Goal: Transaction & Acquisition: Purchase product/service

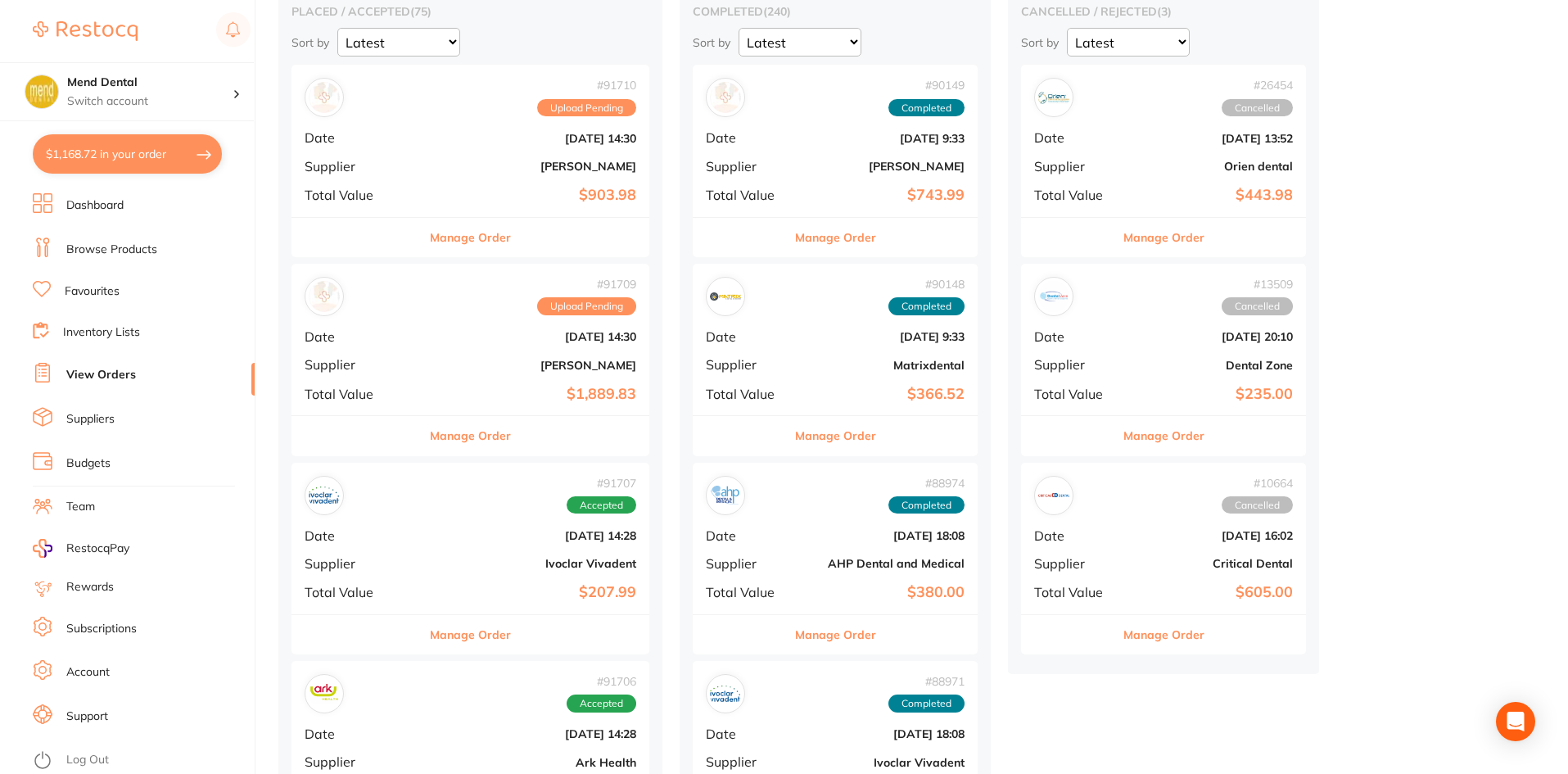
scroll to position [164, 0]
click at [473, 439] on button "Manage Order" at bounding box center [470, 435] width 82 height 39
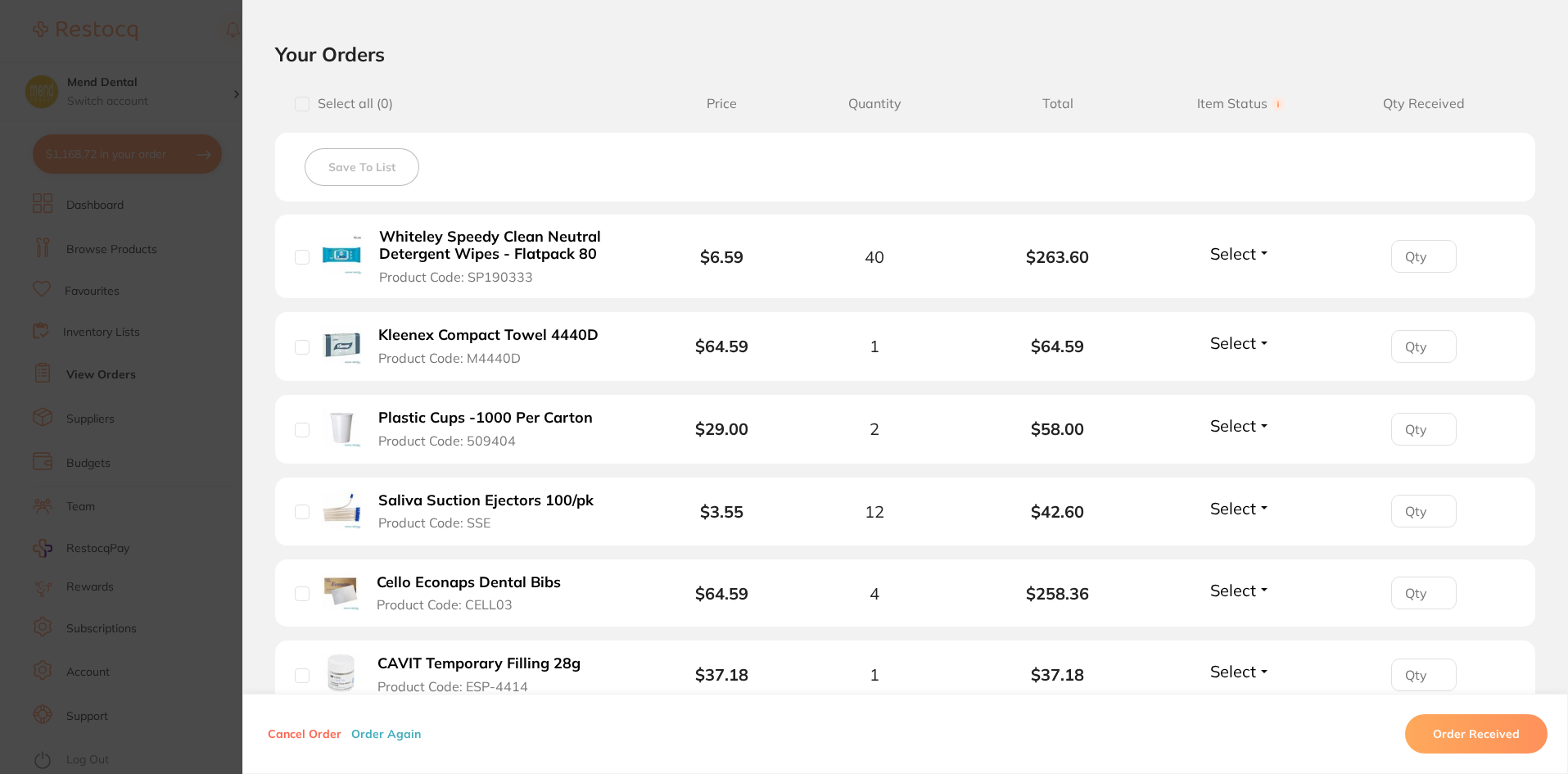
scroll to position [328, 0]
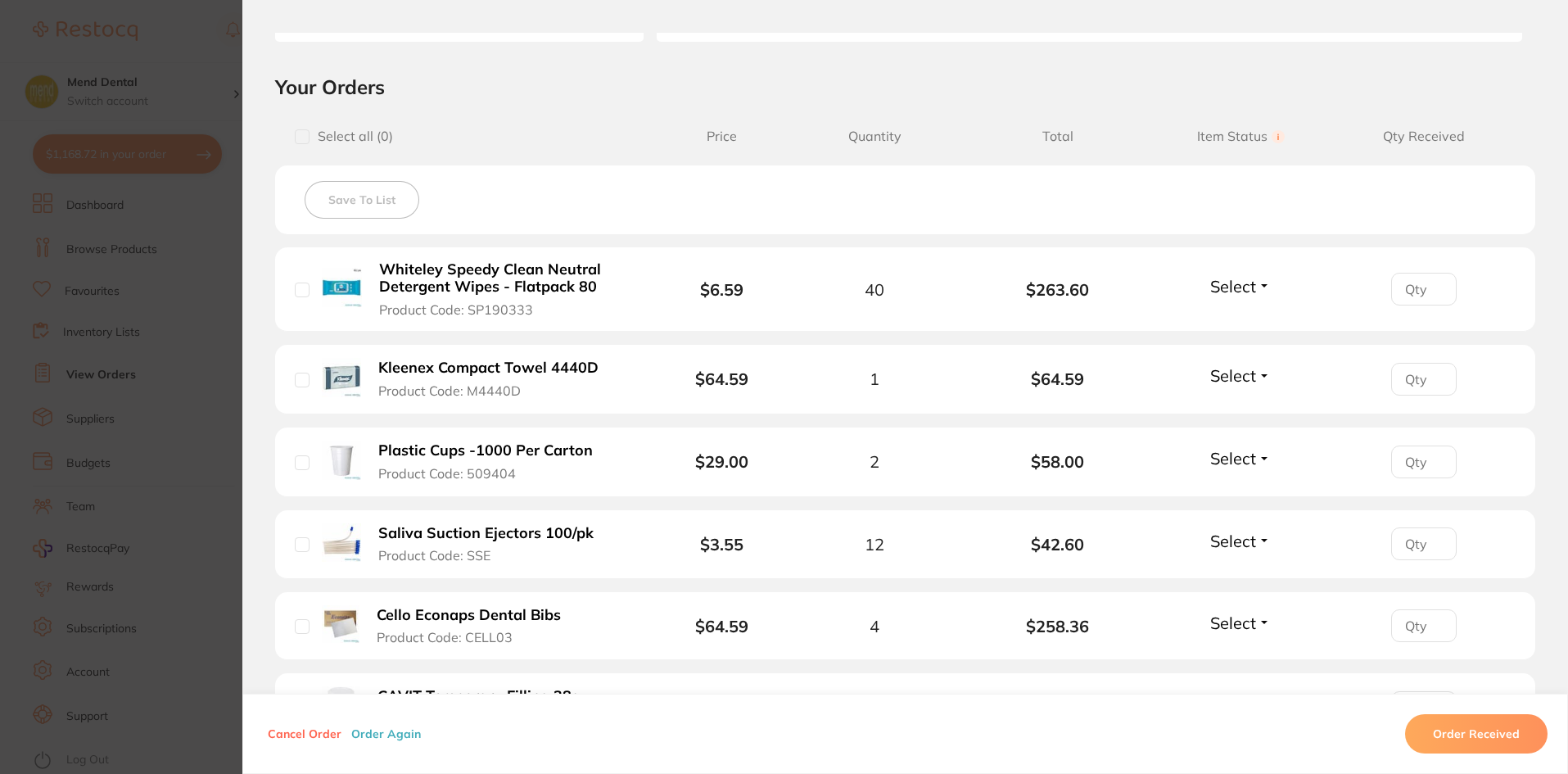
click at [163, 333] on section "Order ID: Restocq- 91709 Order Information Upload Pending Order Date [DATE] 14:…" at bounding box center [784, 387] width 1568 height 774
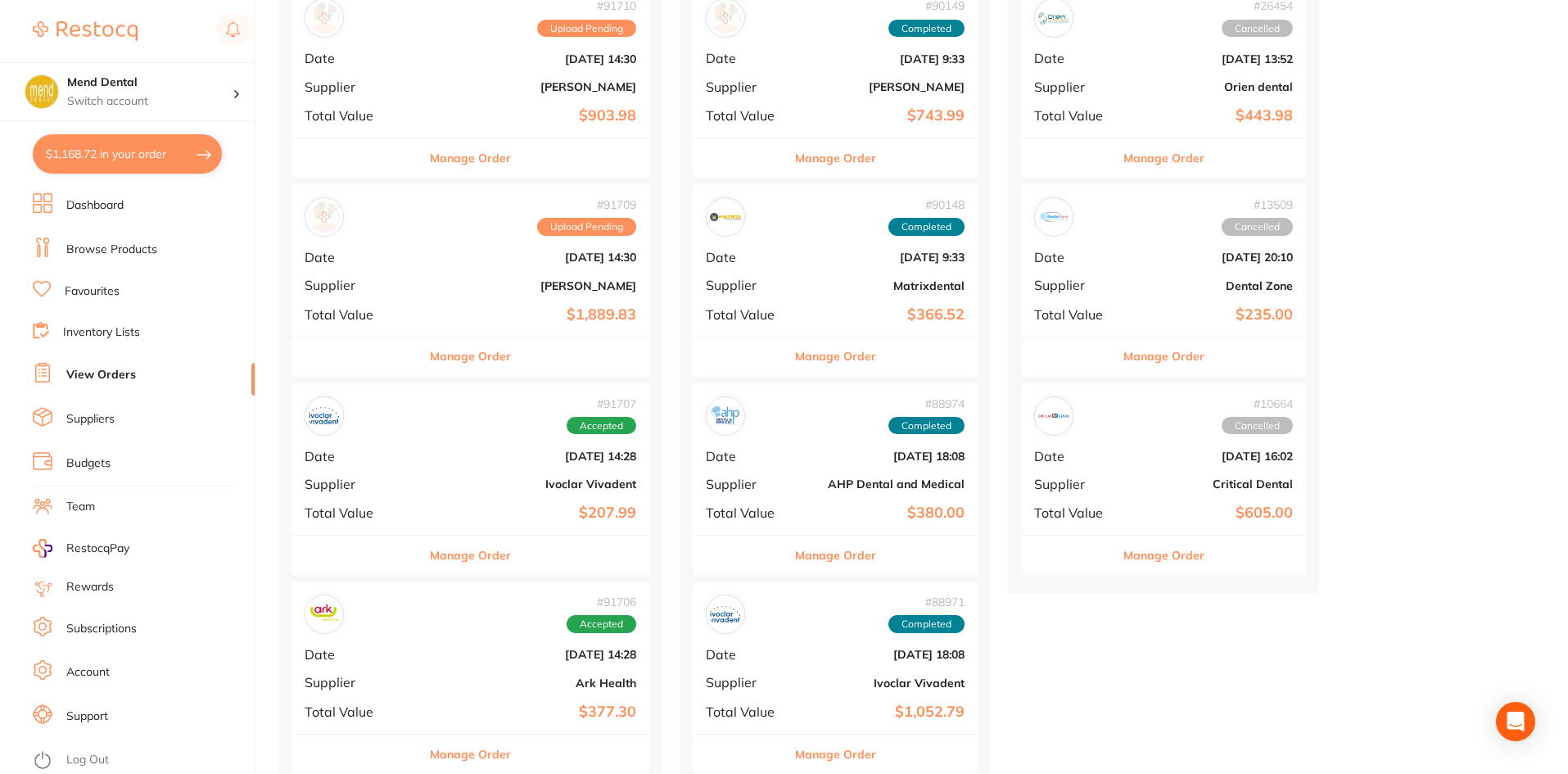
scroll to position [245, 0]
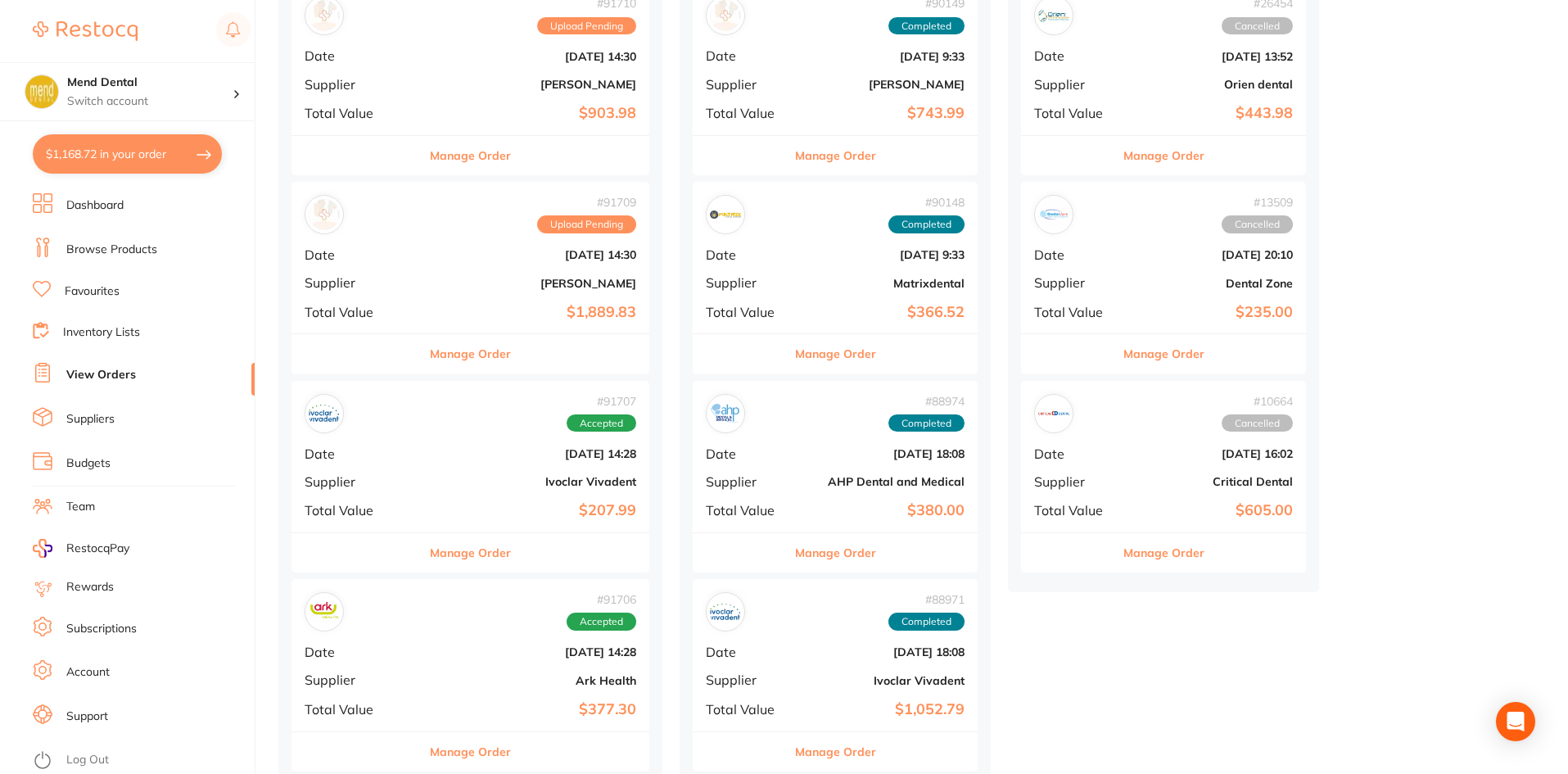
click at [65, 758] on li "Log Out" at bounding box center [141, 759] width 217 height 25
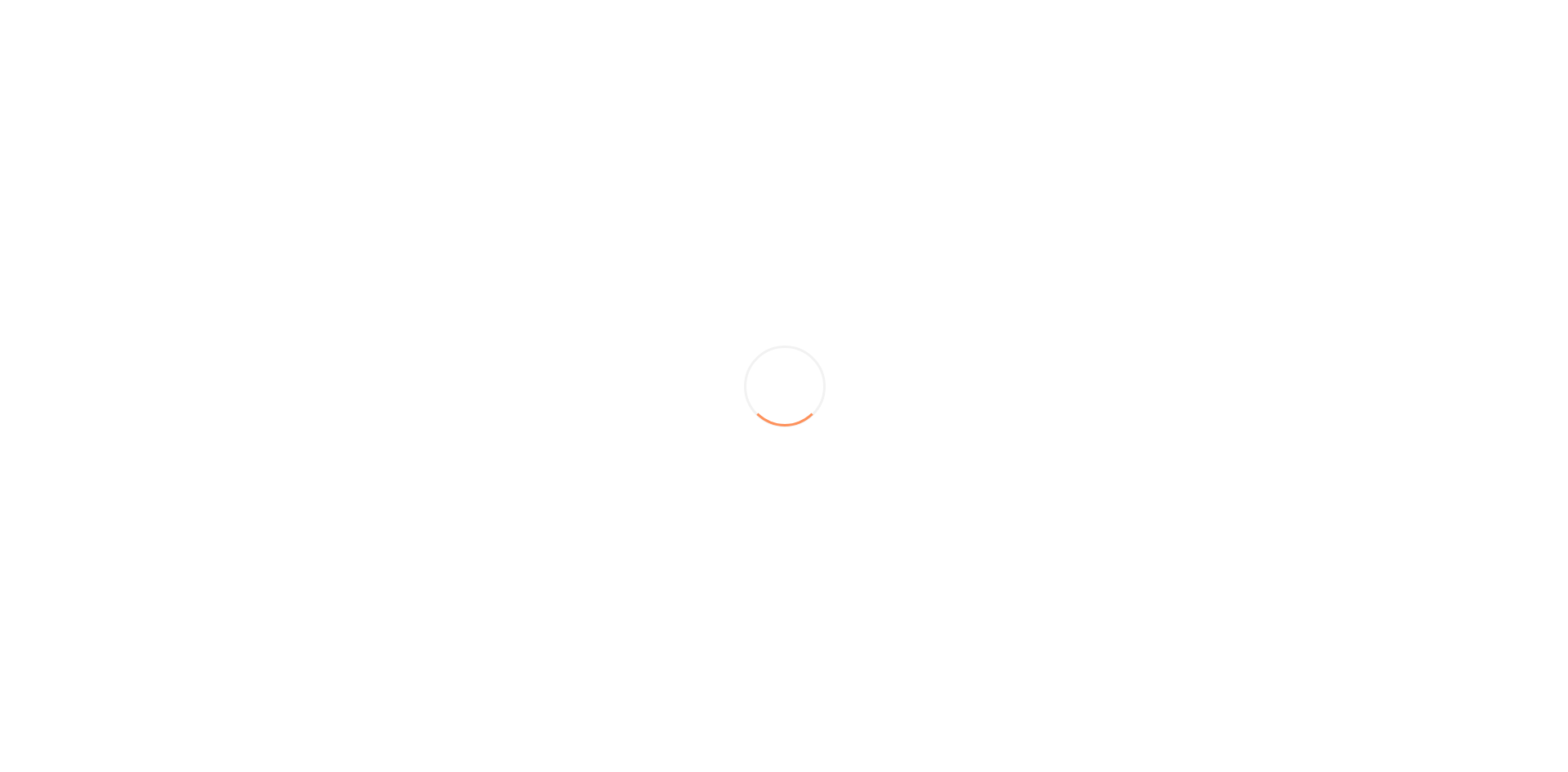
scroll to position [0, 0]
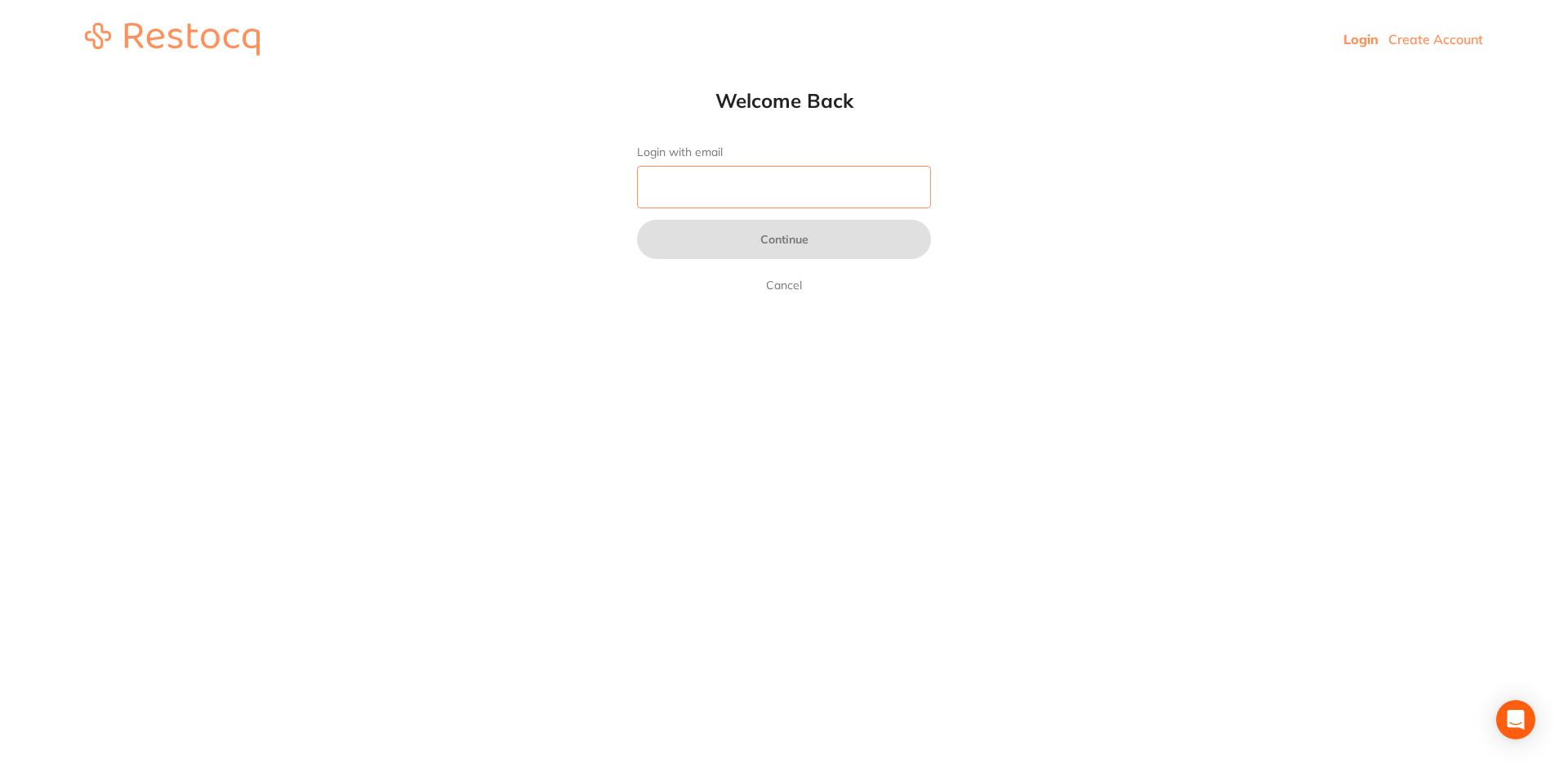
click at [759, 198] on input "Login with email" at bounding box center [784, 186] width 294 height 42
type input "[EMAIL_ADDRESS][DOMAIN_NAME]"
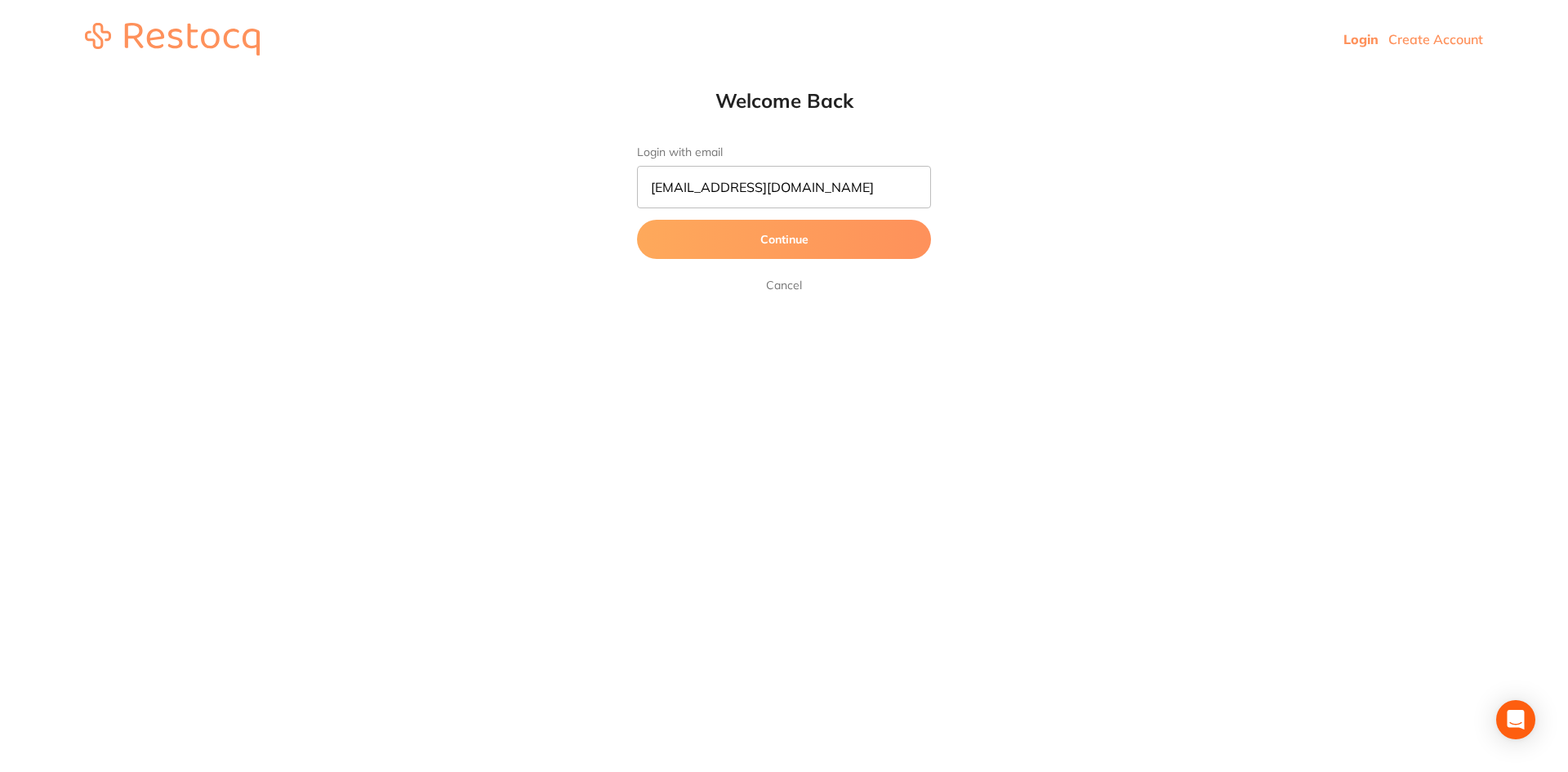
click at [756, 238] on button "Continue" at bounding box center [784, 238] width 294 height 39
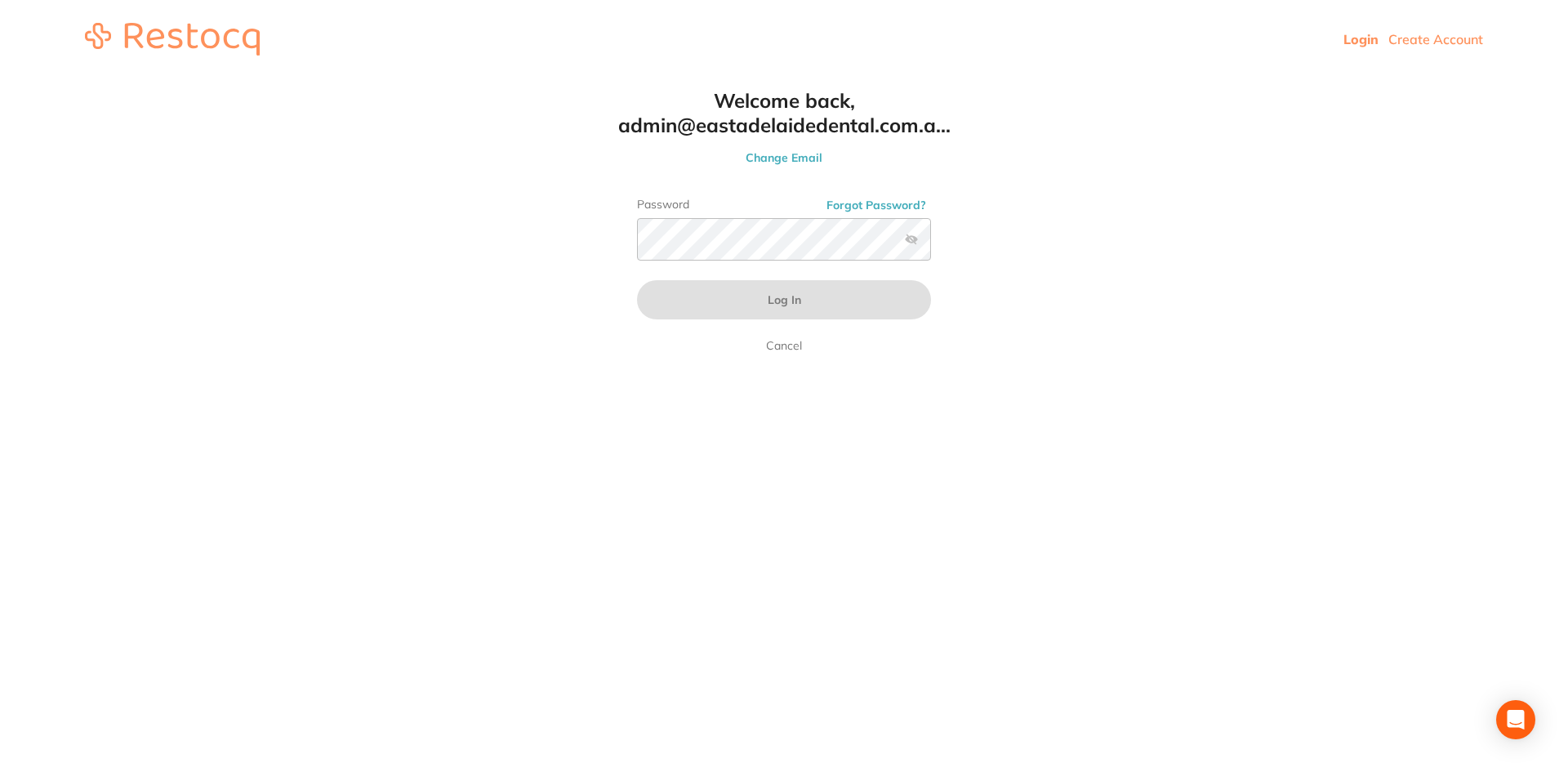
click at [759, 262] on div "Password Forgot Password?" at bounding box center [784, 235] width 294 height 76
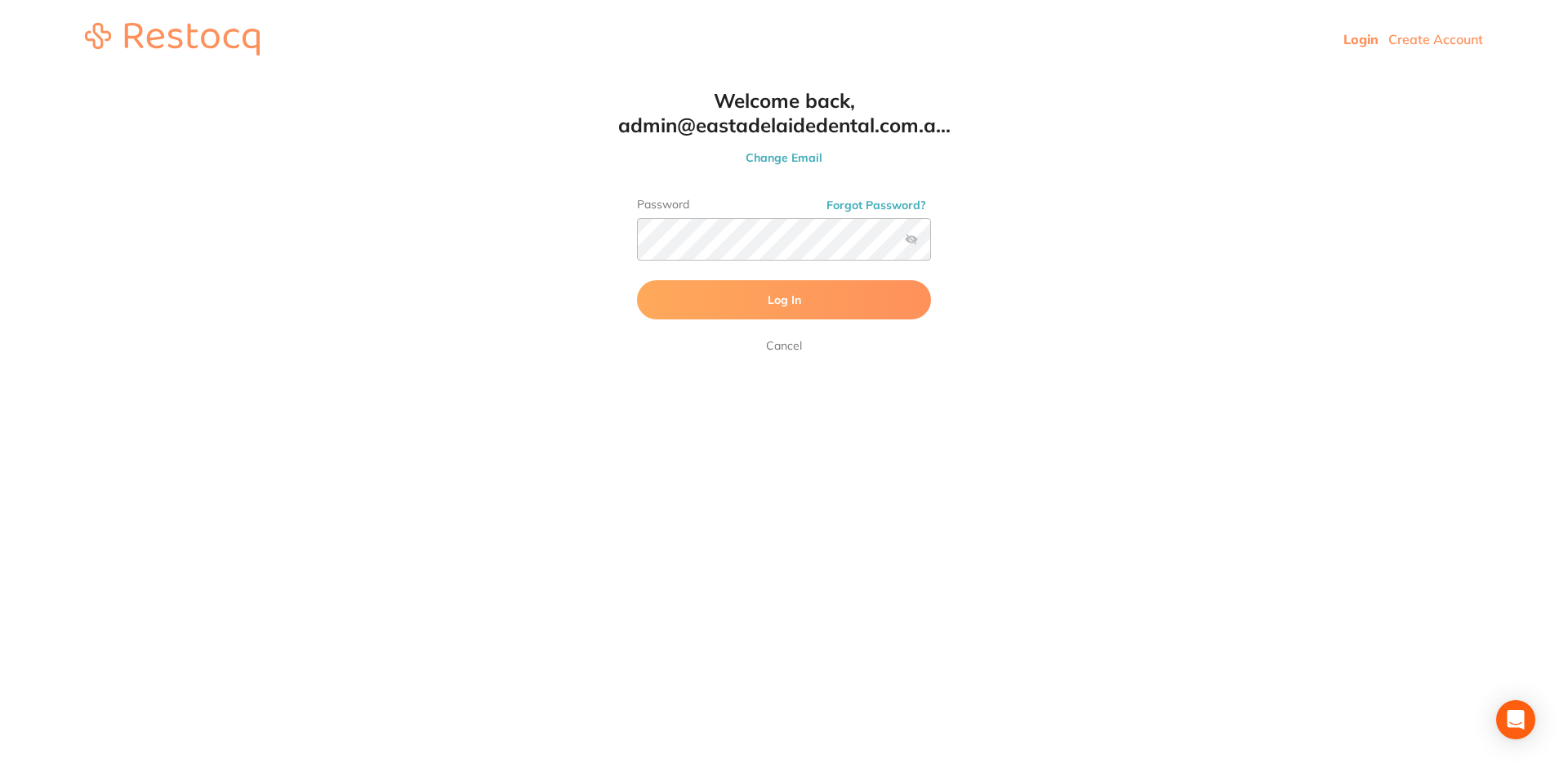
click at [737, 291] on button "Log In" at bounding box center [784, 300] width 294 height 39
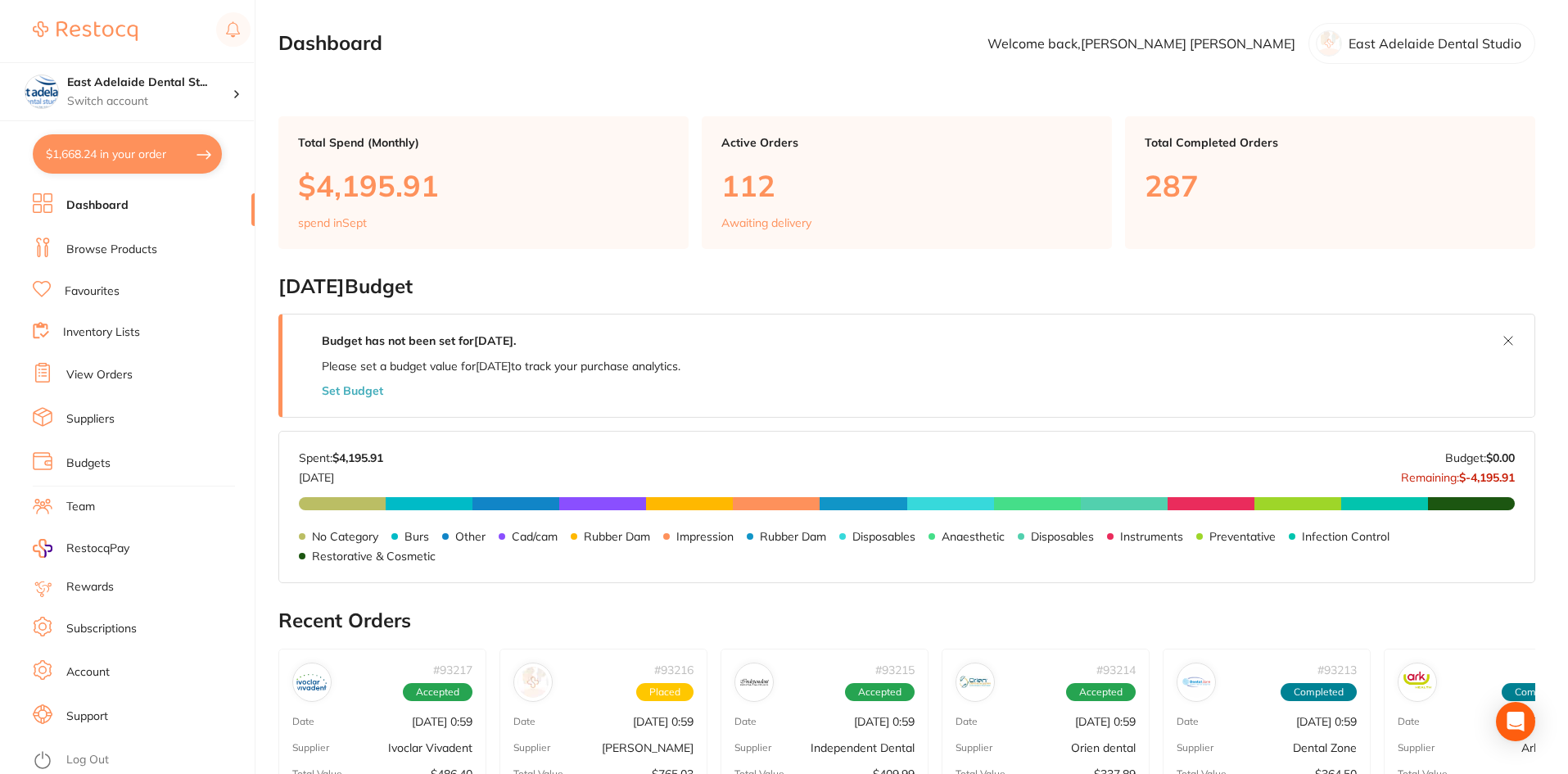
click at [111, 373] on link "View Orders" at bounding box center [99, 376] width 66 height 16
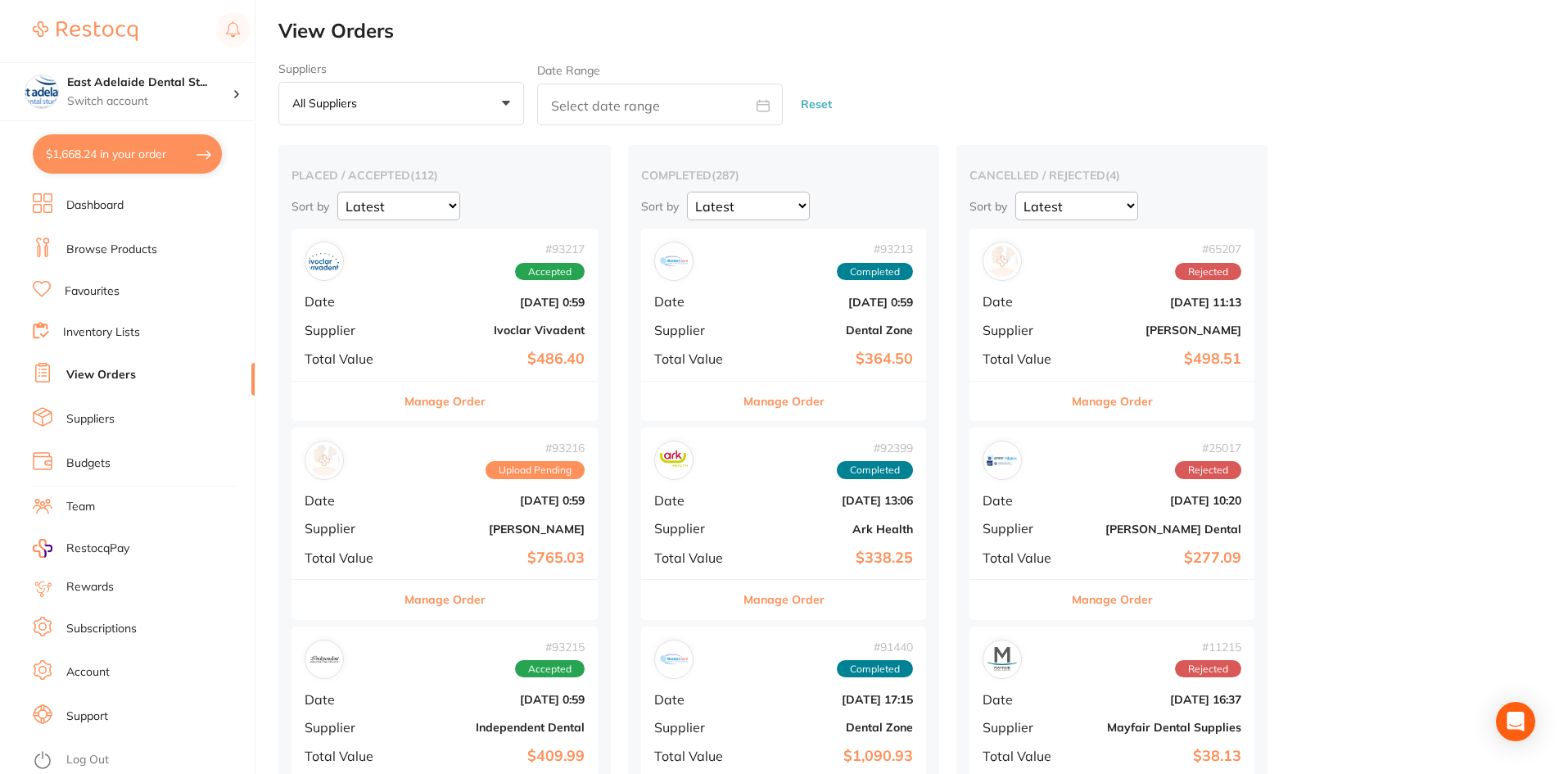
click at [108, 158] on button "$1,668.24 in your order" at bounding box center [127, 154] width 190 height 39
checkbox input "true"
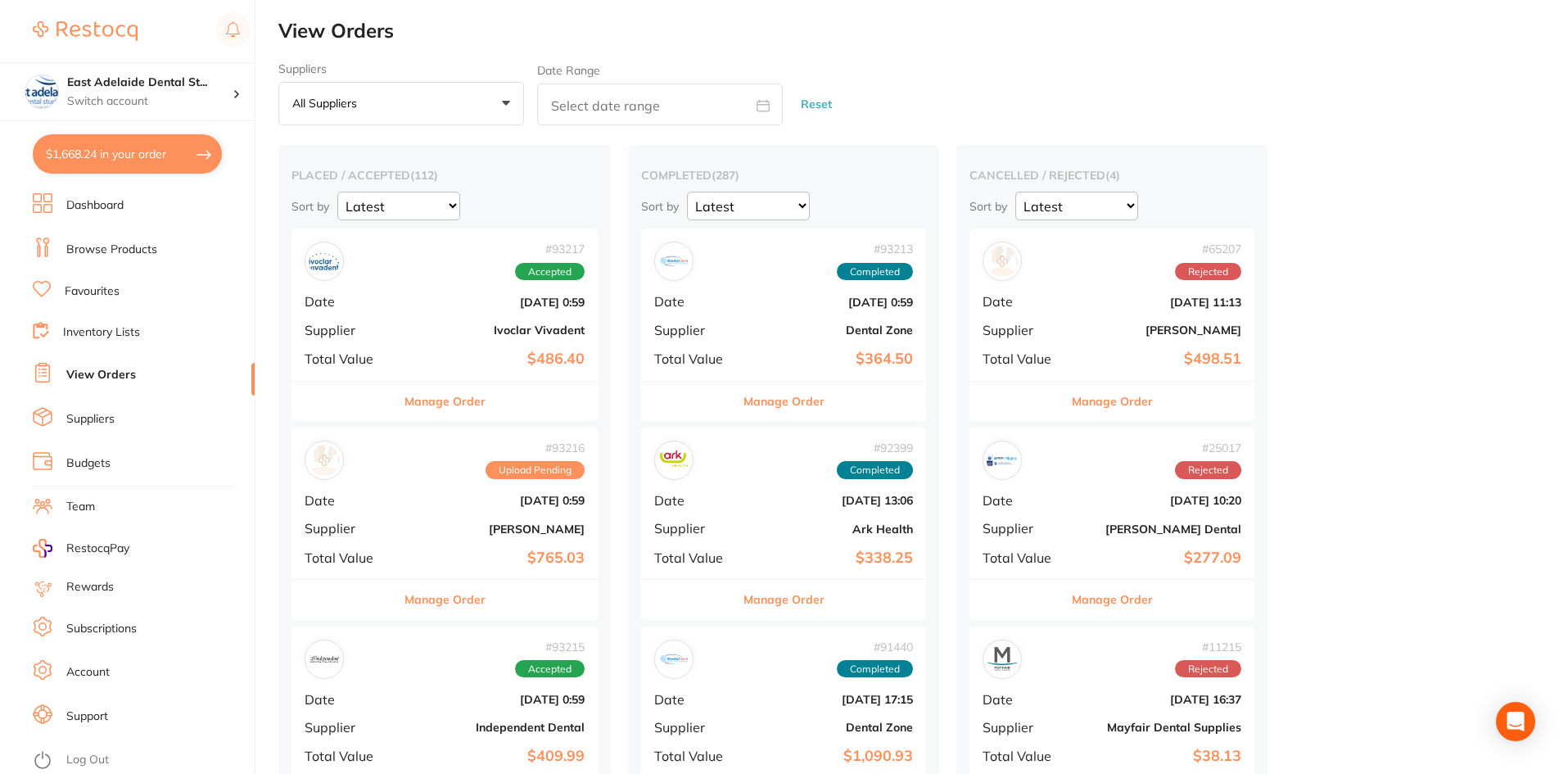
checkbox input "true"
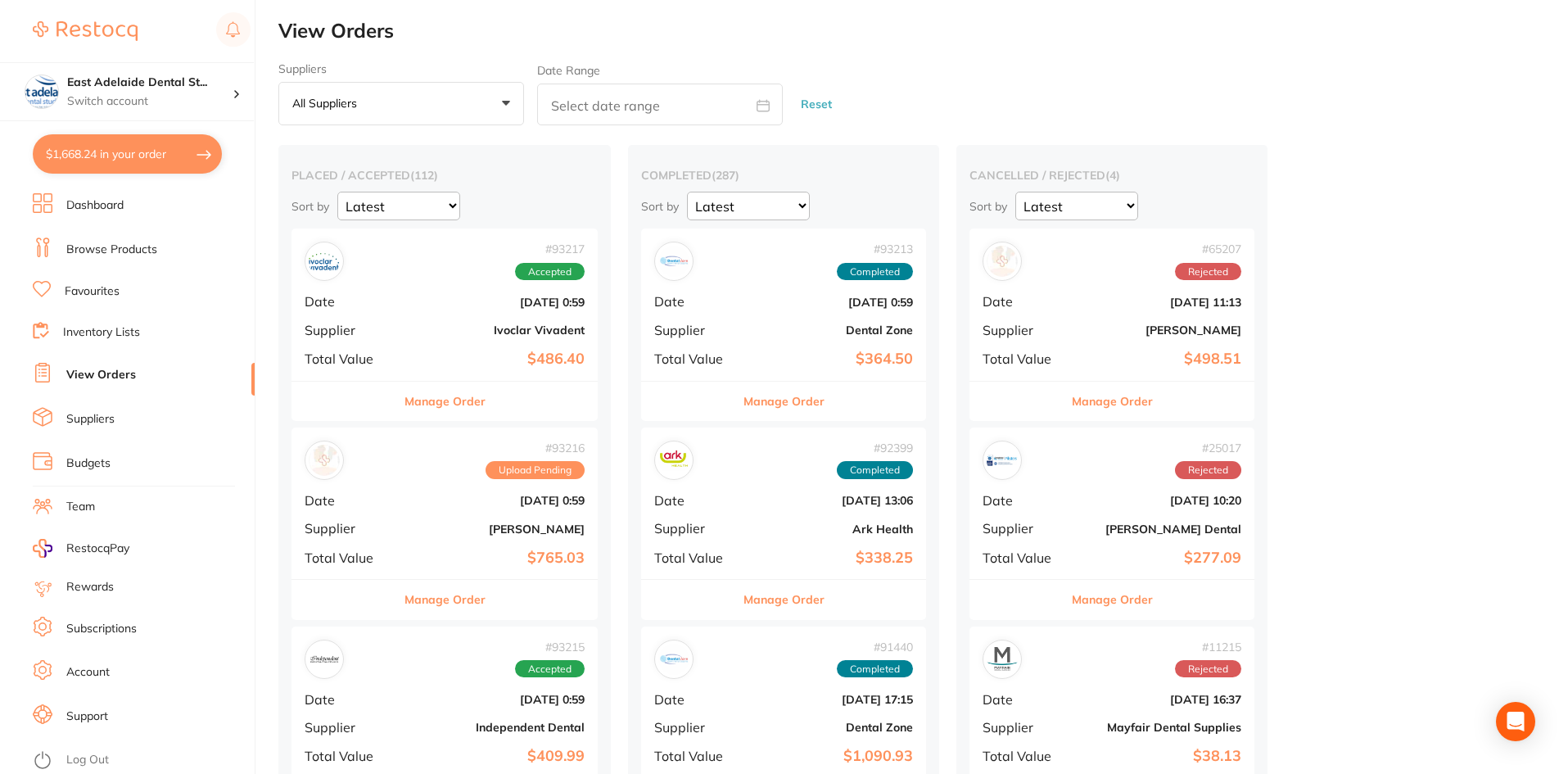
checkbox input "true"
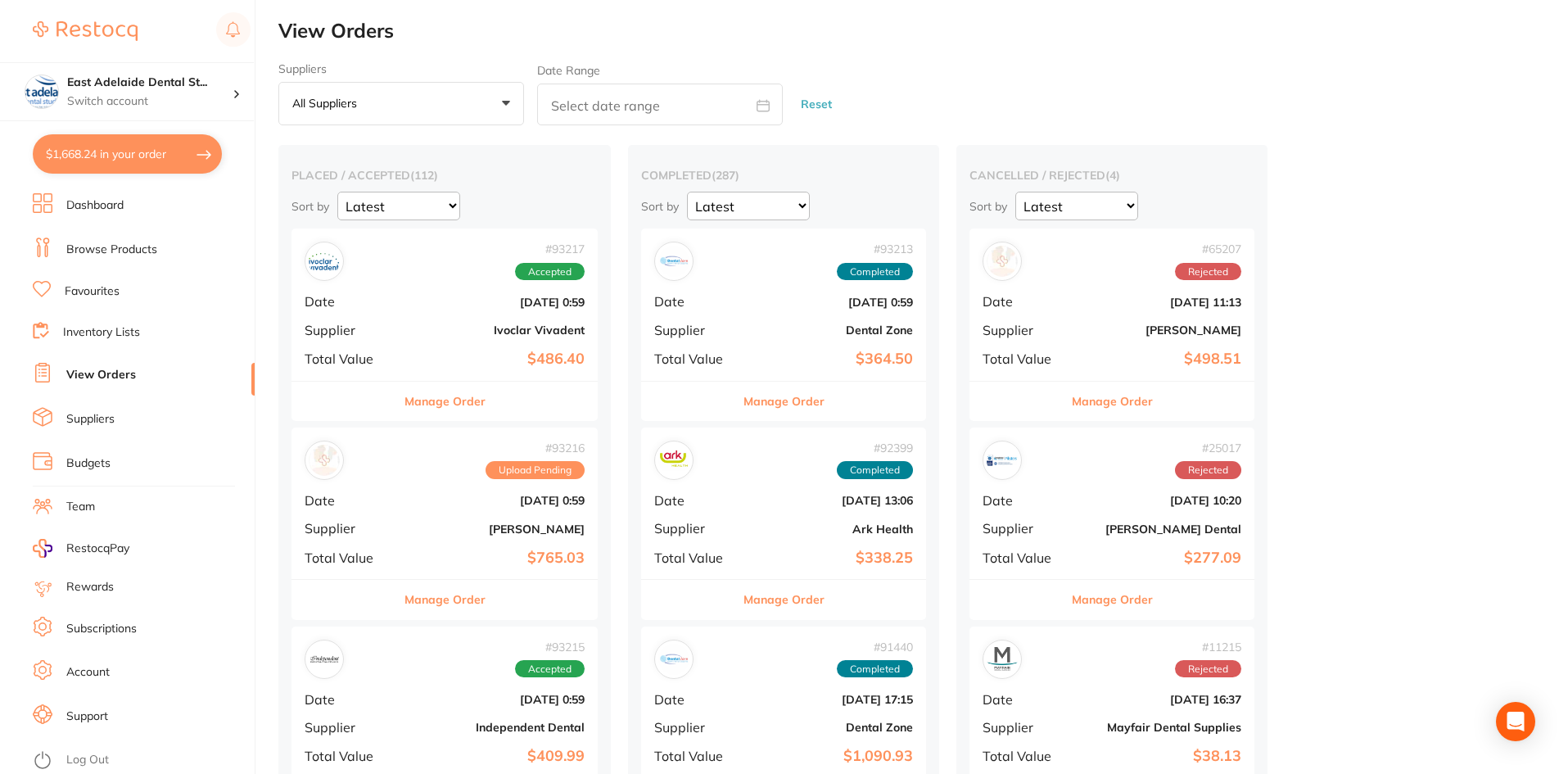
checkbox input "true"
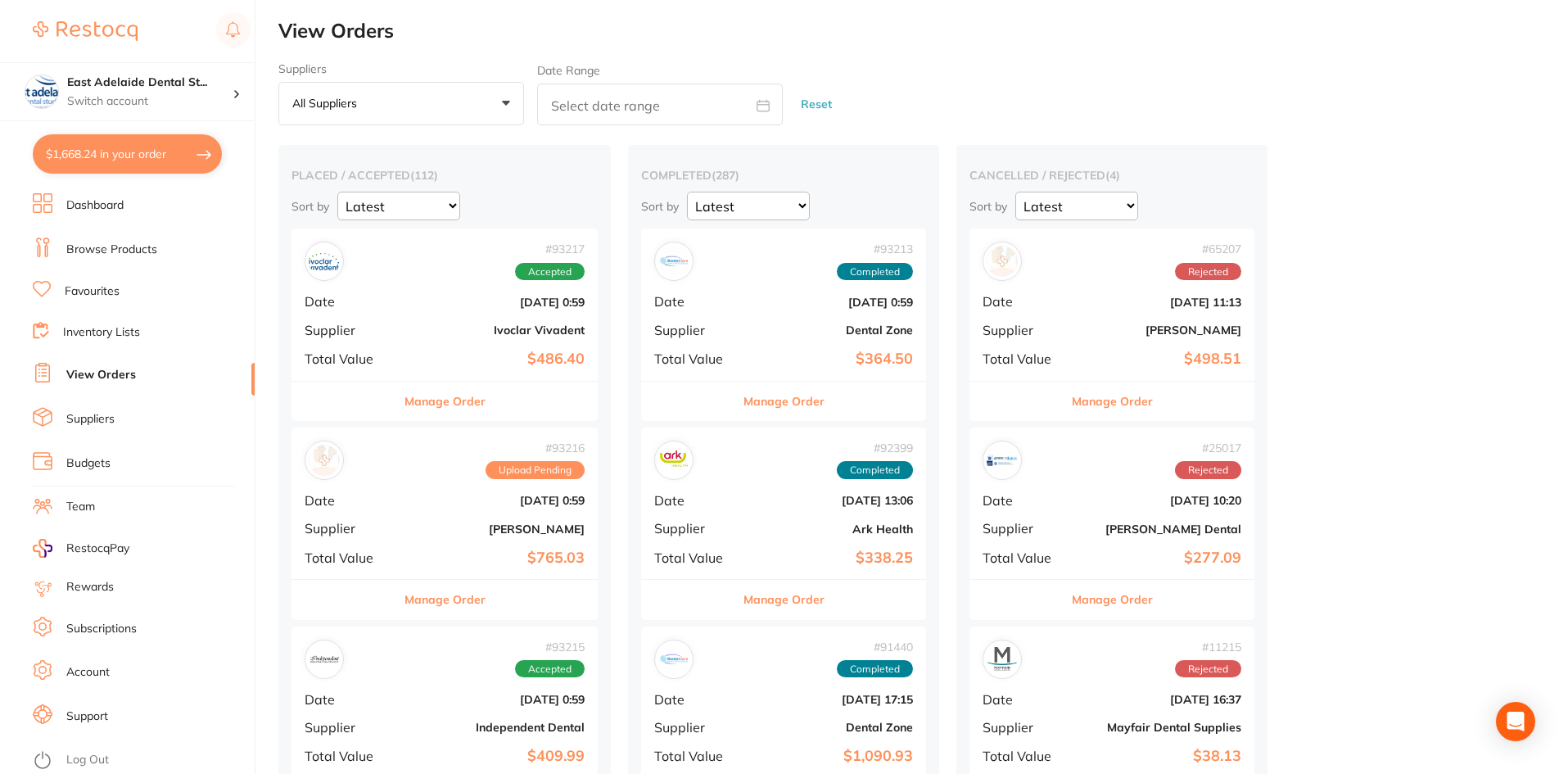
checkbox input "true"
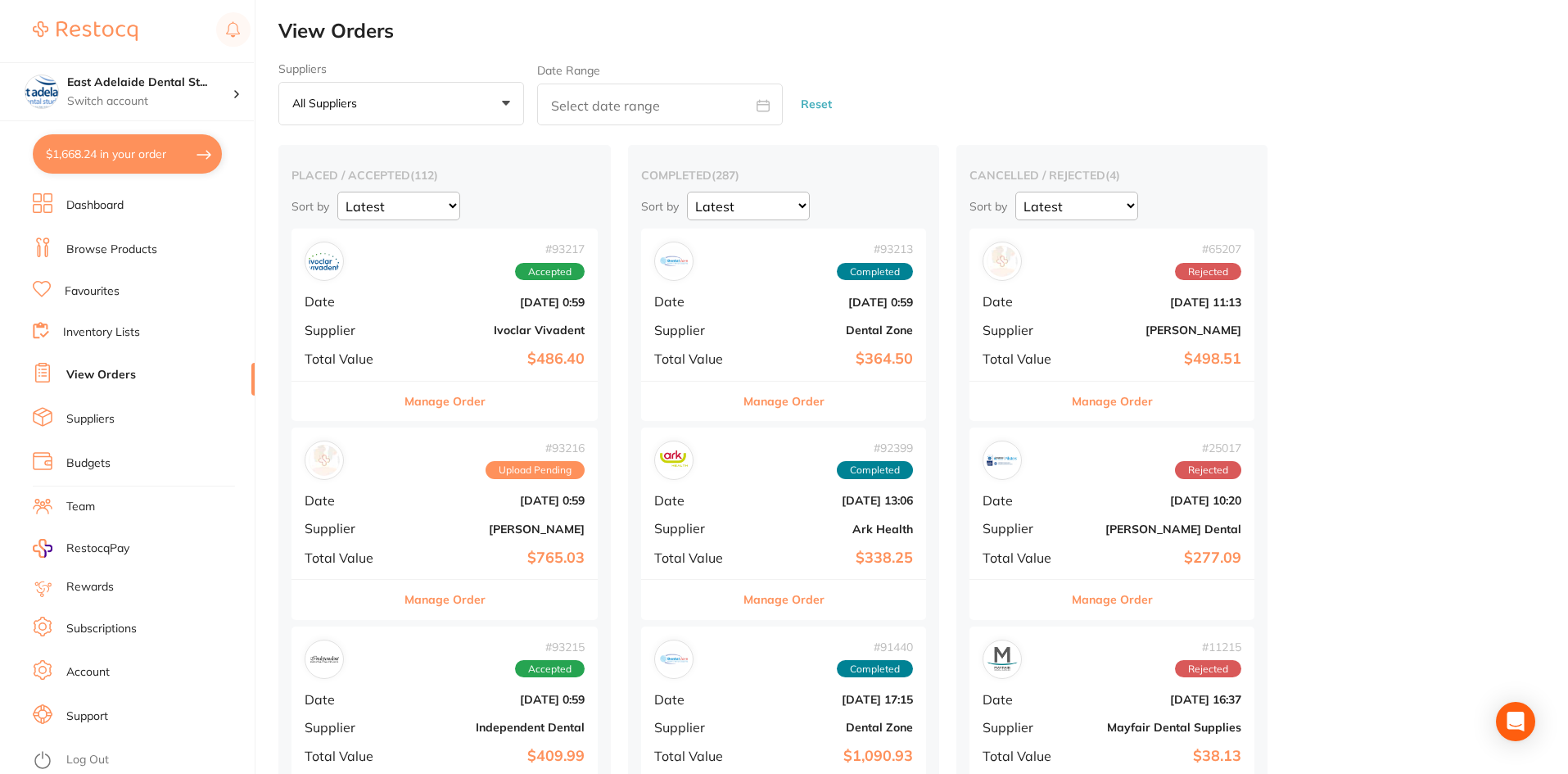
checkbox input "true"
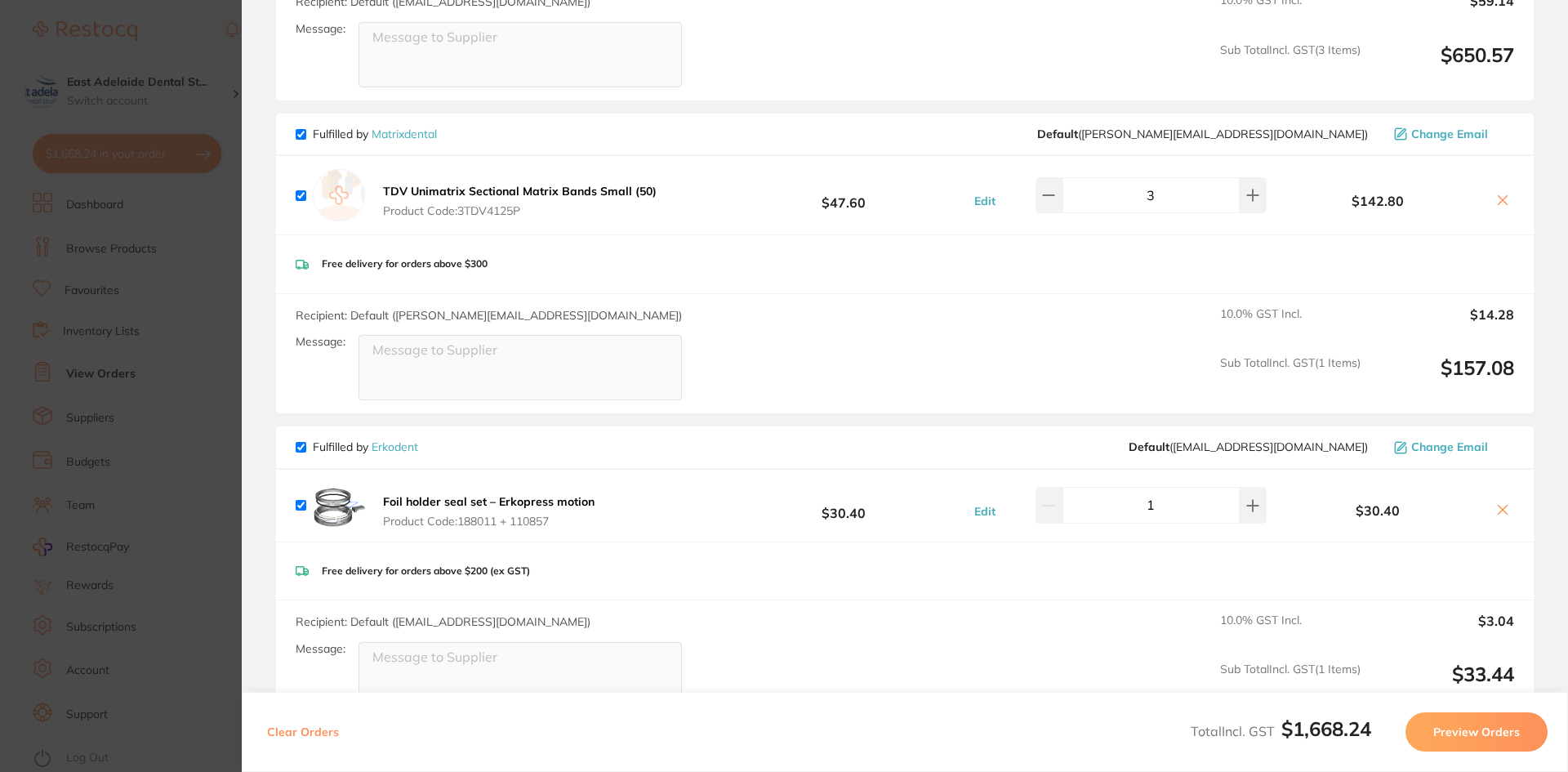
scroll to position [1761, 0]
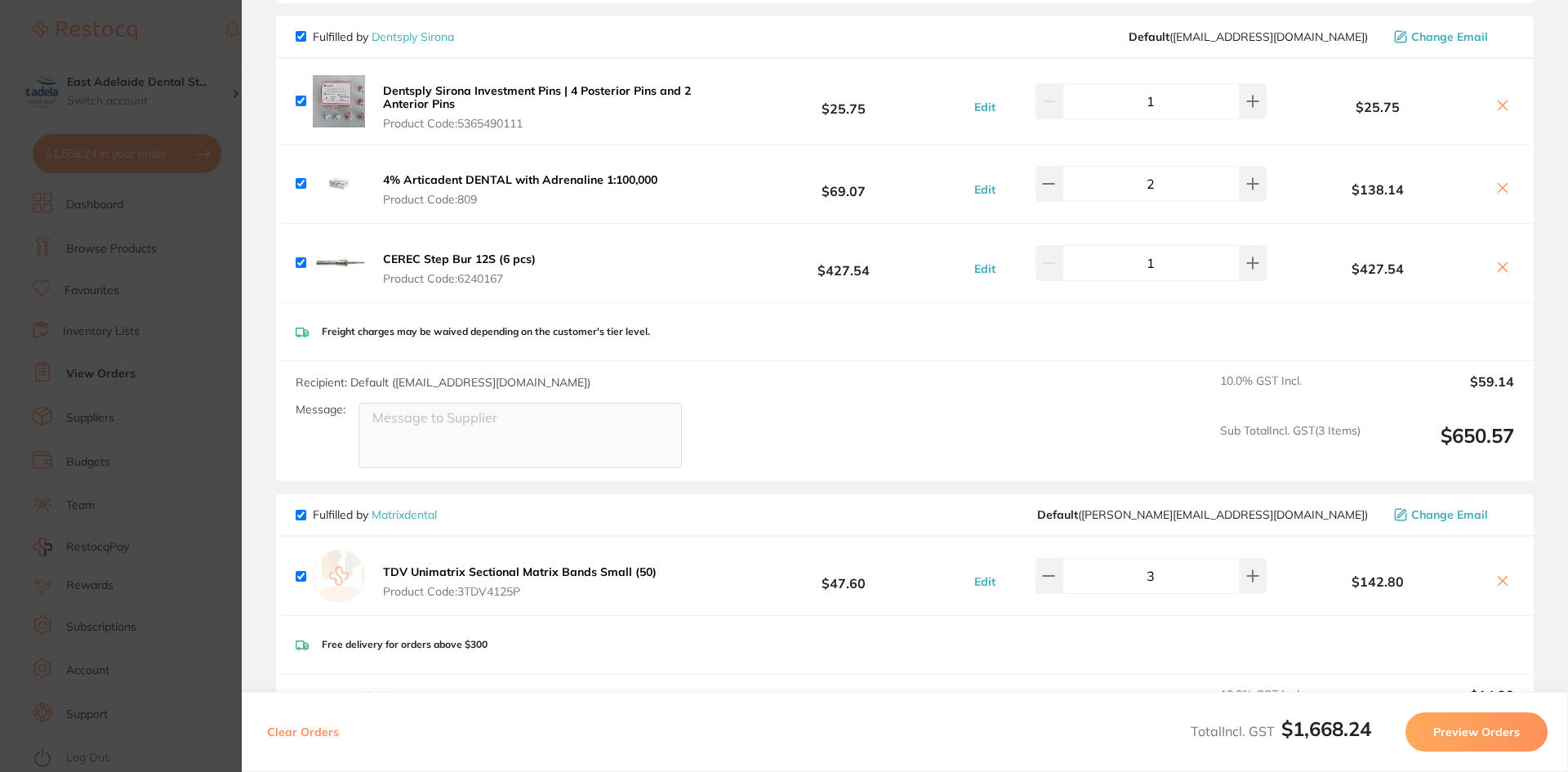
click at [66, 407] on section "Update RRP Set your pre negotiated price for this item. Item Agreed RRP (excl. …" at bounding box center [784, 386] width 1568 height 772
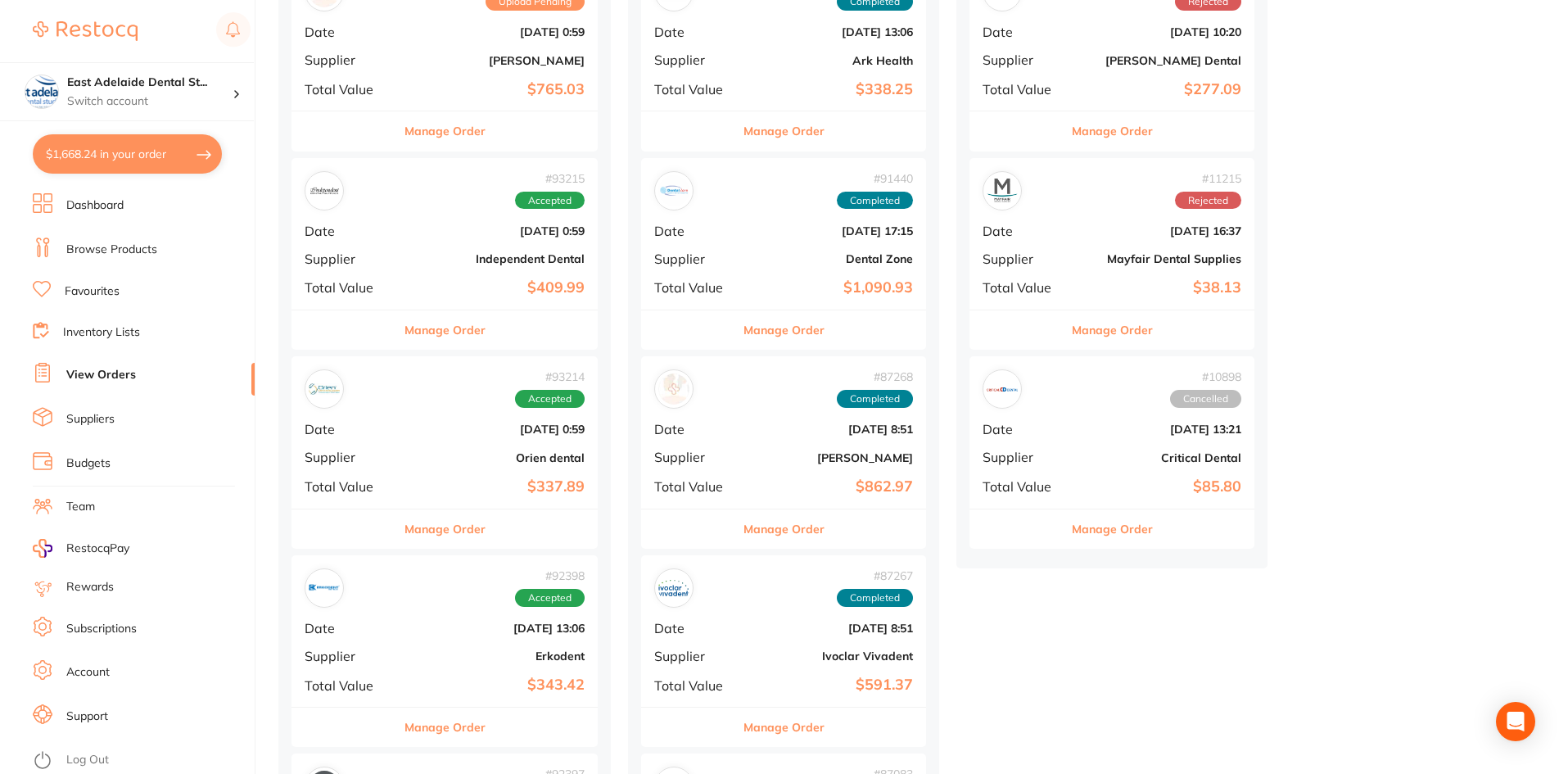
scroll to position [491, 0]
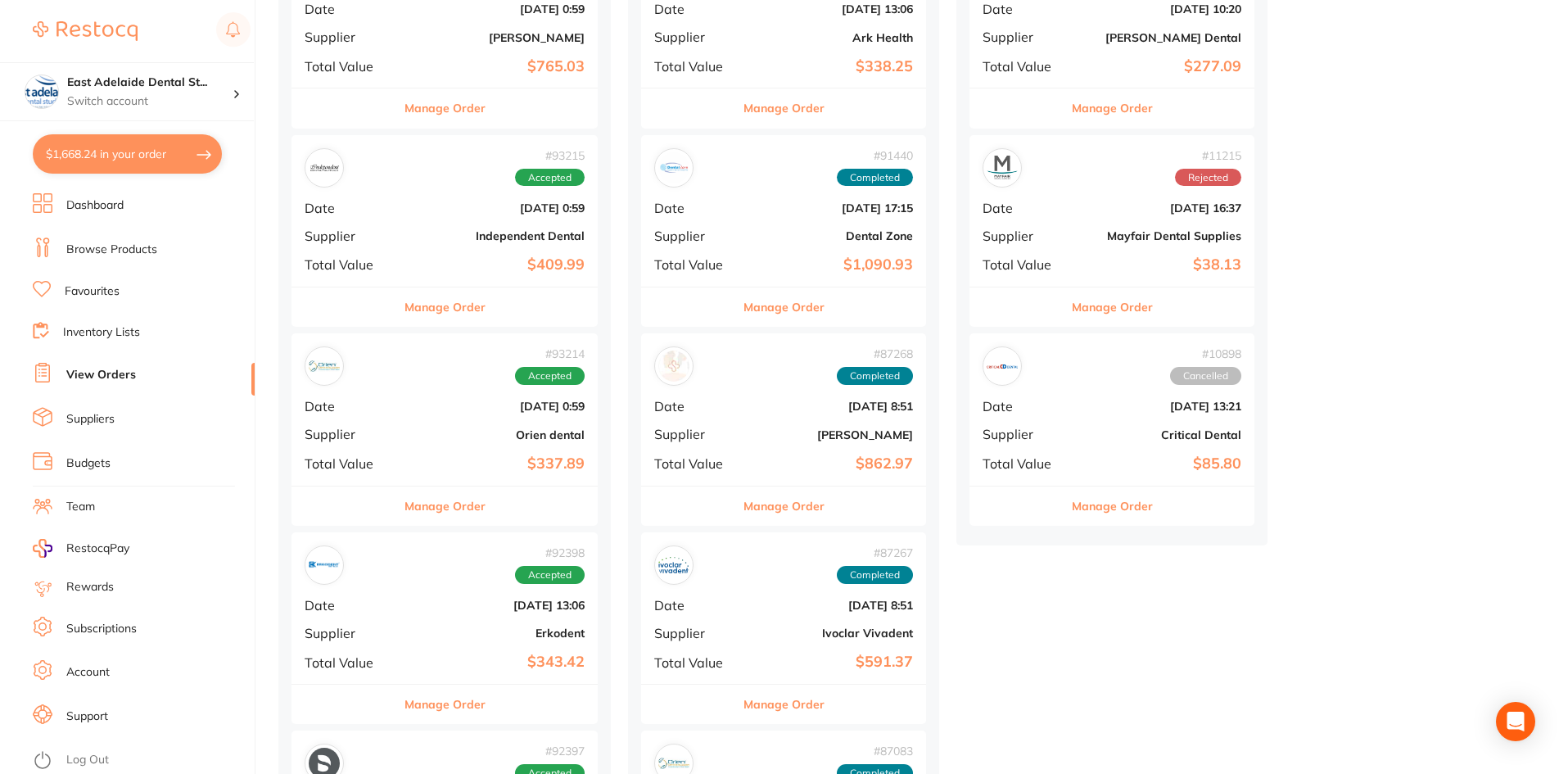
click at [47, 758] on icon at bounding box center [42, 759] width 19 height 19
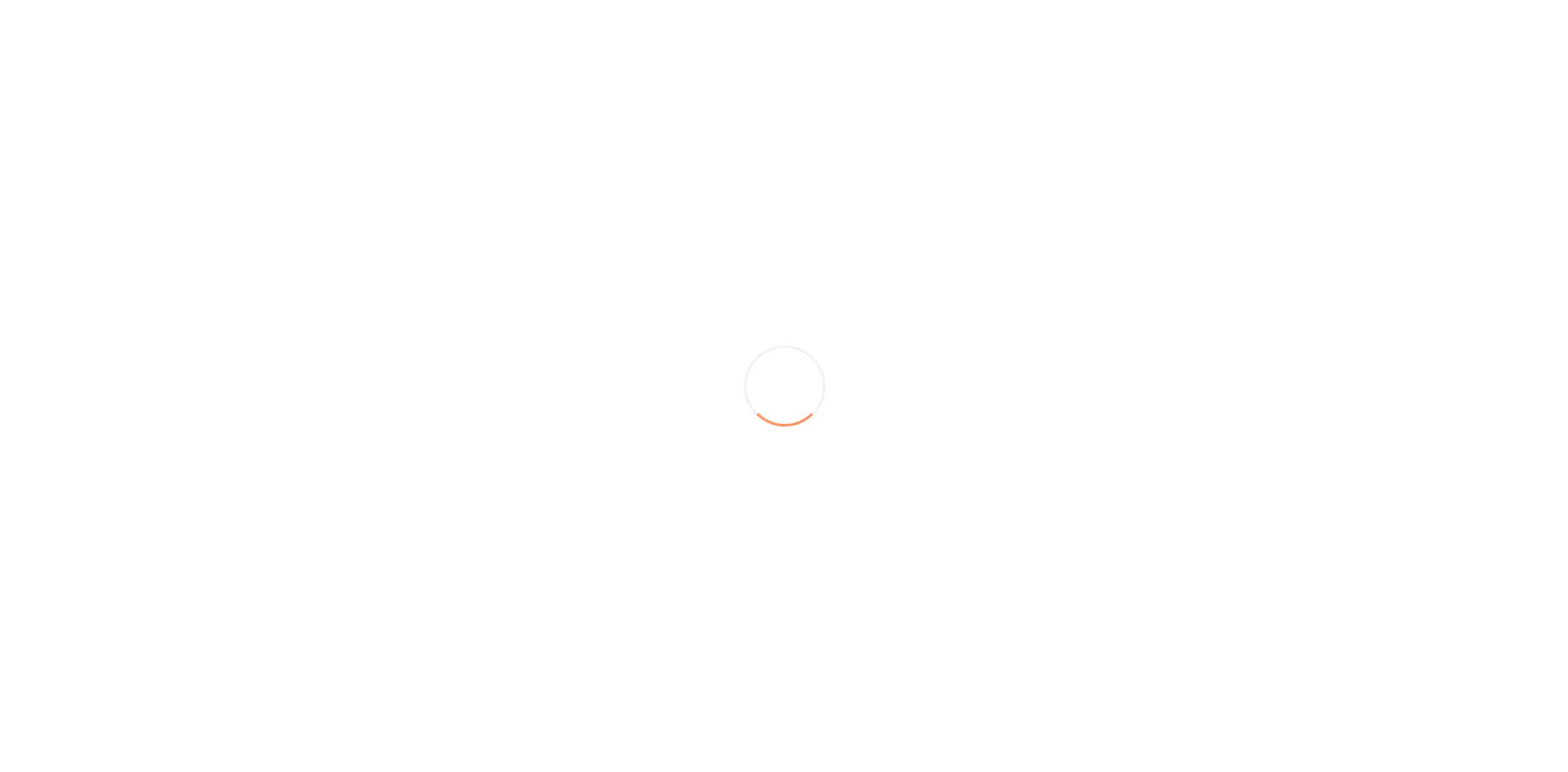
scroll to position [0, 0]
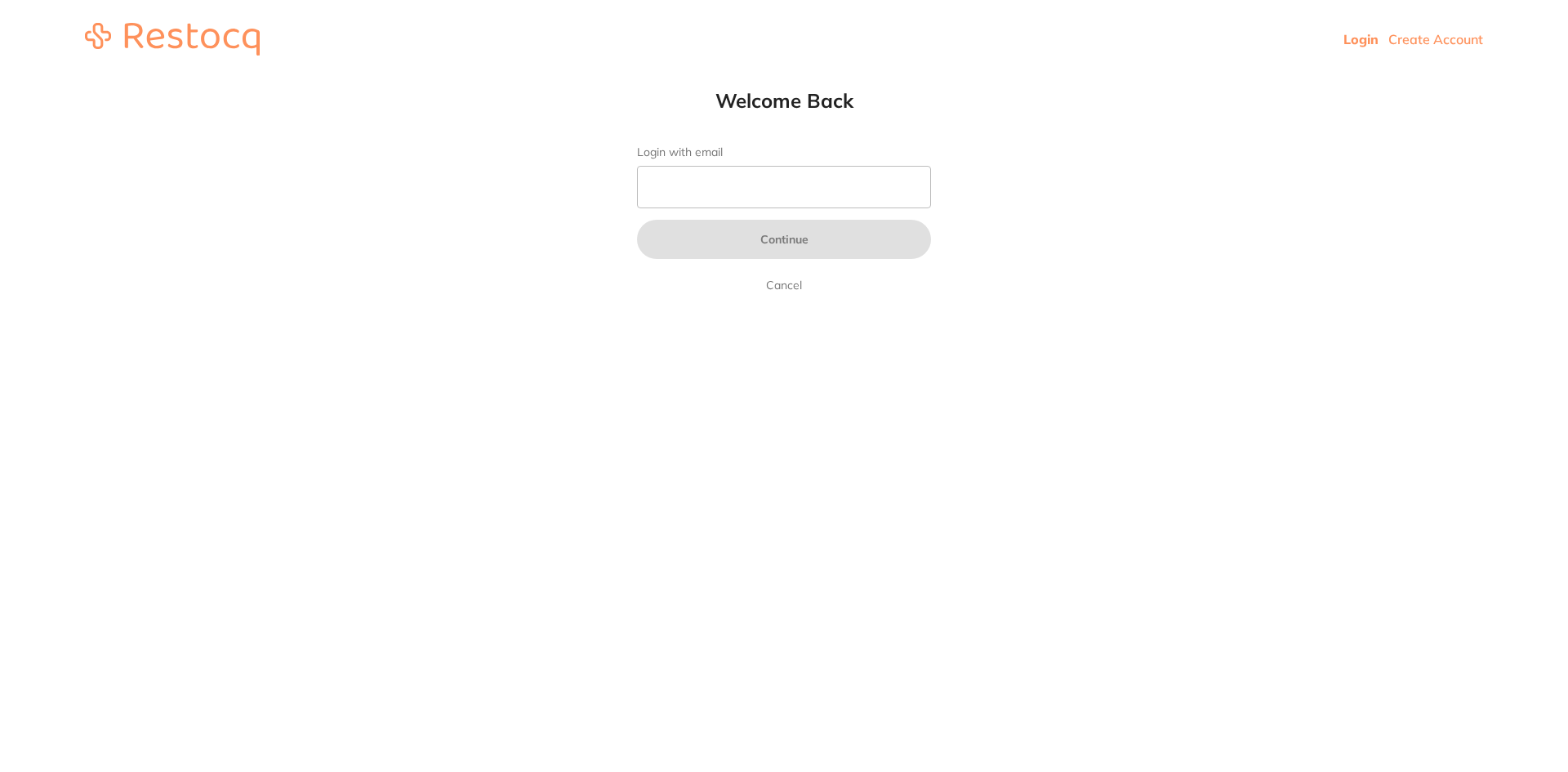
click at [756, 190] on input "Login with email" at bounding box center [784, 186] width 294 height 42
type input "[EMAIL_ADDRESS][DOMAIN_NAME]"
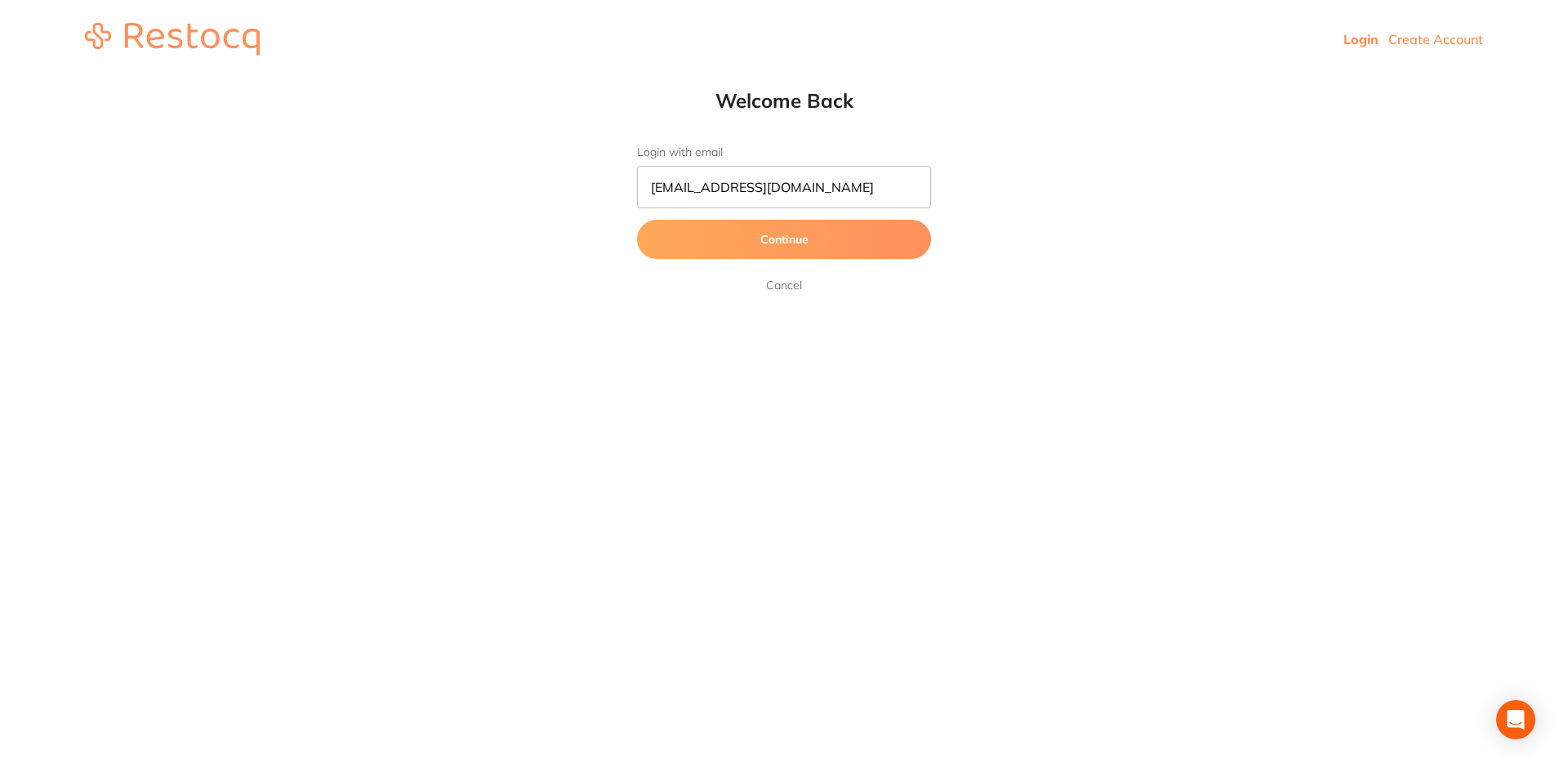
click at [743, 231] on button "Continue" at bounding box center [784, 238] width 294 height 39
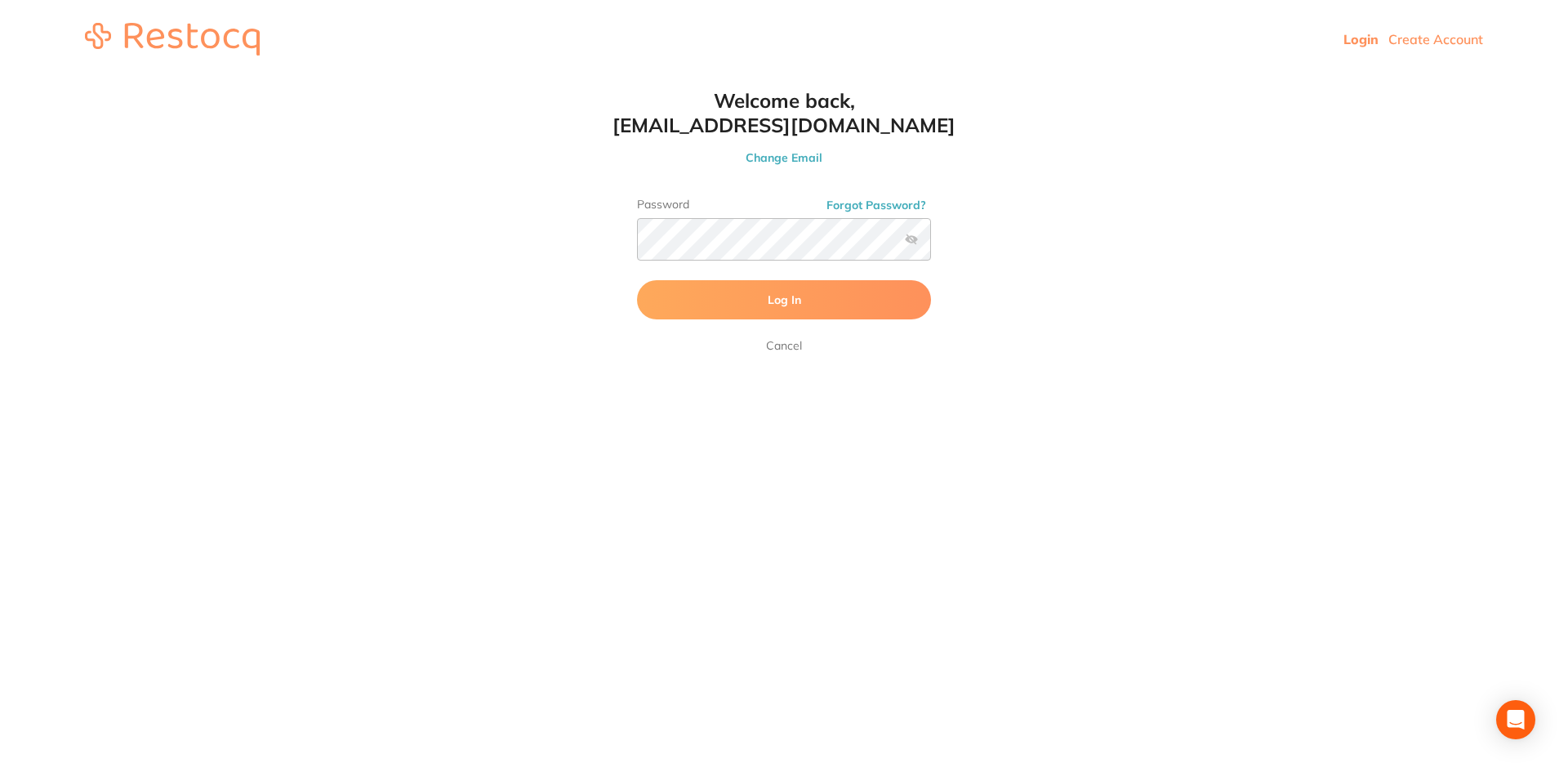
click at [798, 287] on button "Log In" at bounding box center [784, 300] width 294 height 39
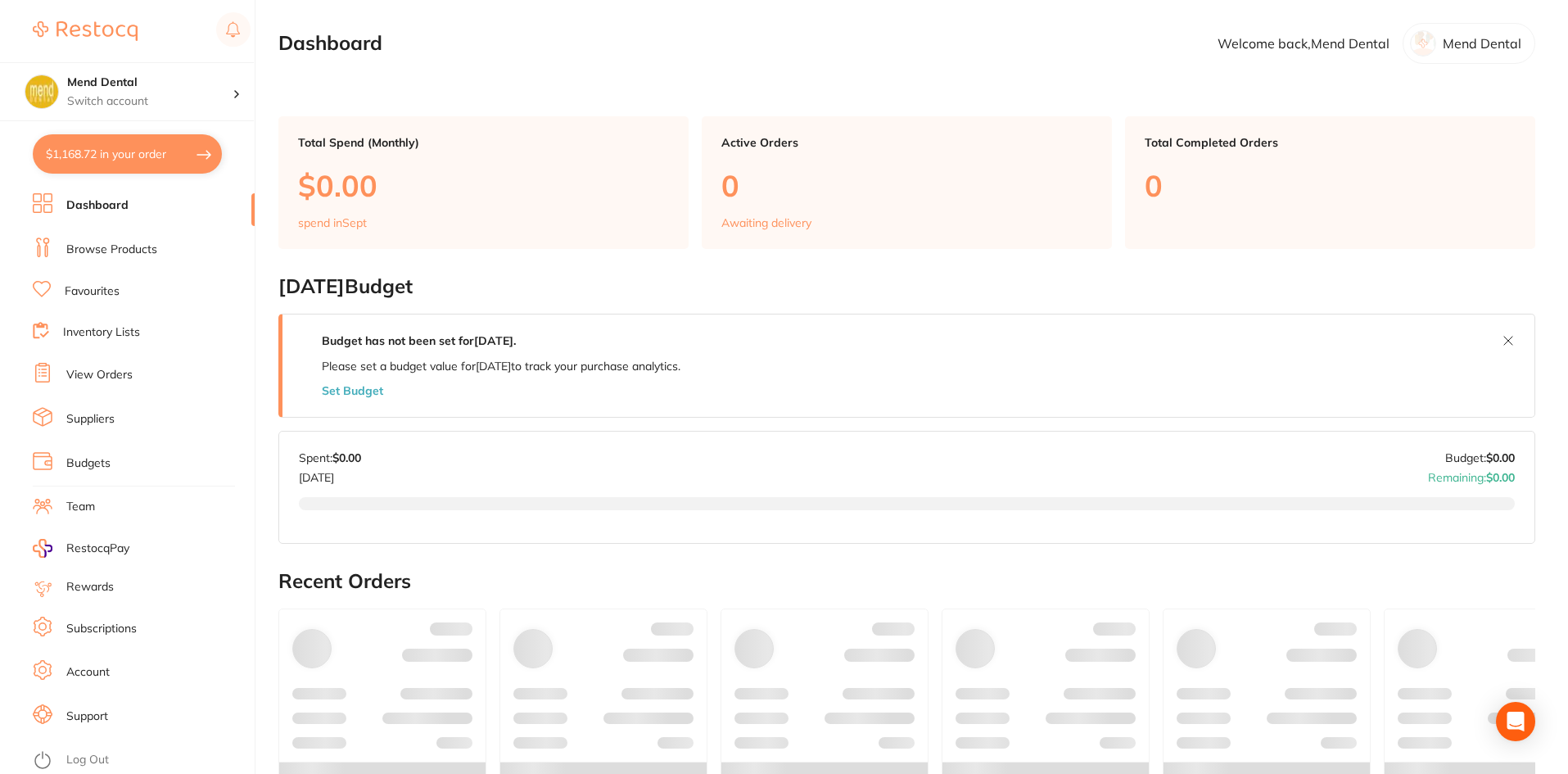
click at [150, 169] on button "$1,168.72 in your order" at bounding box center [127, 154] width 190 height 39
checkbox input "true"
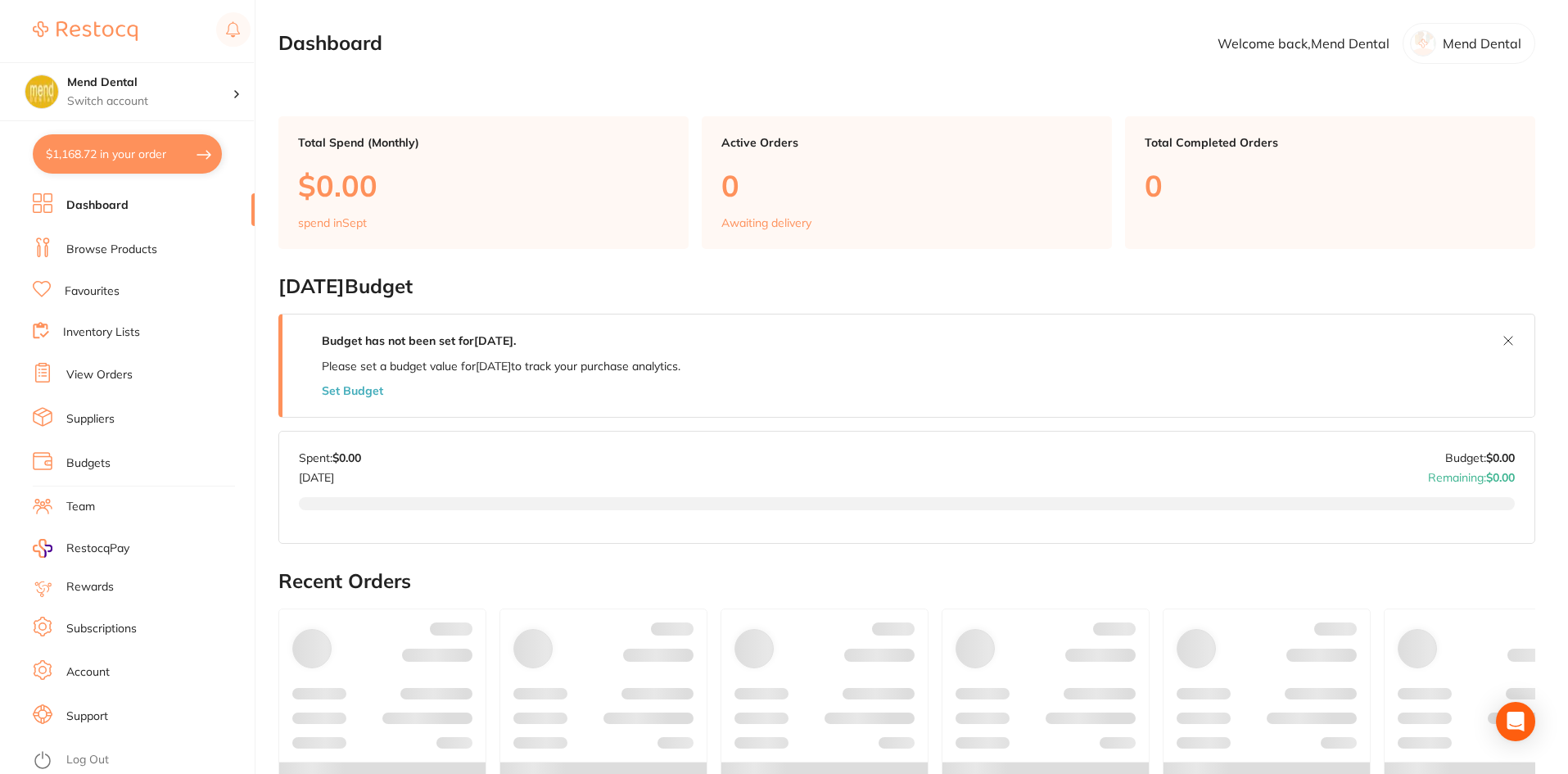
checkbox input "true"
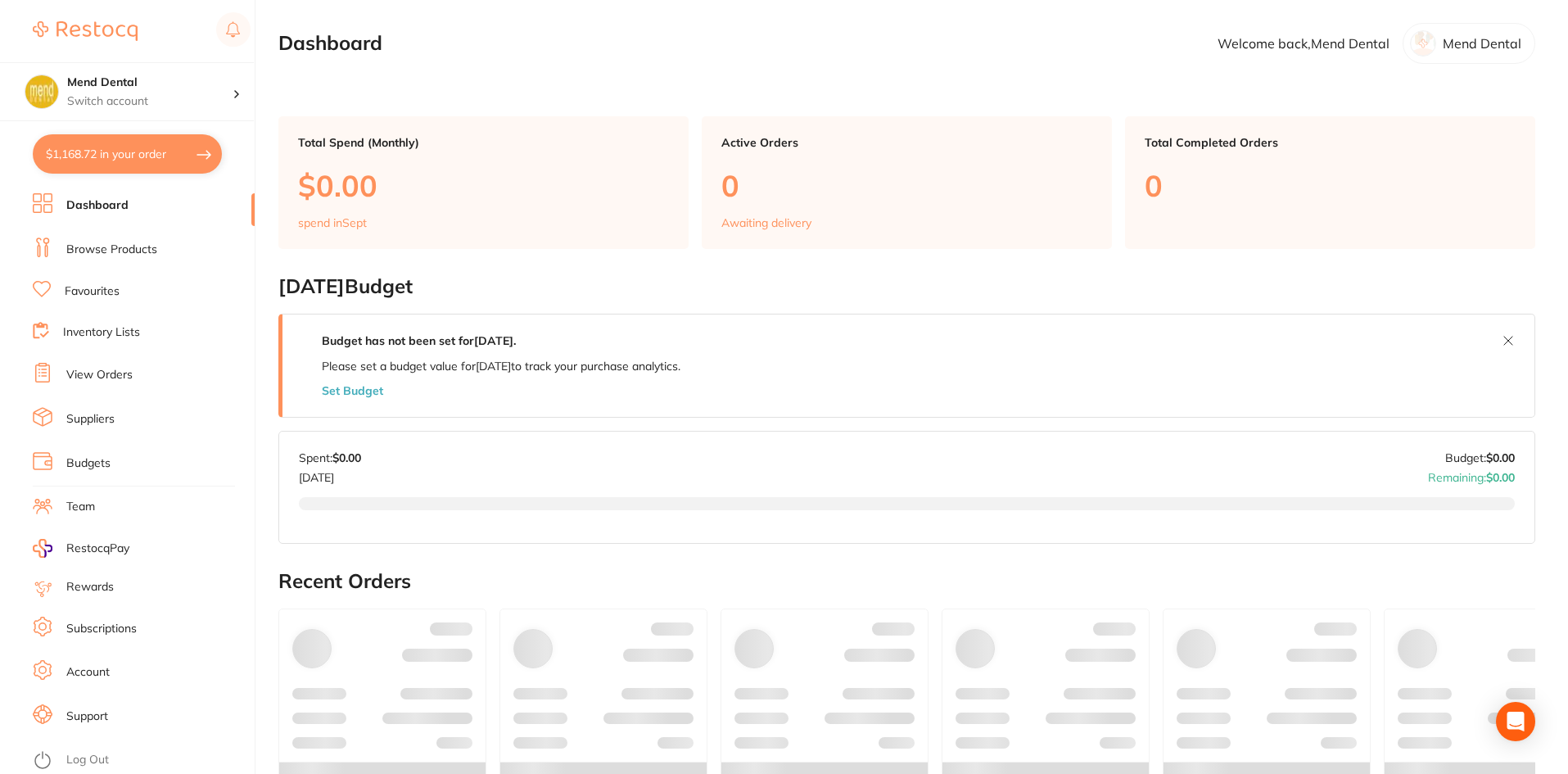
checkbox input "true"
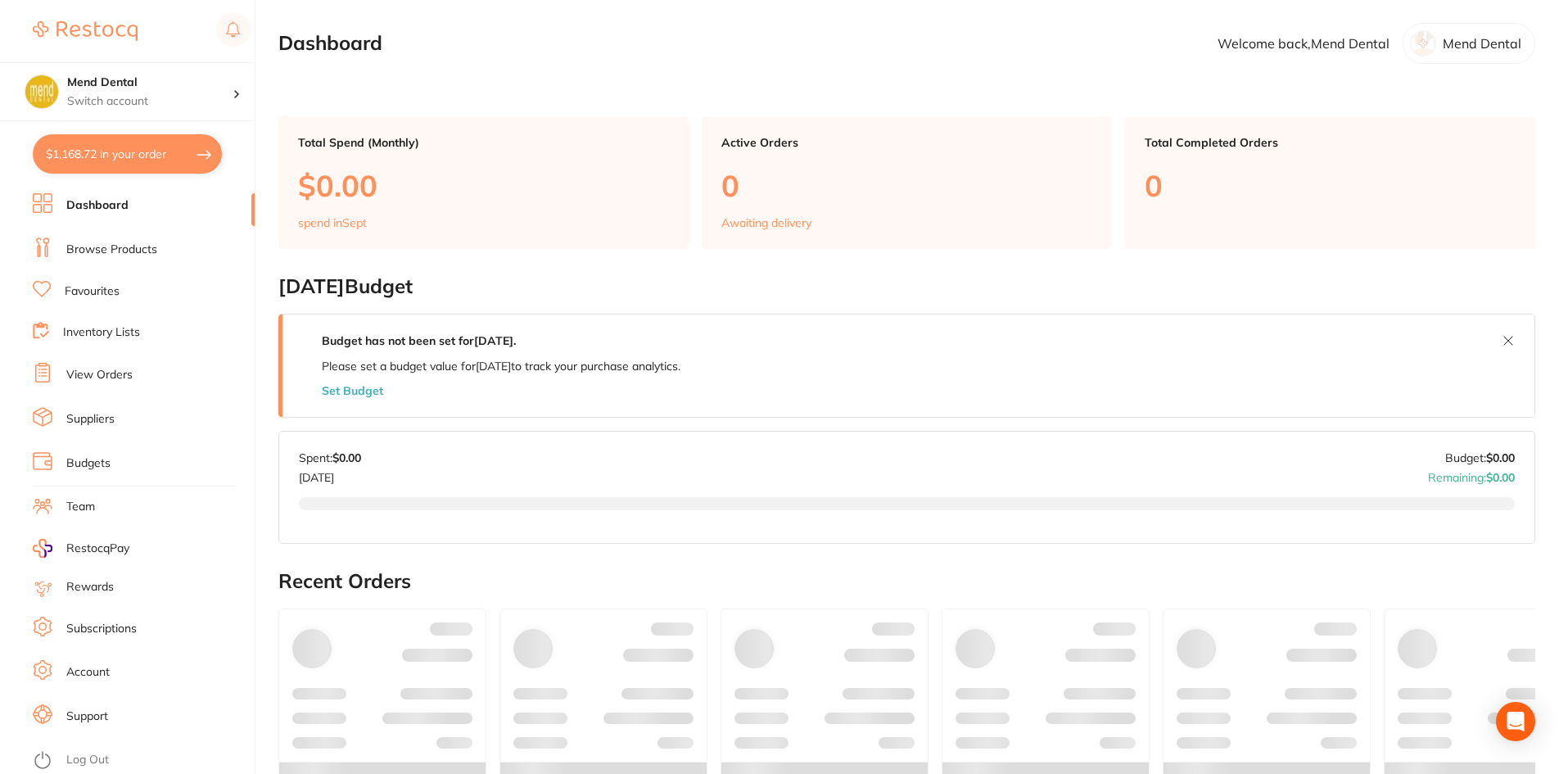
checkbox input "true"
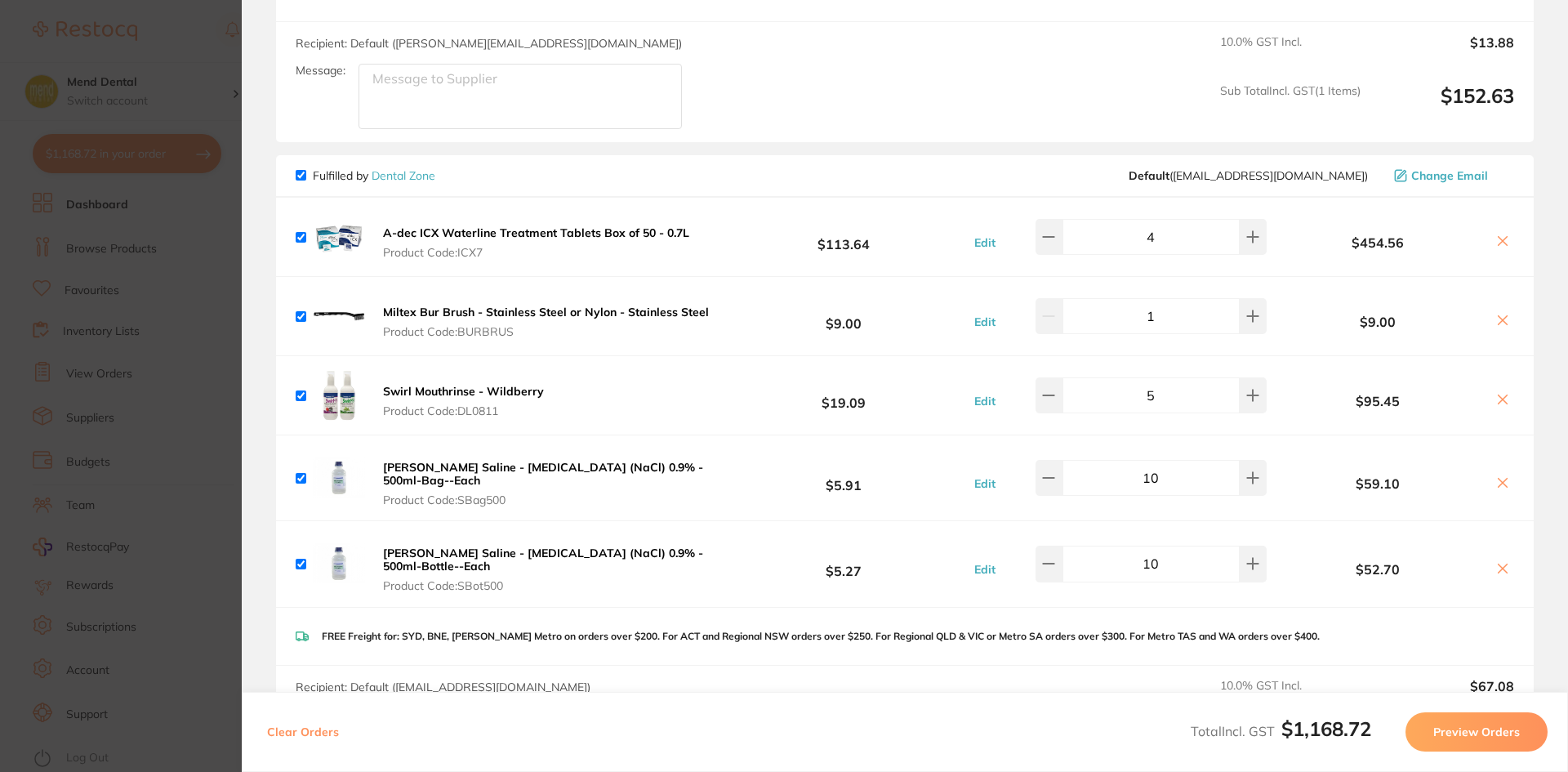
scroll to position [327, 0]
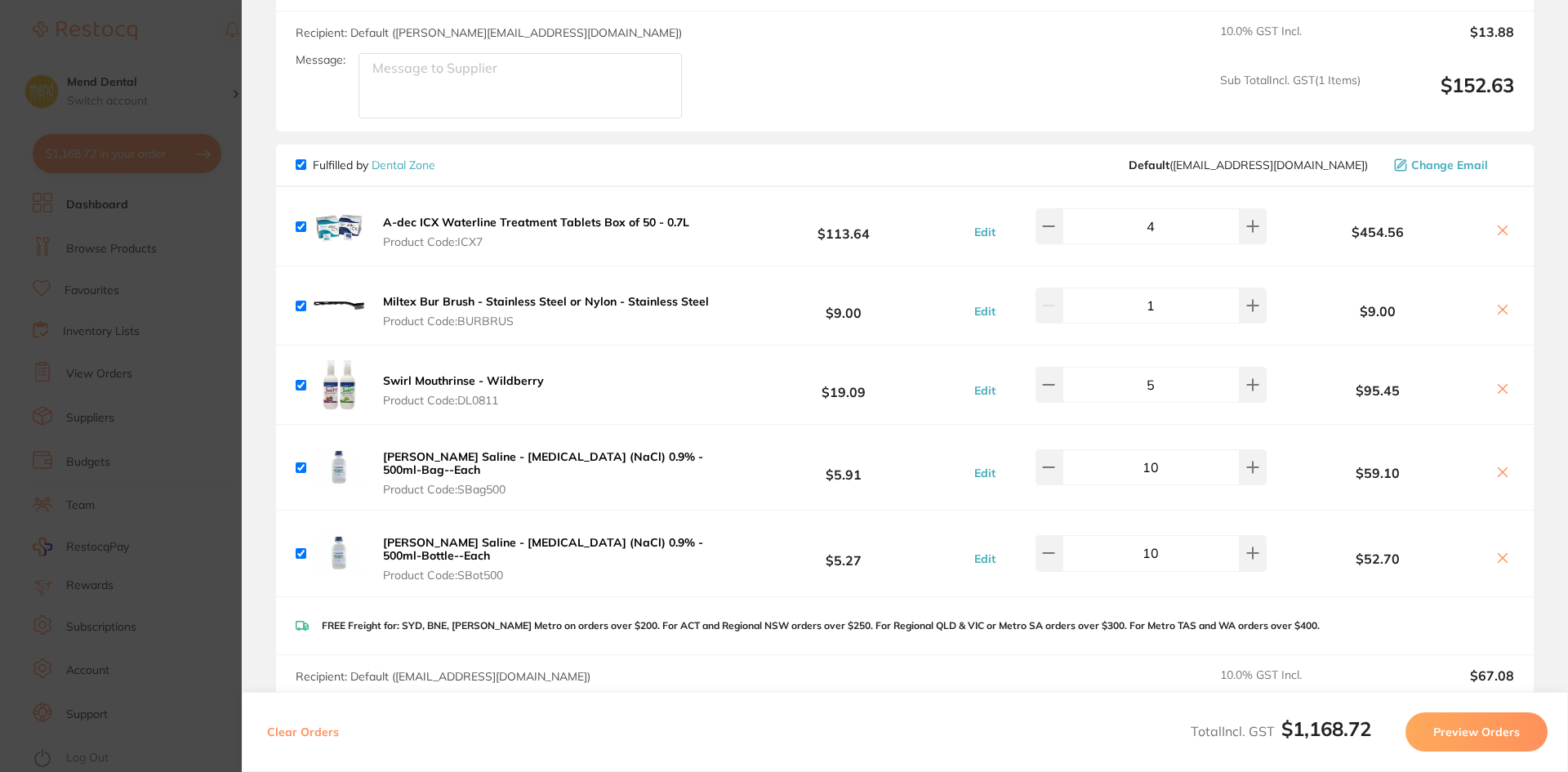
click at [136, 418] on section "Update RRP Set your pre negotiated price for this item. Item Agreed RRP (excl. …" at bounding box center [784, 386] width 1568 height 772
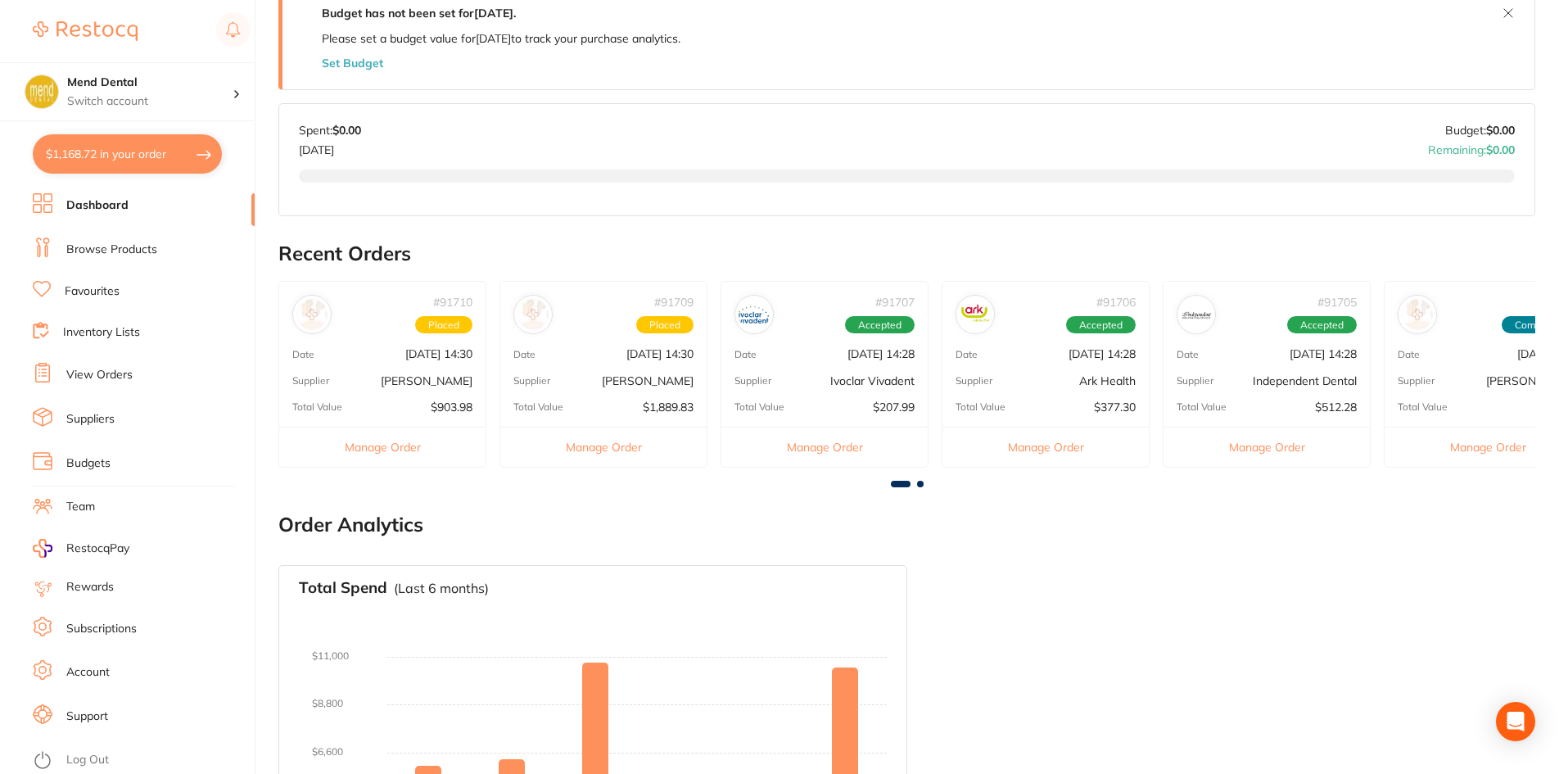
click at [110, 253] on link "Browse Products" at bounding box center [111, 250] width 91 height 16
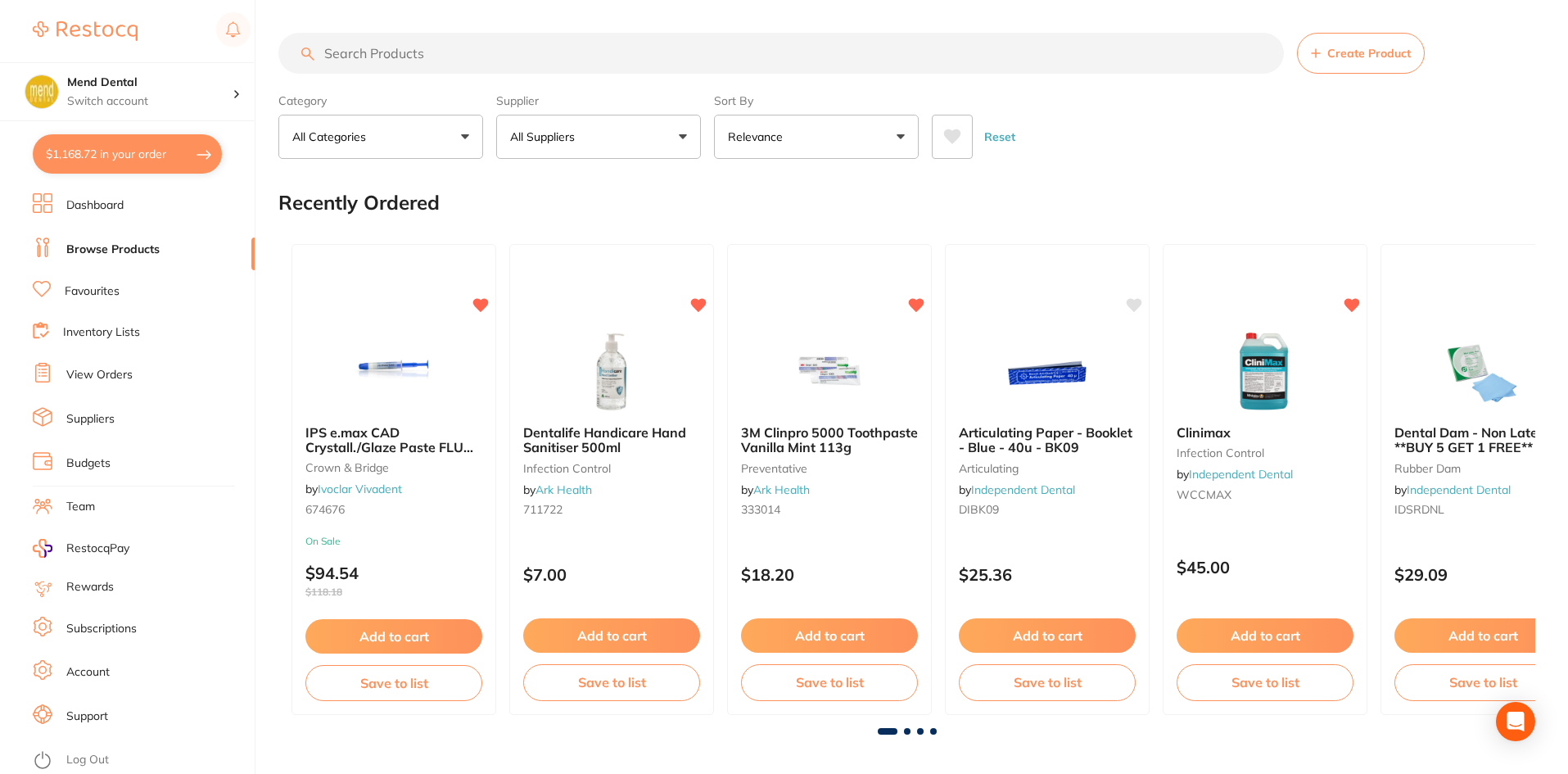
click at [474, 53] on input "search" at bounding box center [781, 53] width 1006 height 41
type input "majesty A2"
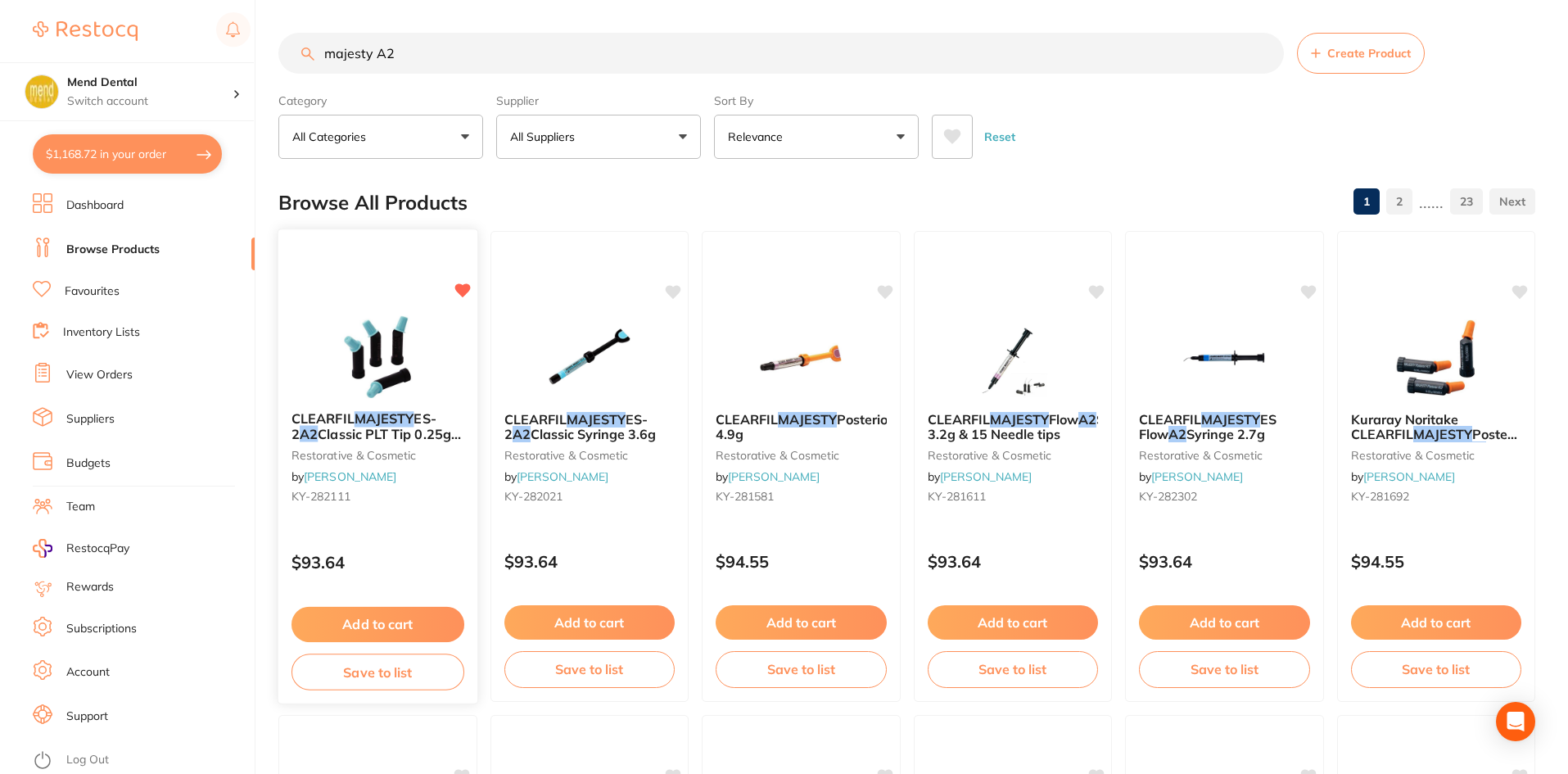
click at [420, 624] on button "Add to cart" at bounding box center [377, 624] width 173 height 35
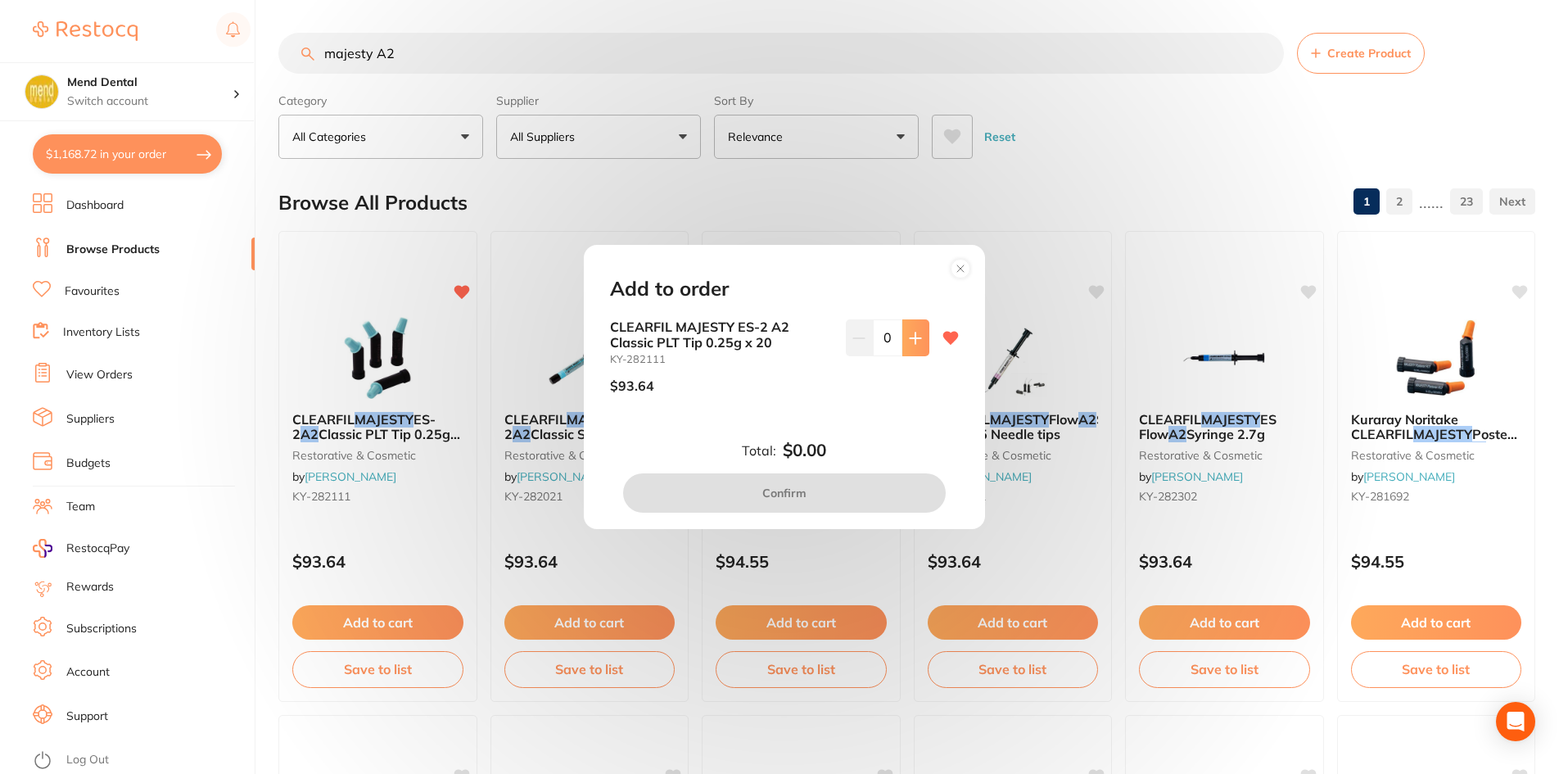
click at [903, 342] on button at bounding box center [916, 337] width 27 height 36
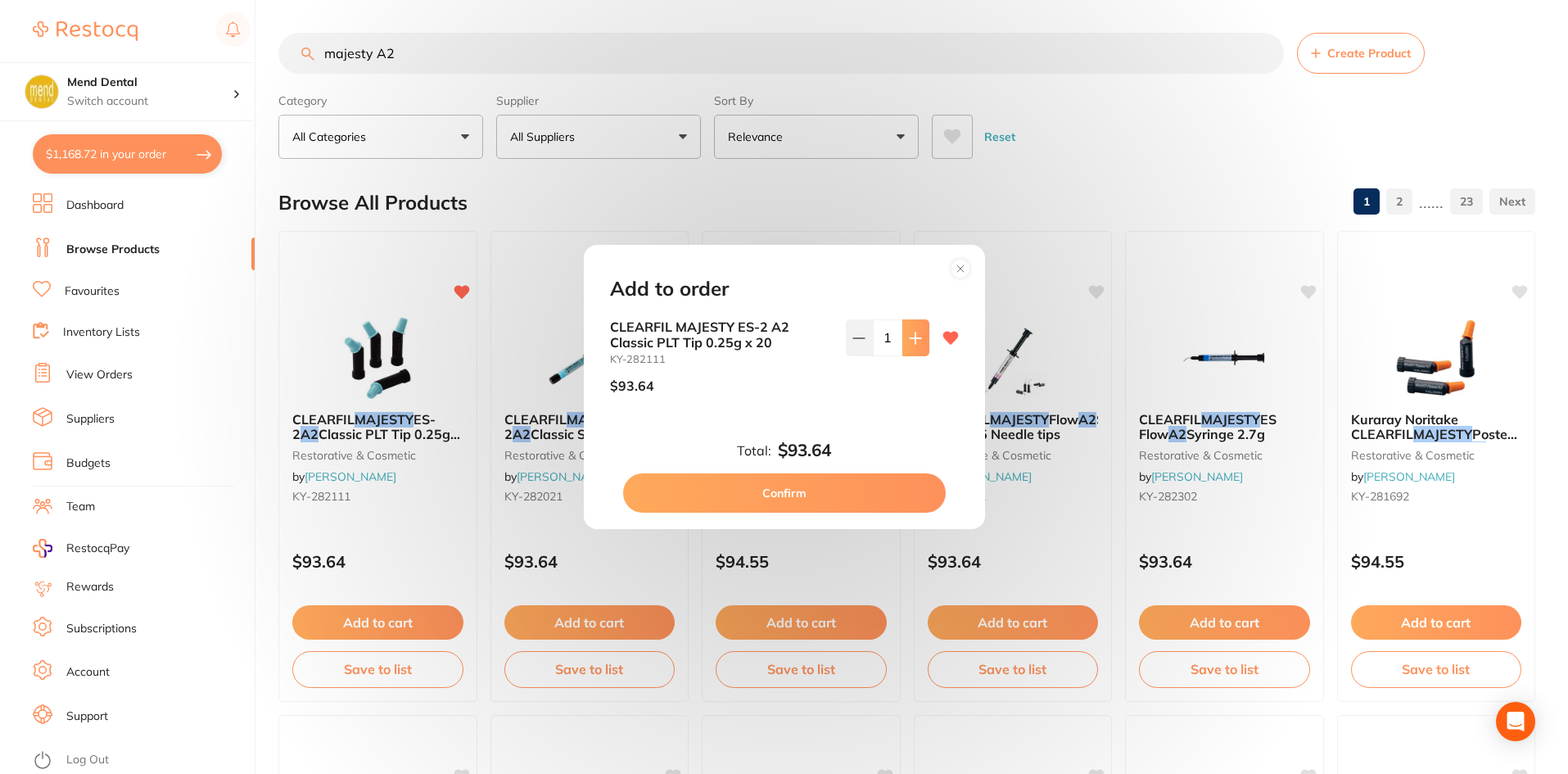
click at [903, 342] on button at bounding box center [916, 337] width 27 height 36
type input "4"
click at [830, 484] on button "Confirm" at bounding box center [784, 493] width 322 height 39
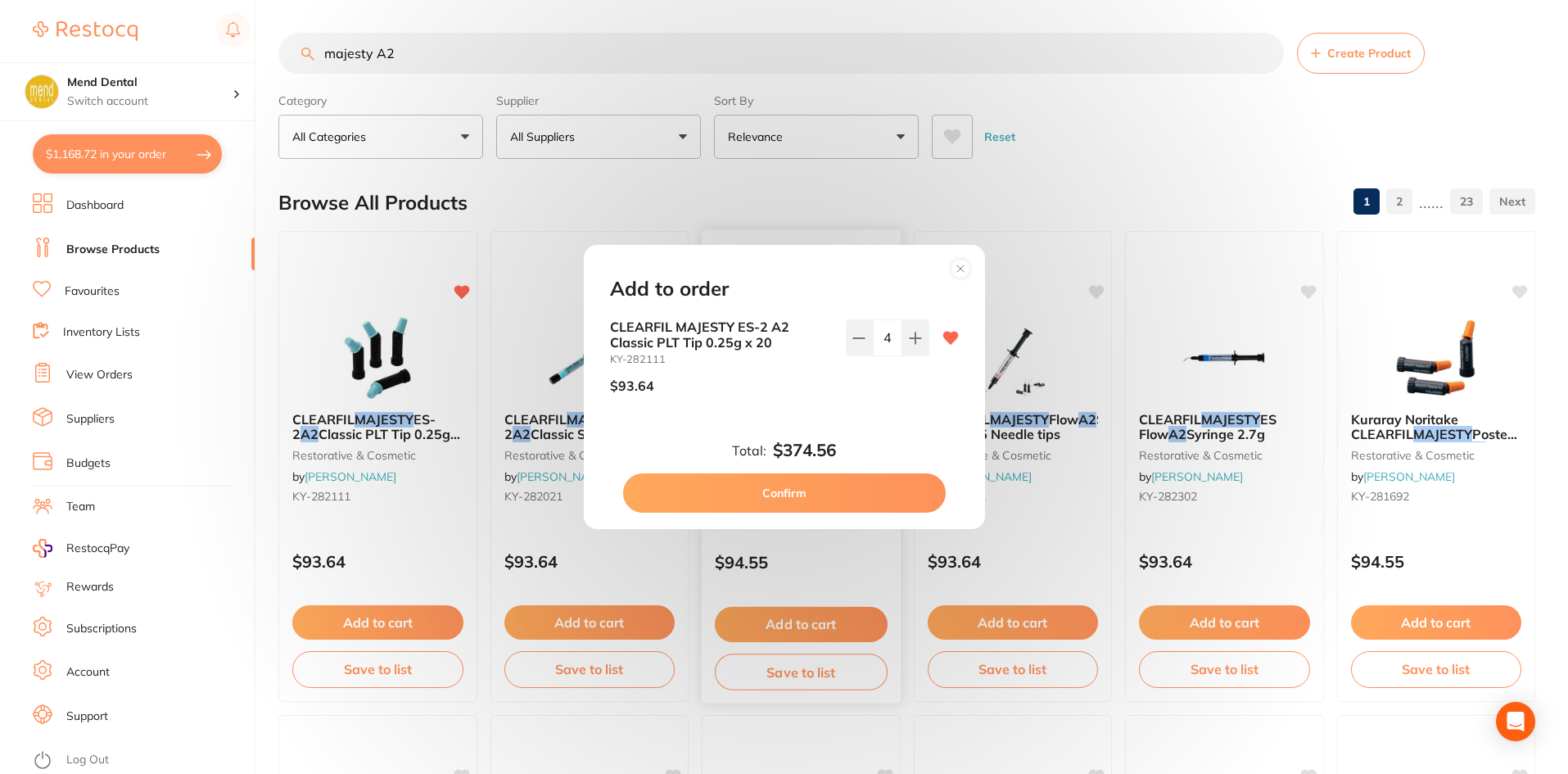
checkbox input "false"
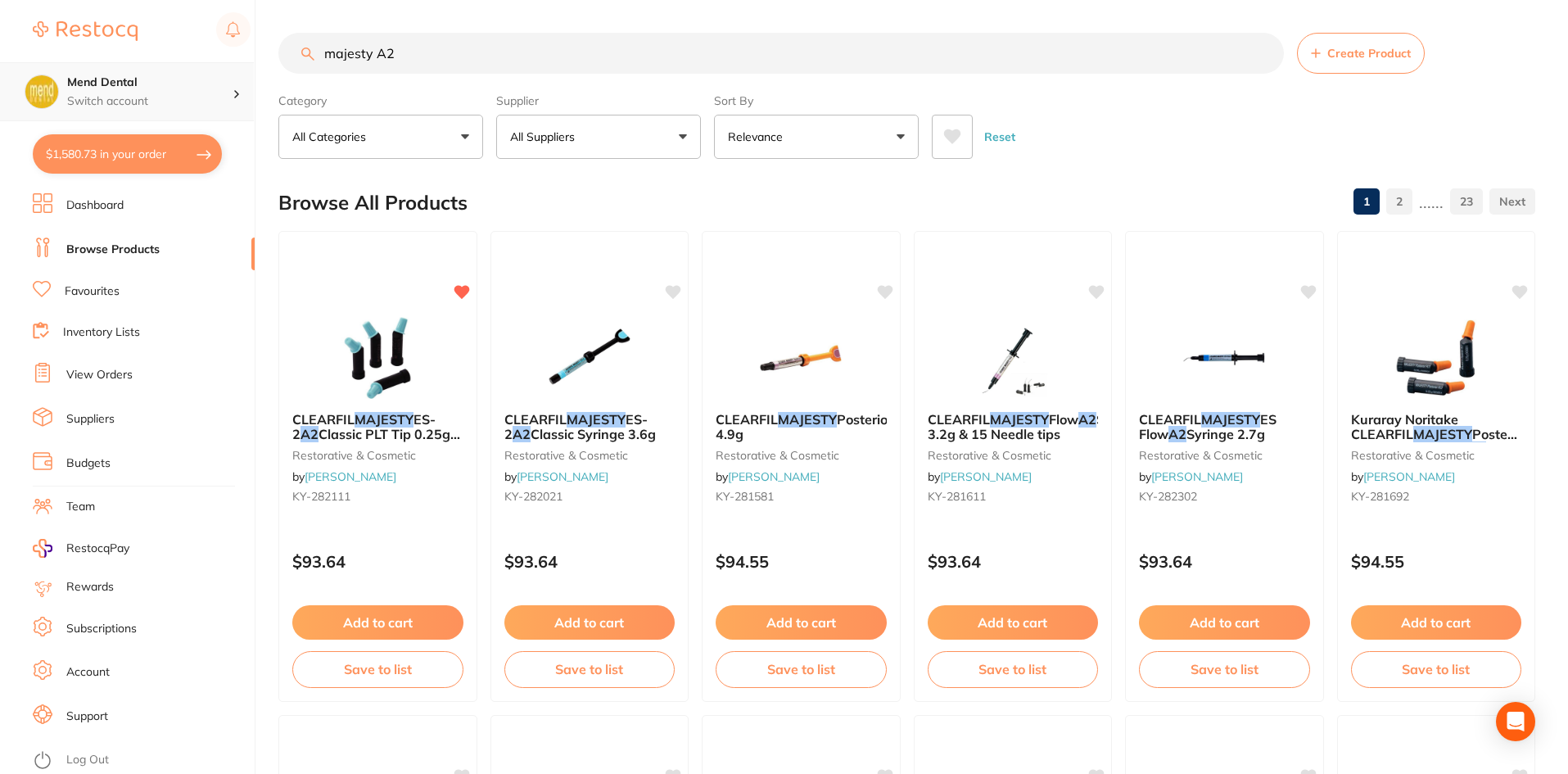
drag, startPoint x: 444, startPoint y: 68, endPoint x: 175, endPoint y: 68, distance: 269.0
click at [175, 68] on div "$1,580.73 Mend Dental Switch account Mend Dental $1,580.73 in your order Dashbo…" at bounding box center [784, 387] width 1568 height 774
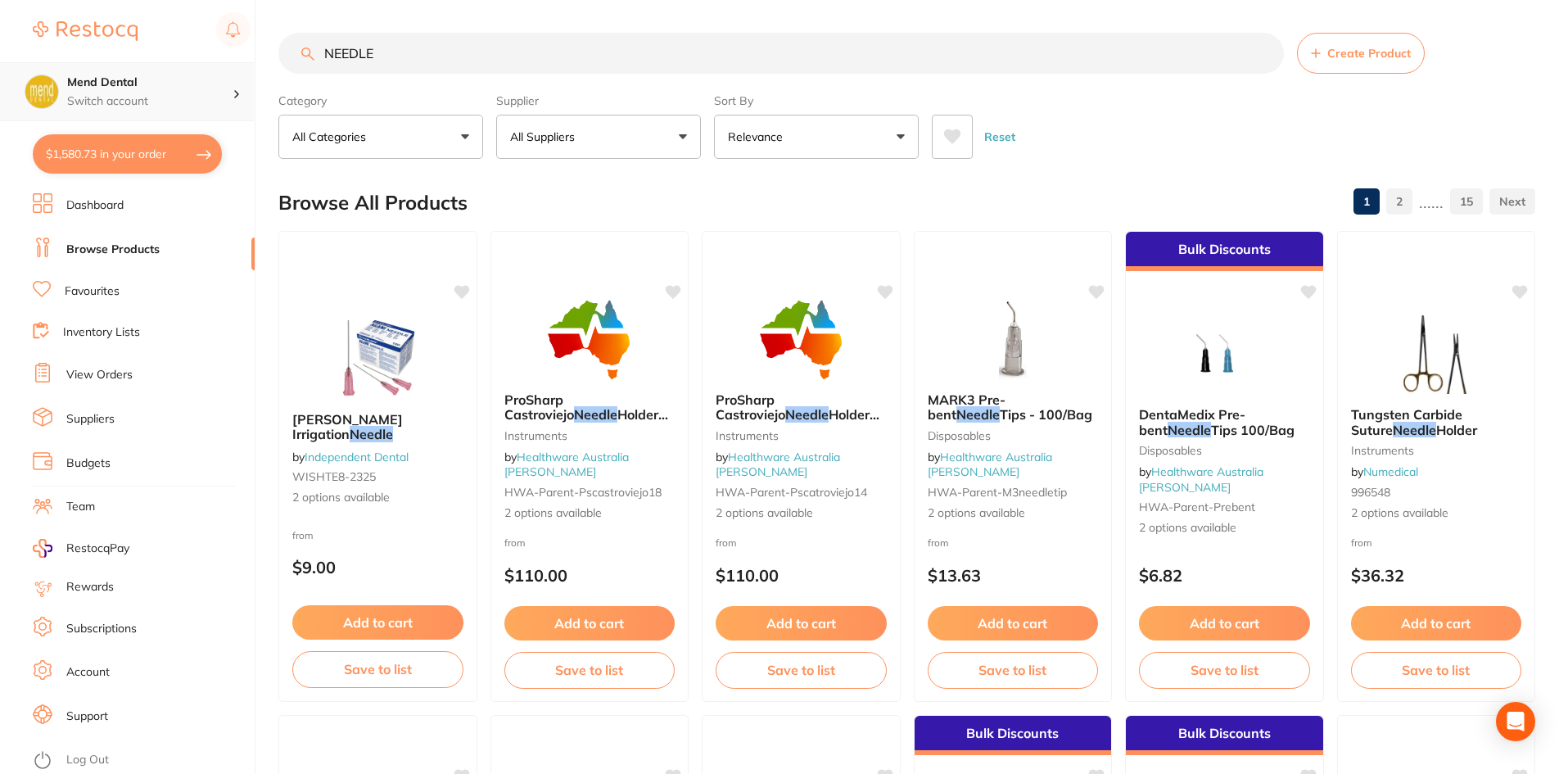
type input "NEEDLE"
click at [966, 136] on button at bounding box center [952, 136] width 41 height 44
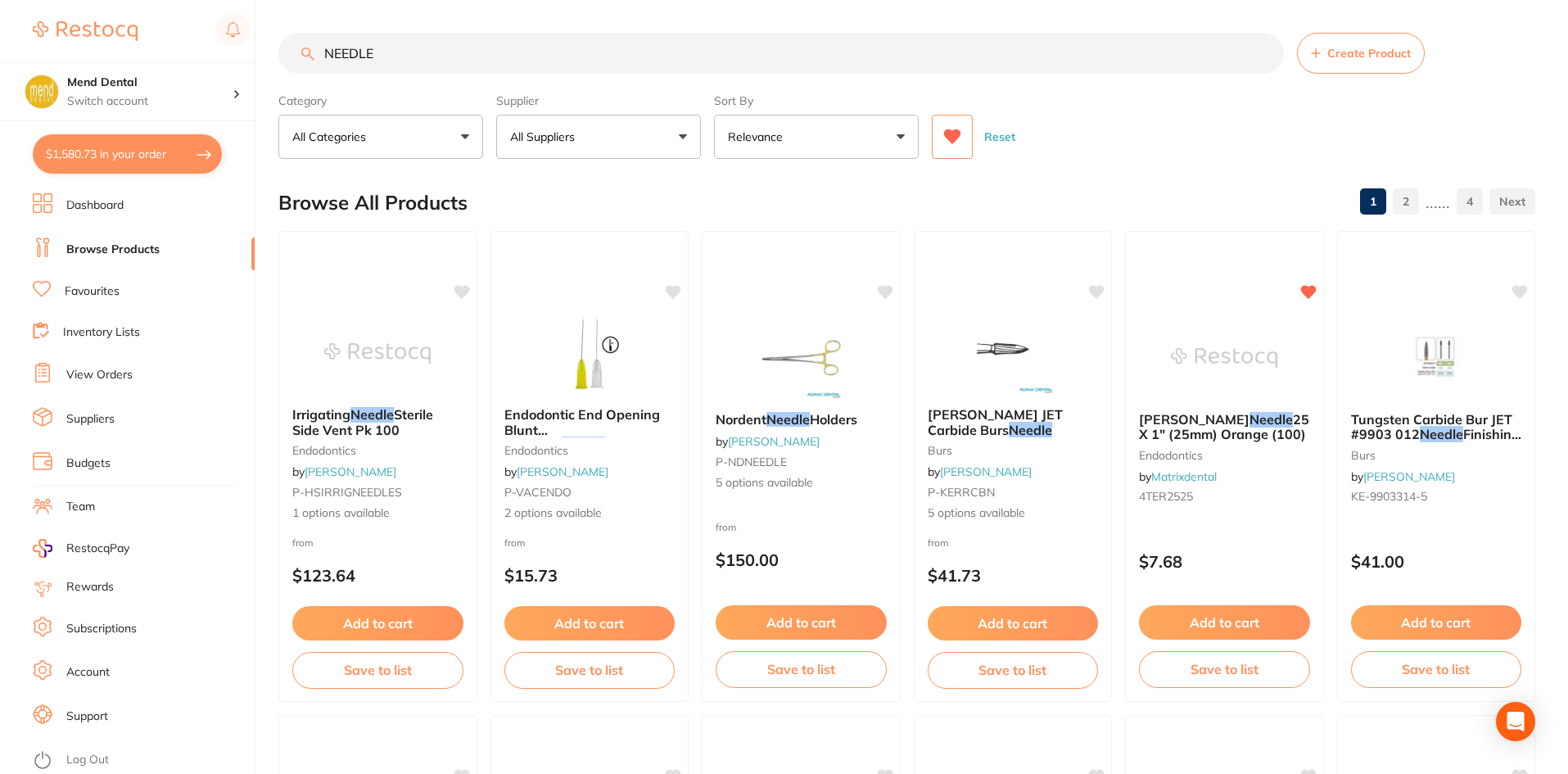
click at [136, 164] on button "$1,580.73 in your order" at bounding box center [127, 154] width 190 height 39
checkbox input "true"
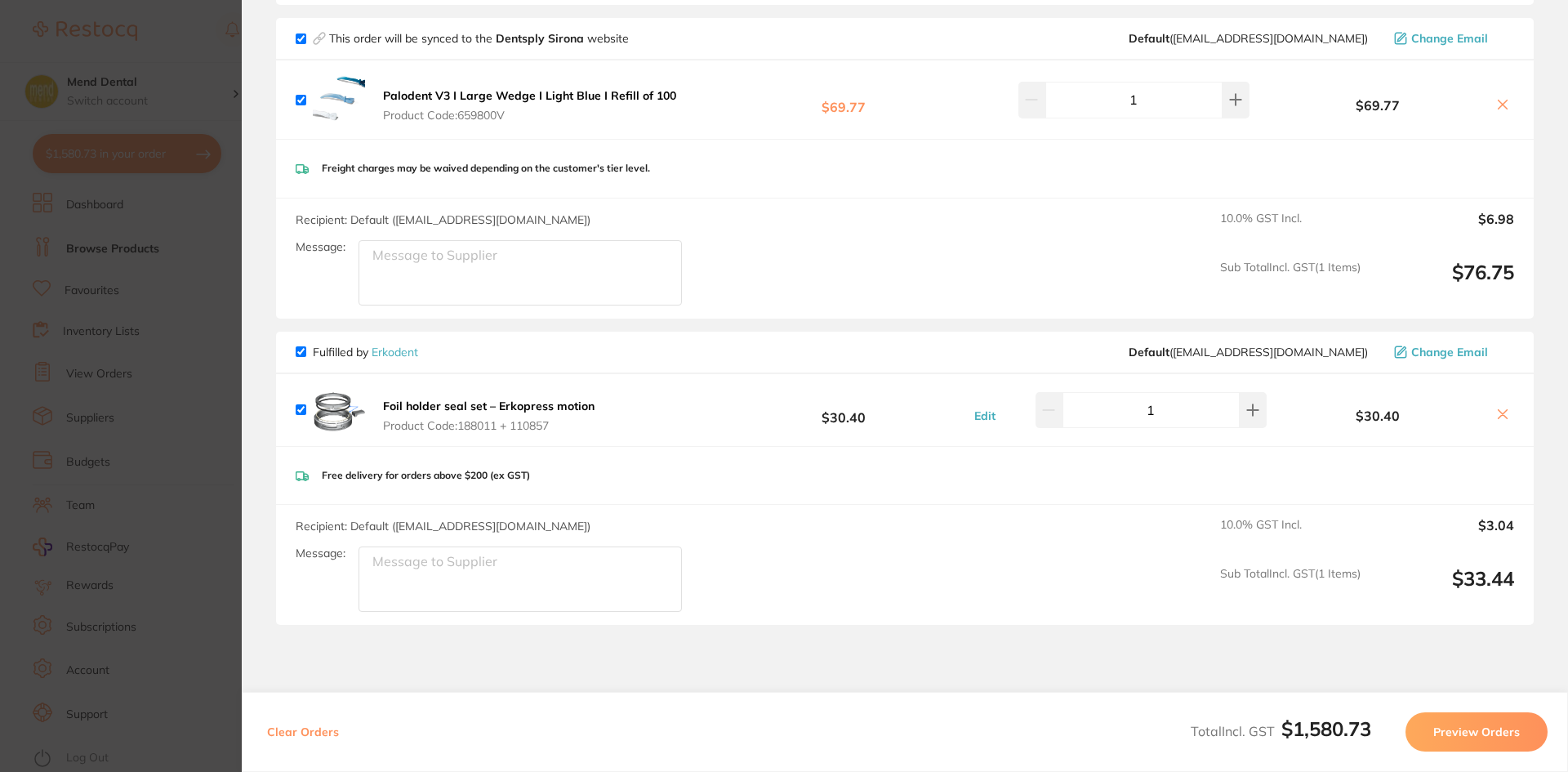
scroll to position [1916, 0]
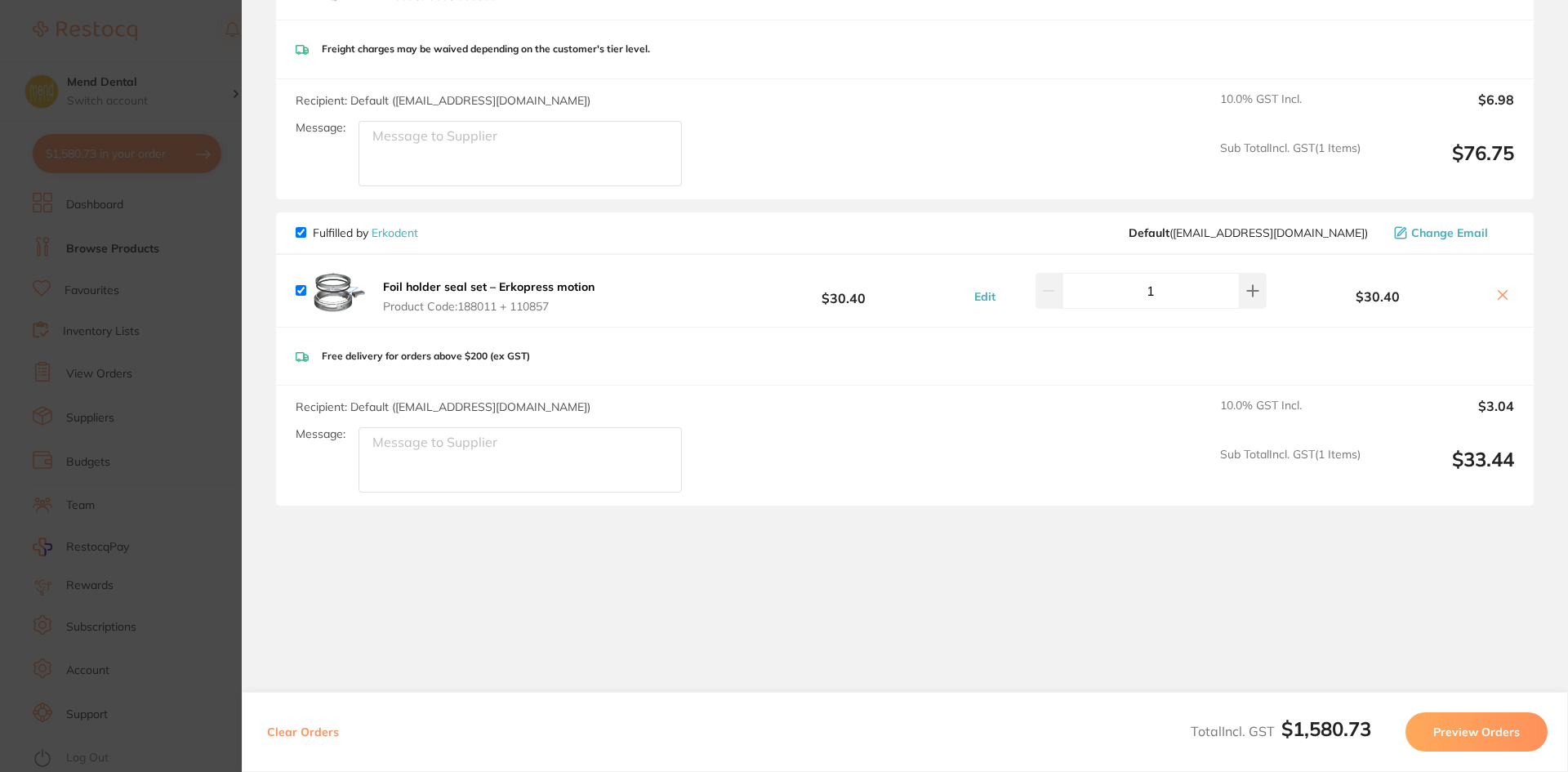
click at [143, 215] on section "Update RRP Set your pre negotiated price for this item. Item Agreed RRP (excl. …" at bounding box center [784, 386] width 1568 height 772
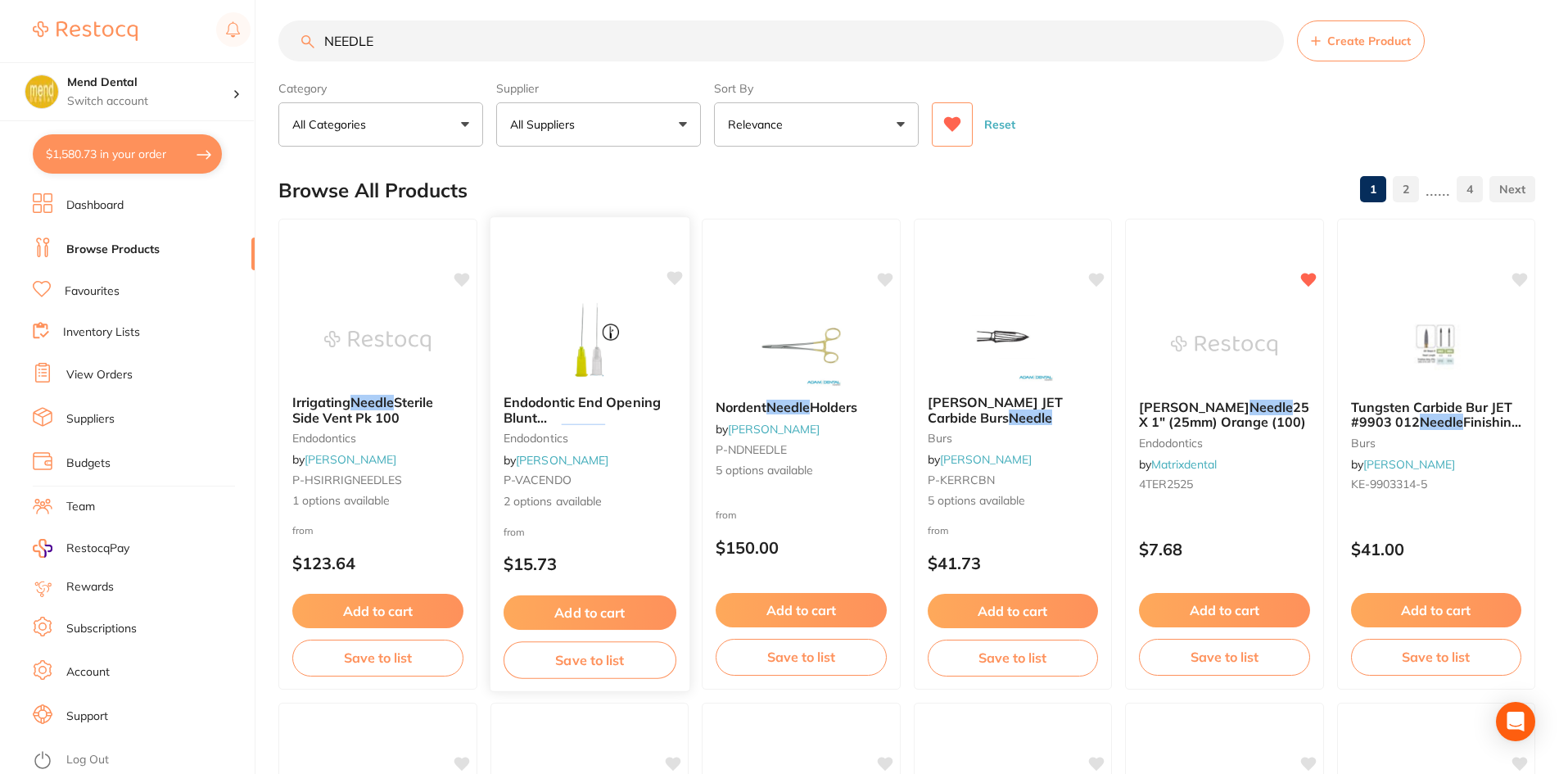
scroll to position [0, 0]
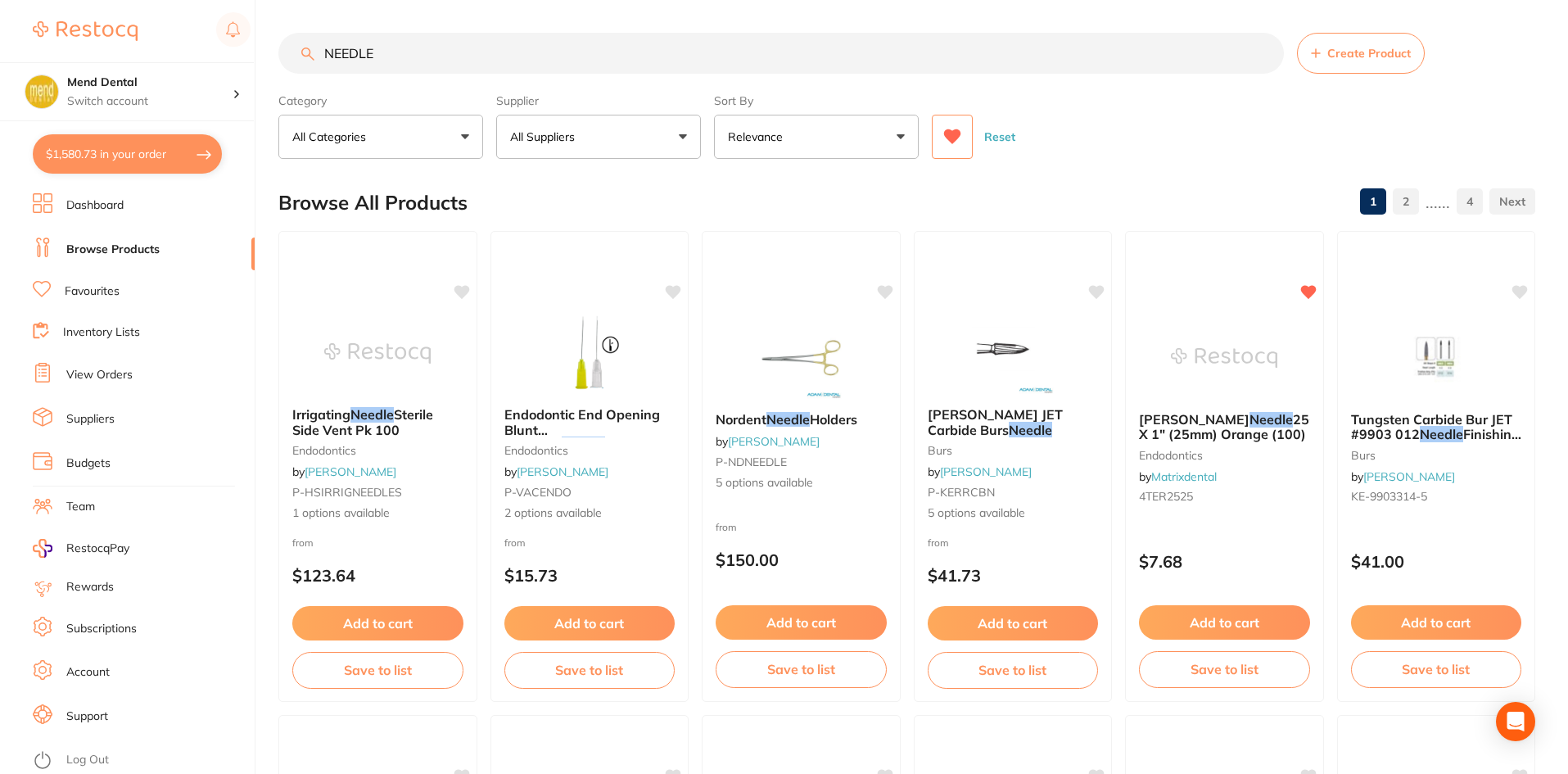
drag, startPoint x: 429, startPoint y: 45, endPoint x: 295, endPoint y: 51, distance: 134.1
click at [295, 51] on input "NEEDLE" at bounding box center [781, 53] width 1006 height 41
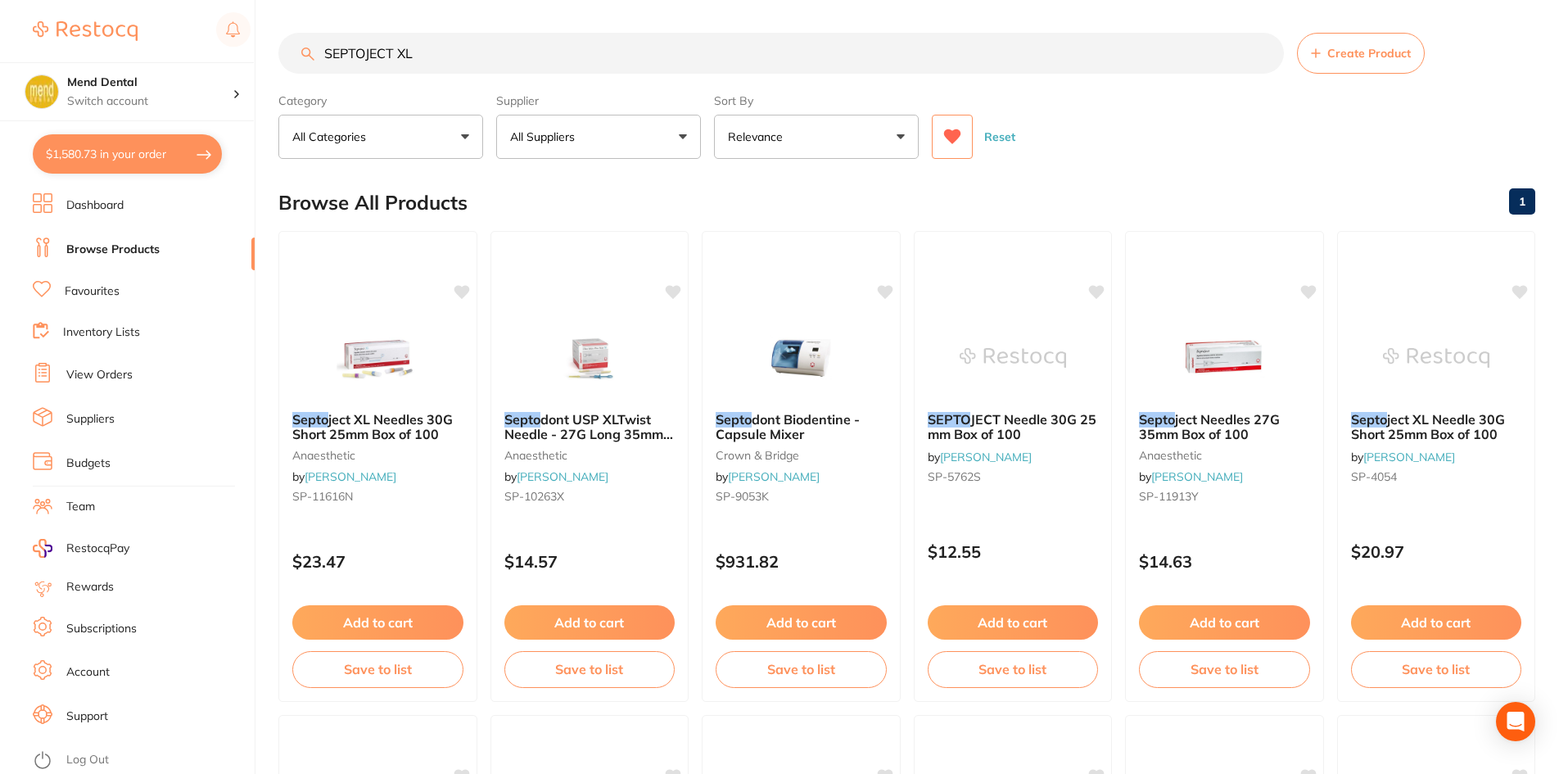
type input "SEPTOJECT XL"
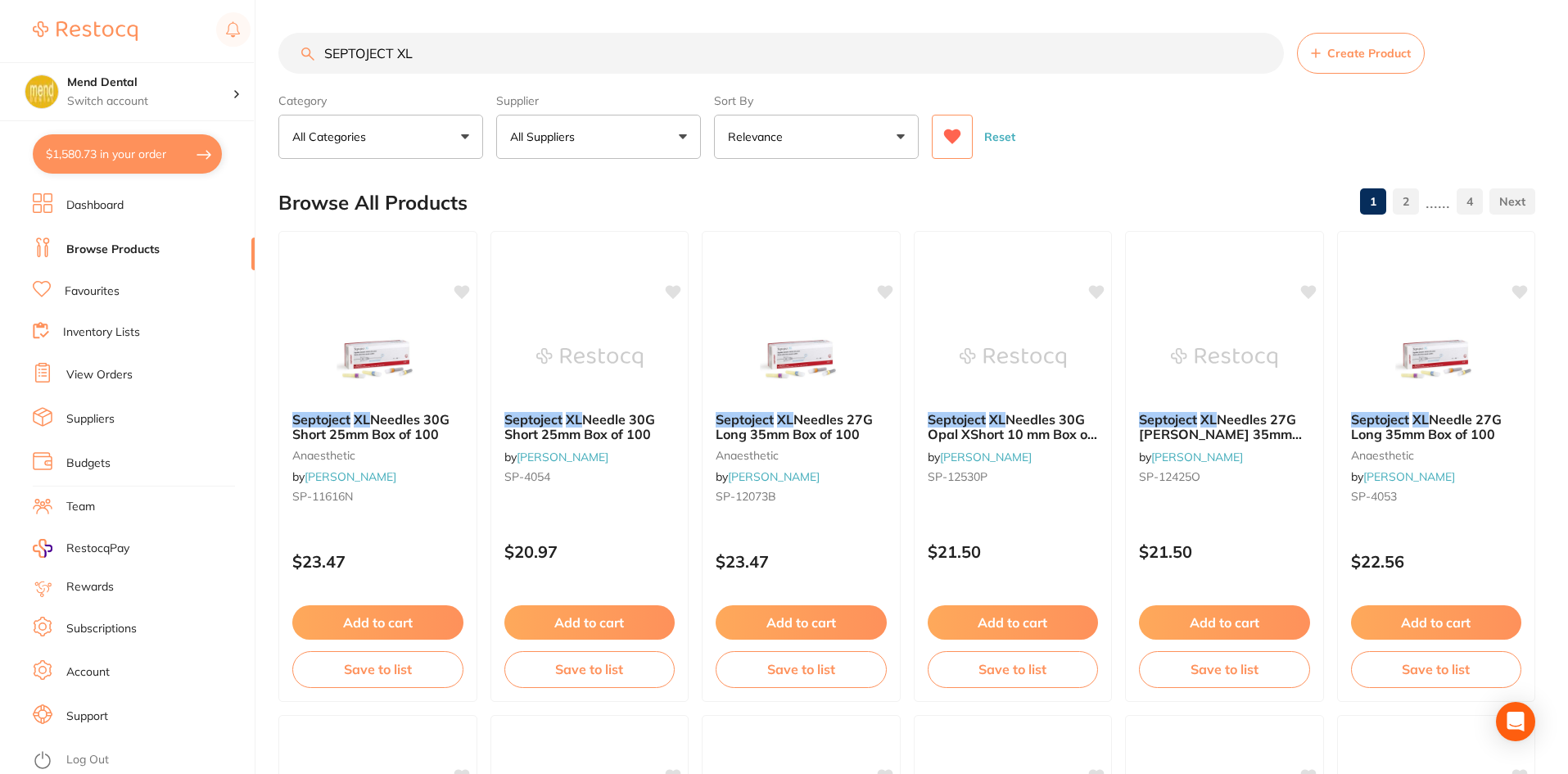
click at [659, 136] on button "All Suppliers" at bounding box center [598, 136] width 204 height 44
click at [943, 138] on icon at bounding box center [953, 136] width 18 height 16
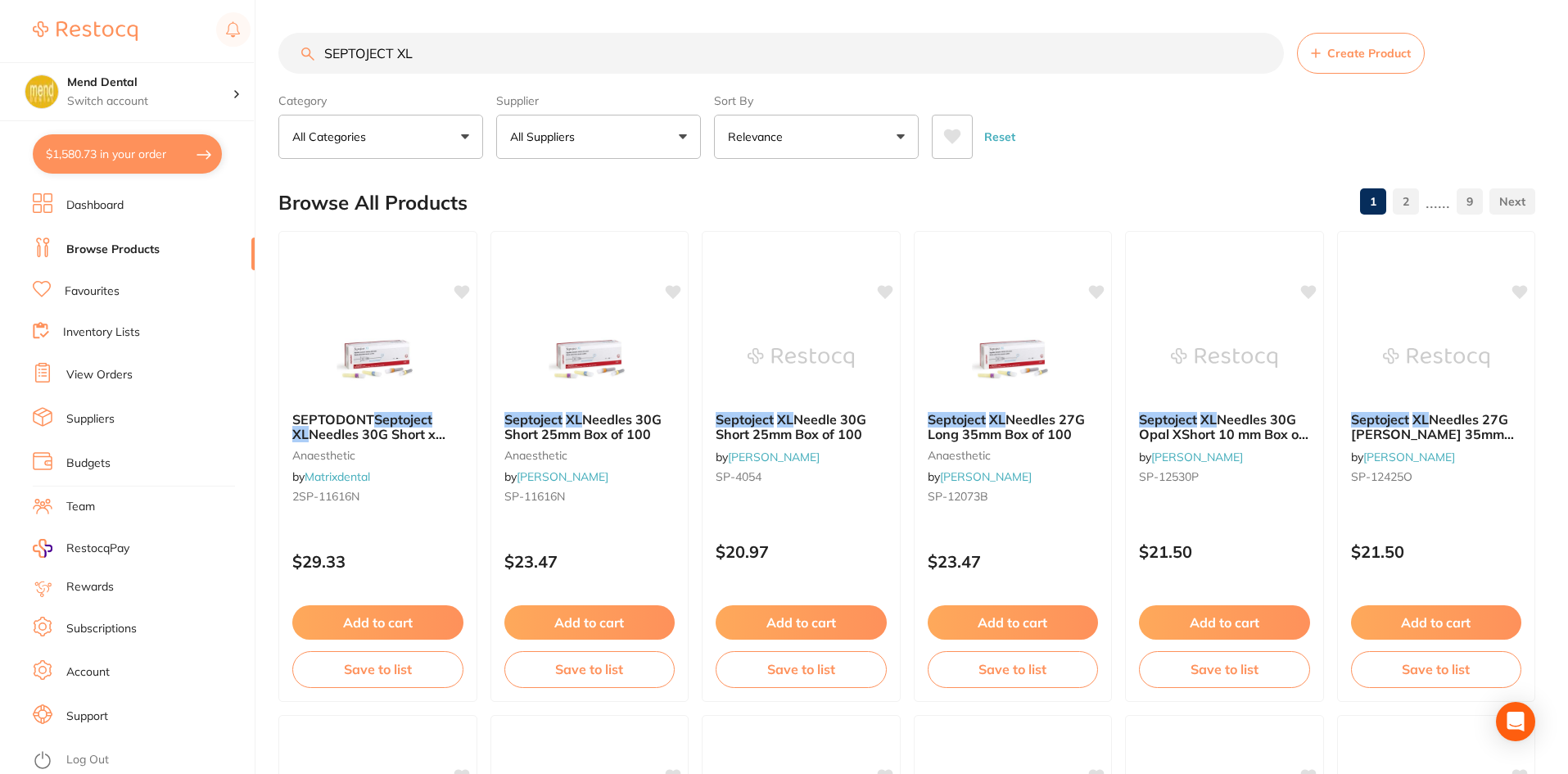
click at [566, 149] on button "All Suppliers" at bounding box center [598, 136] width 204 height 44
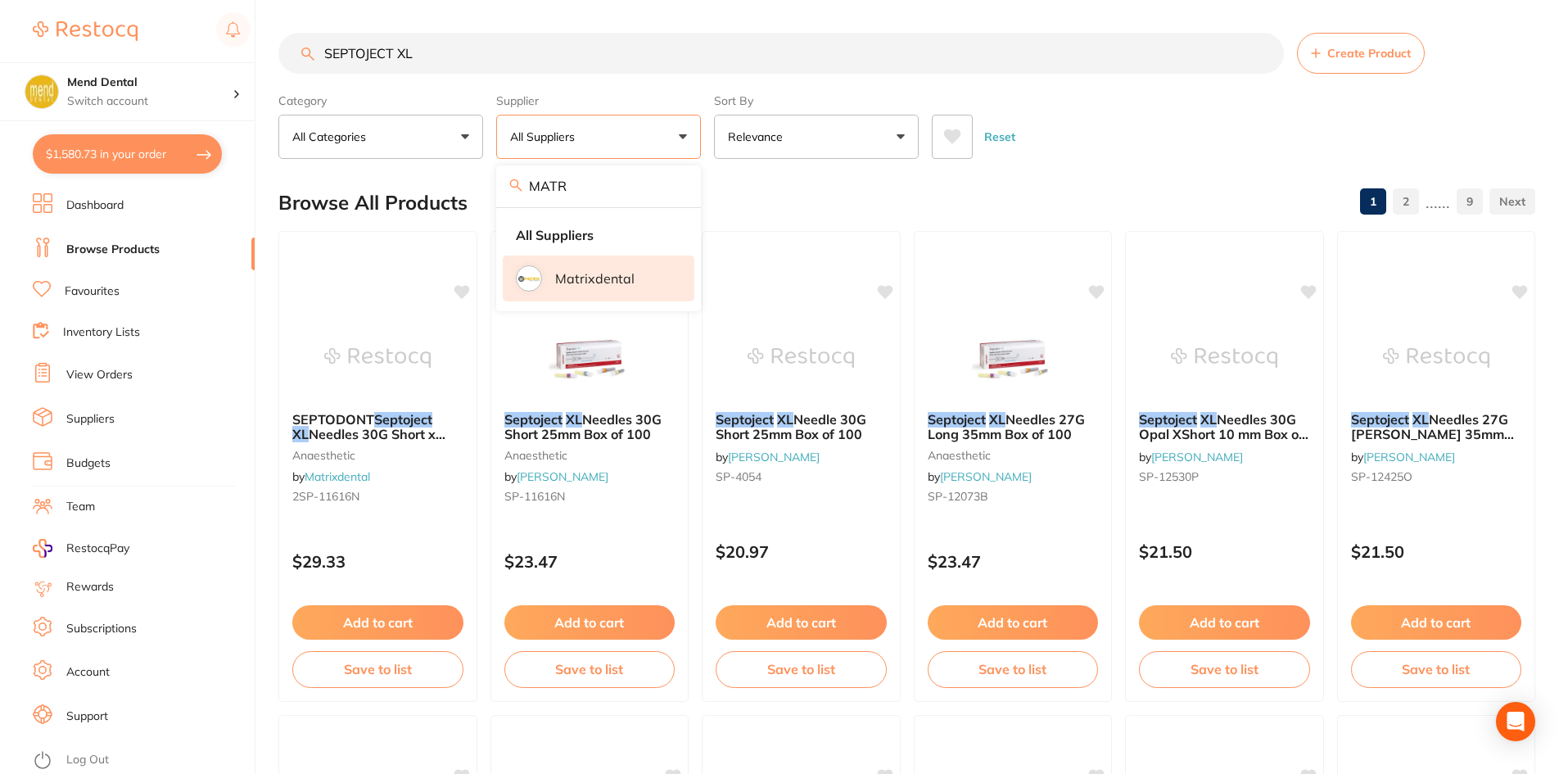
type input "MATR"
click at [545, 276] on li "Matrixdental" at bounding box center [598, 278] width 191 height 46
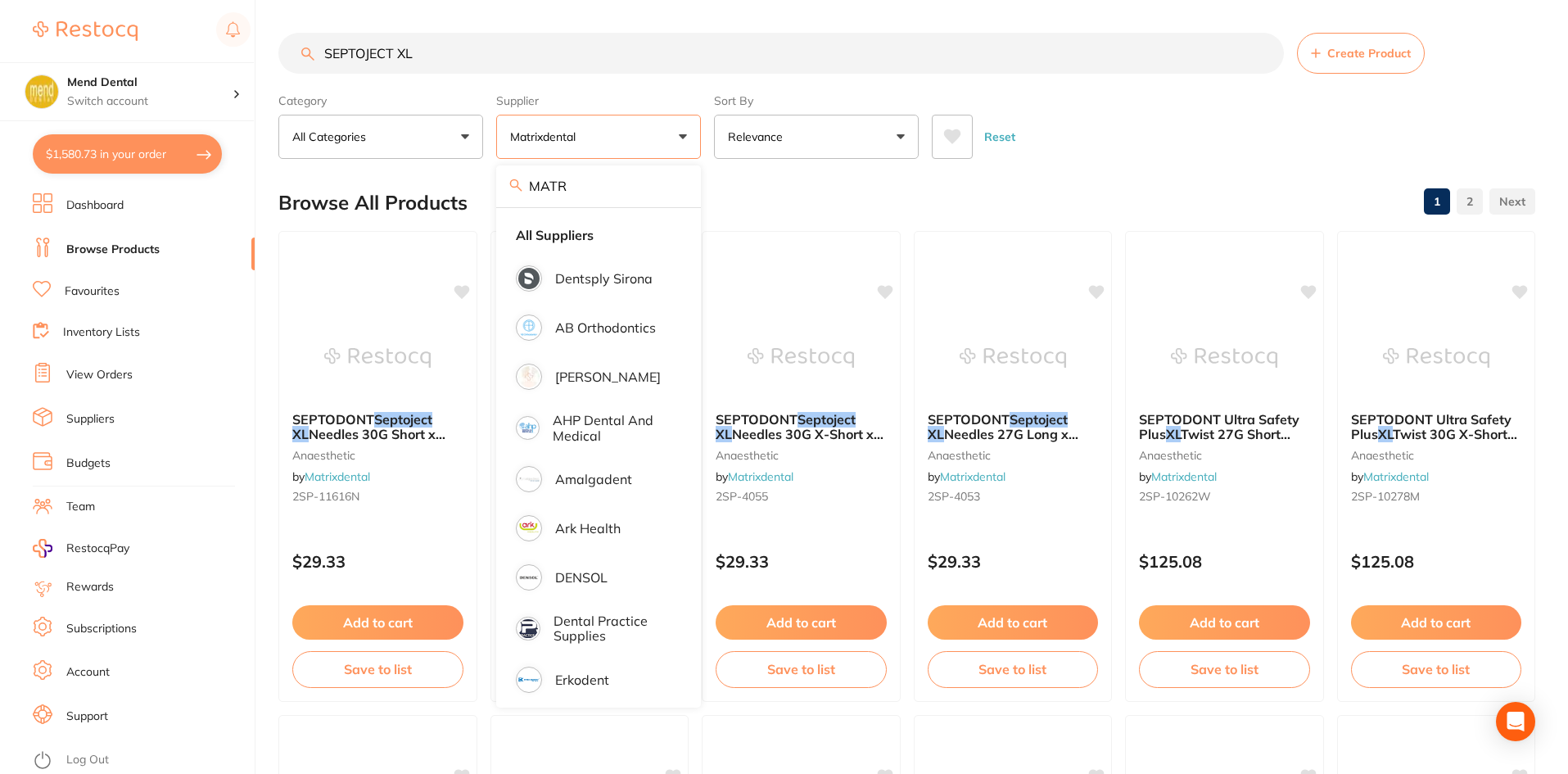
click at [756, 196] on div "Browse All Products 1 2" at bounding box center [907, 202] width 1257 height 55
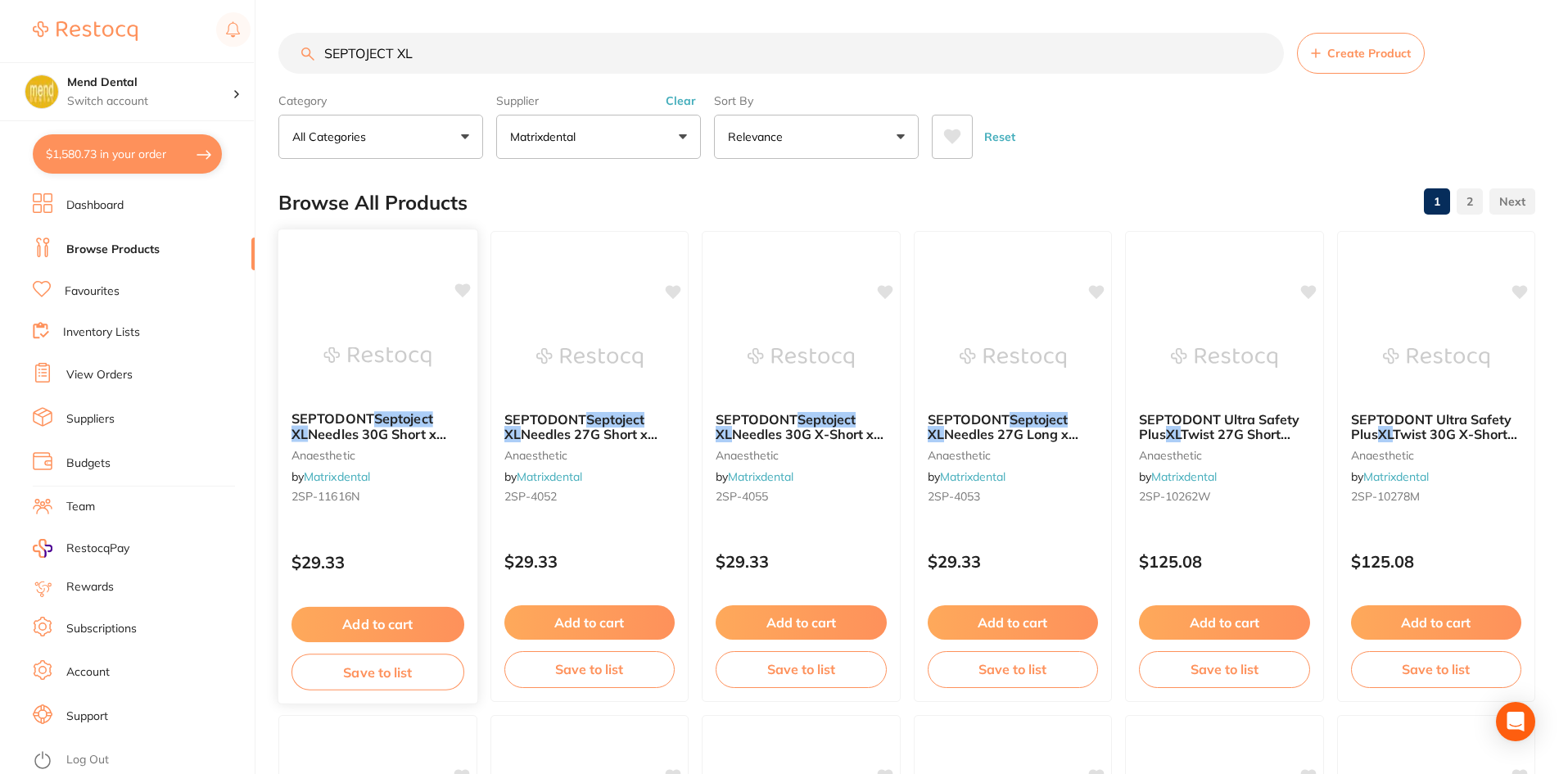
click at [348, 362] on img at bounding box center [377, 356] width 107 height 82
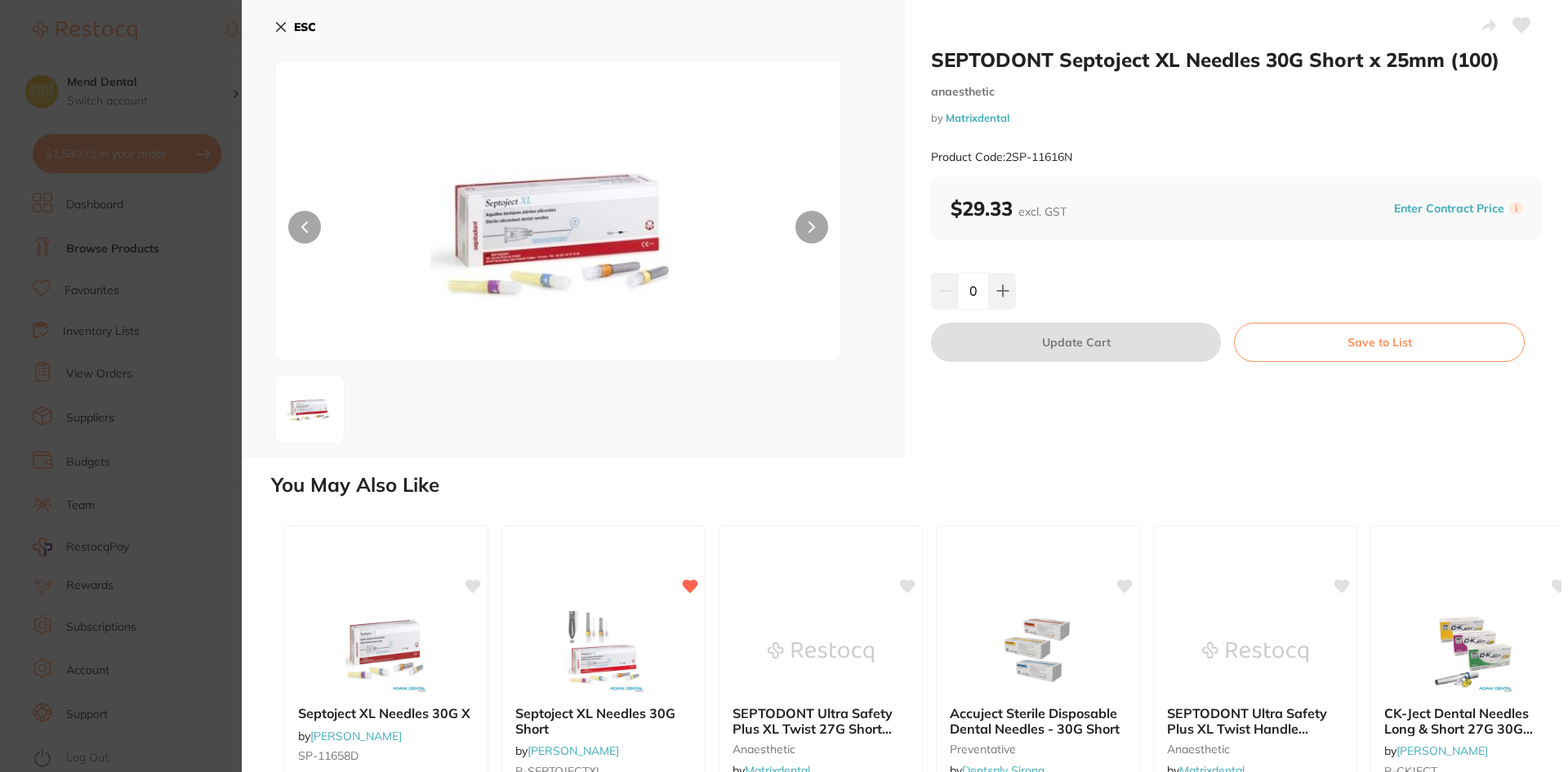
click at [1520, 20] on icon at bounding box center [1522, 26] width 17 height 15
click at [1005, 299] on button at bounding box center [1003, 291] width 27 height 36
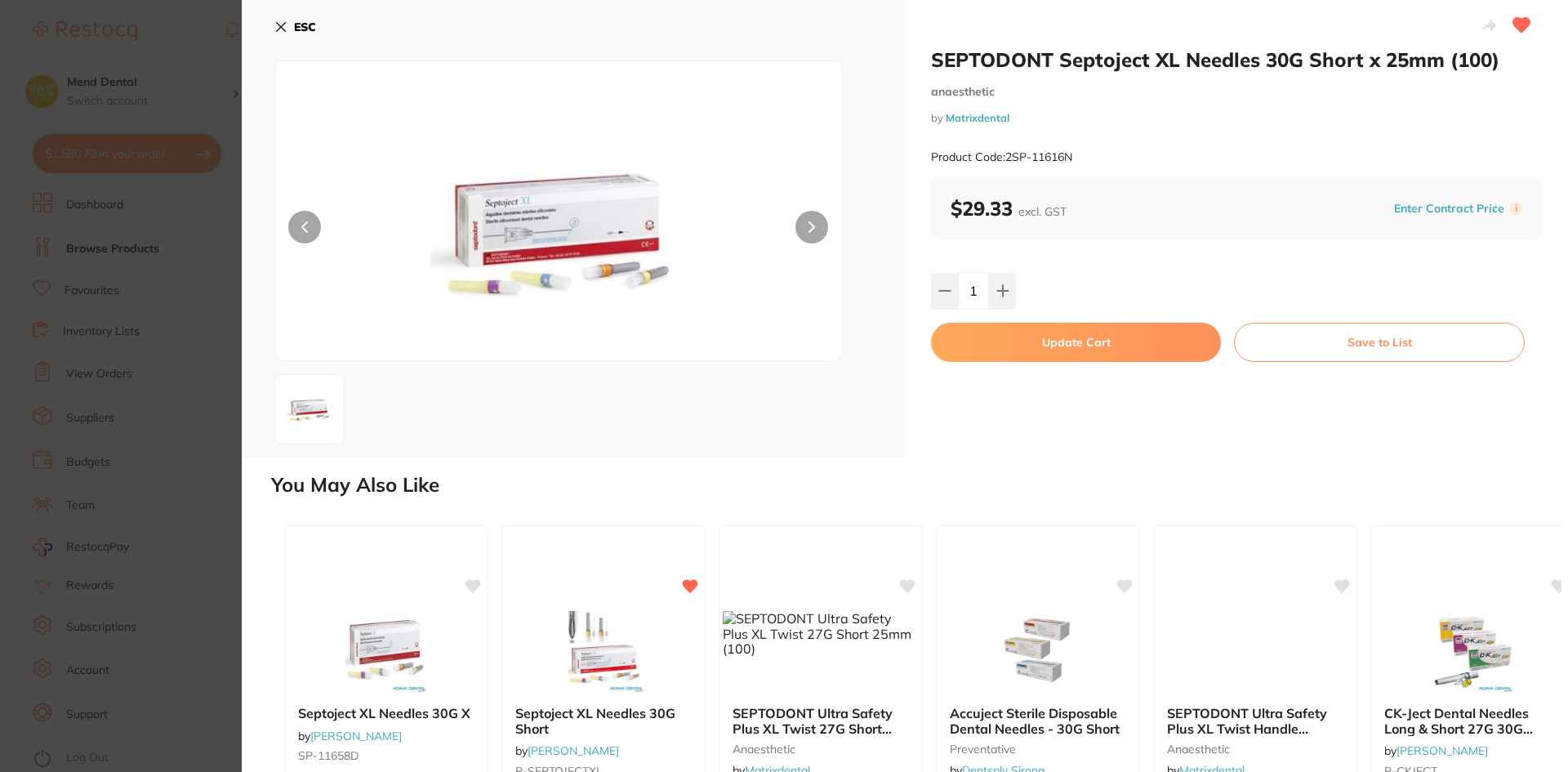
type input "1"
click at [1063, 331] on button "Update Cart" at bounding box center [1075, 342] width 290 height 39
checkbox input "false"
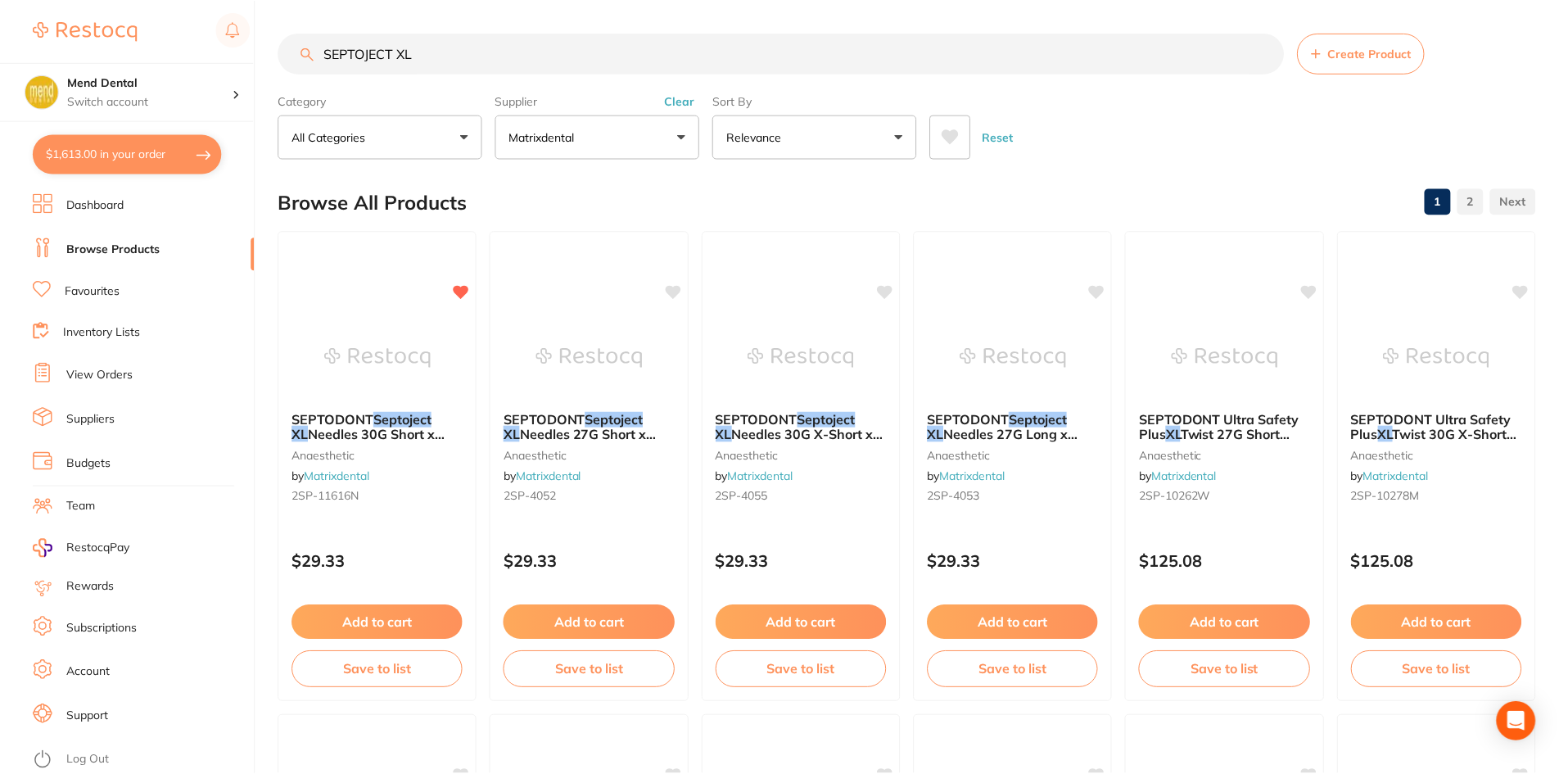
scroll to position [2000, 0]
click at [62, 149] on button "$1,613.00 in your order" at bounding box center [127, 154] width 190 height 39
checkbox input "true"
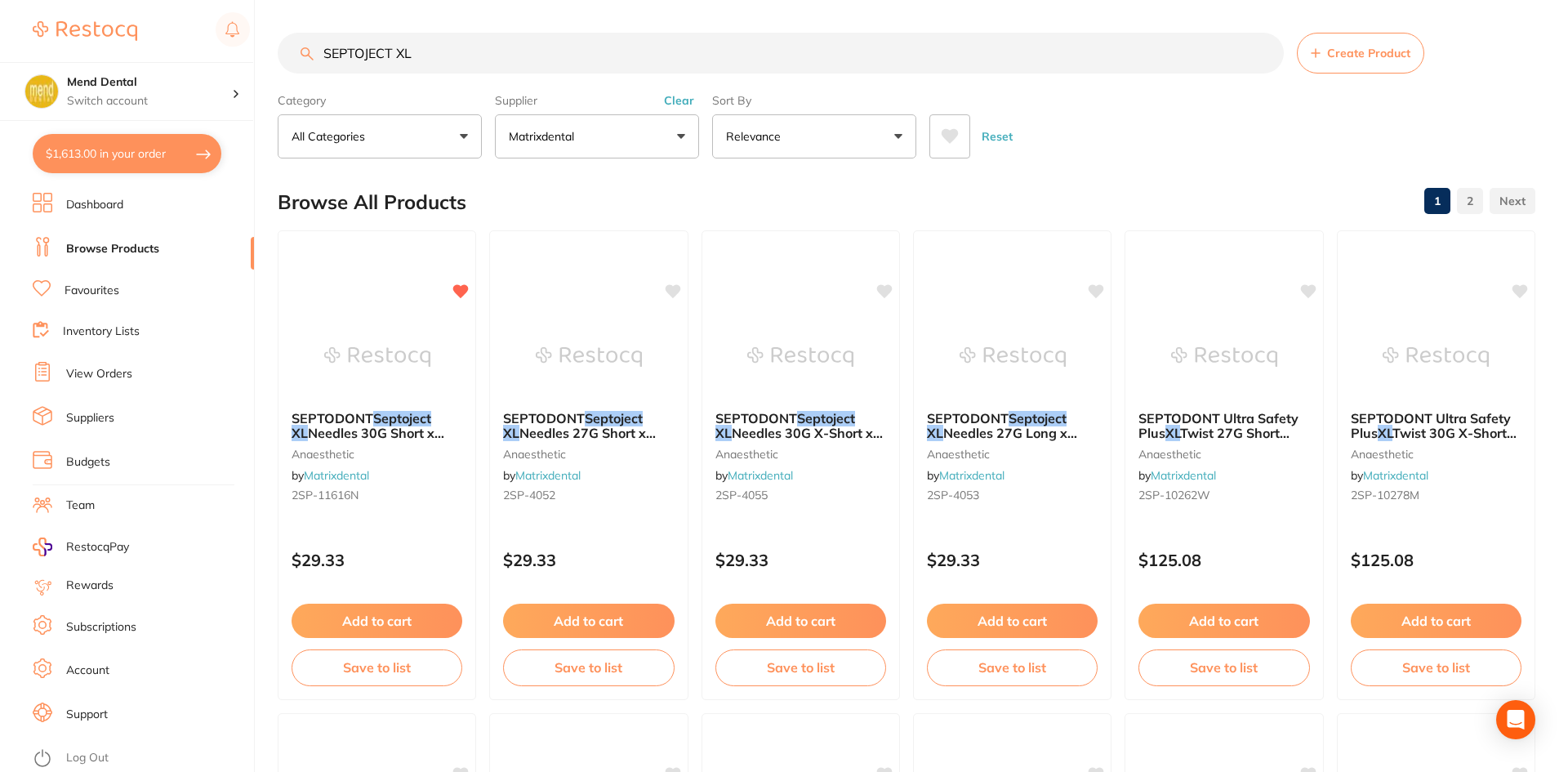
checkbox input "true"
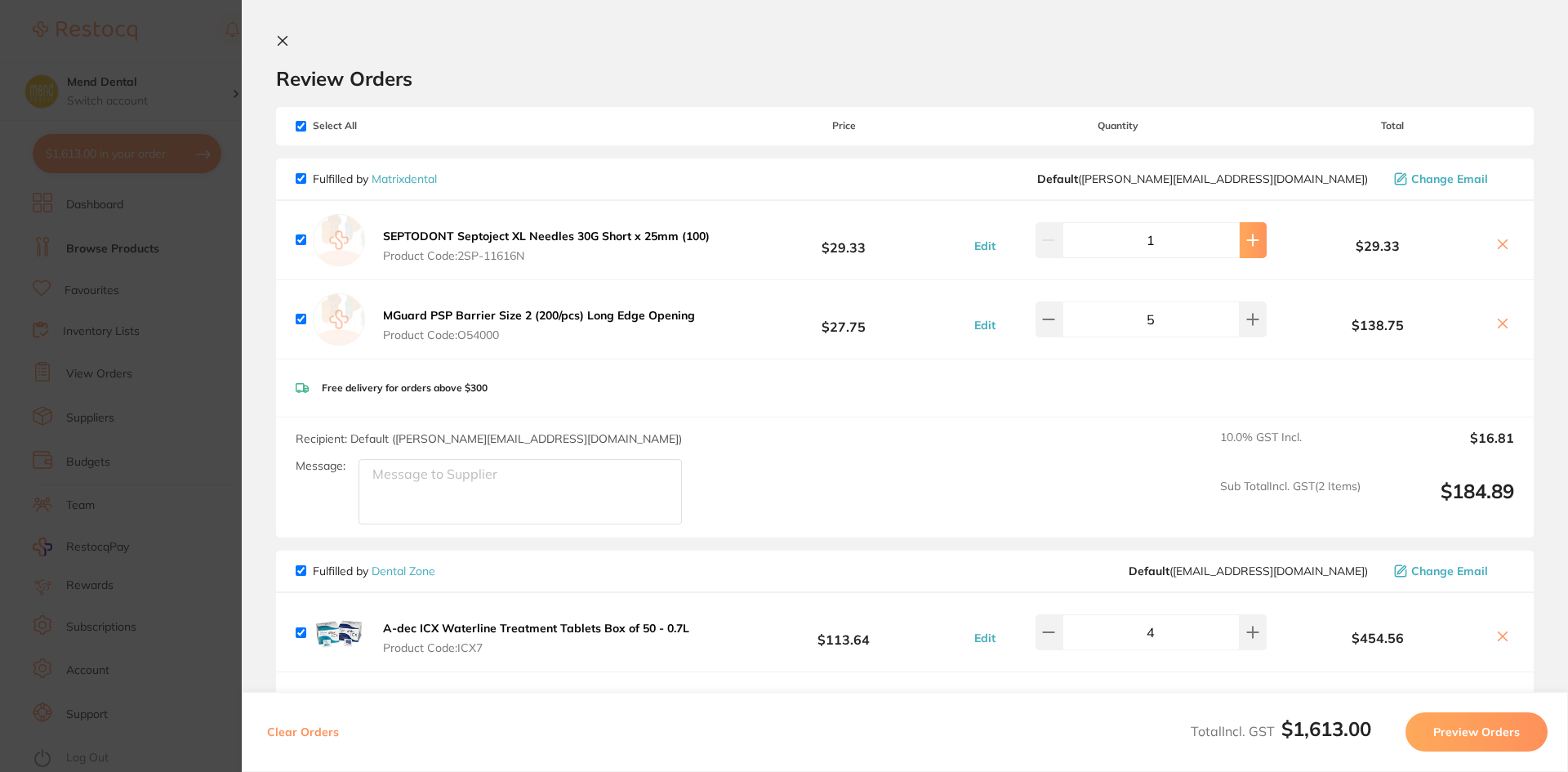
click at [1248, 242] on icon at bounding box center [1254, 240] width 11 height 11
type input "4"
click at [161, 225] on section "Update RRP Set your pre negotiated price for this item. Item Agreed RRP (excl. …" at bounding box center [784, 386] width 1568 height 772
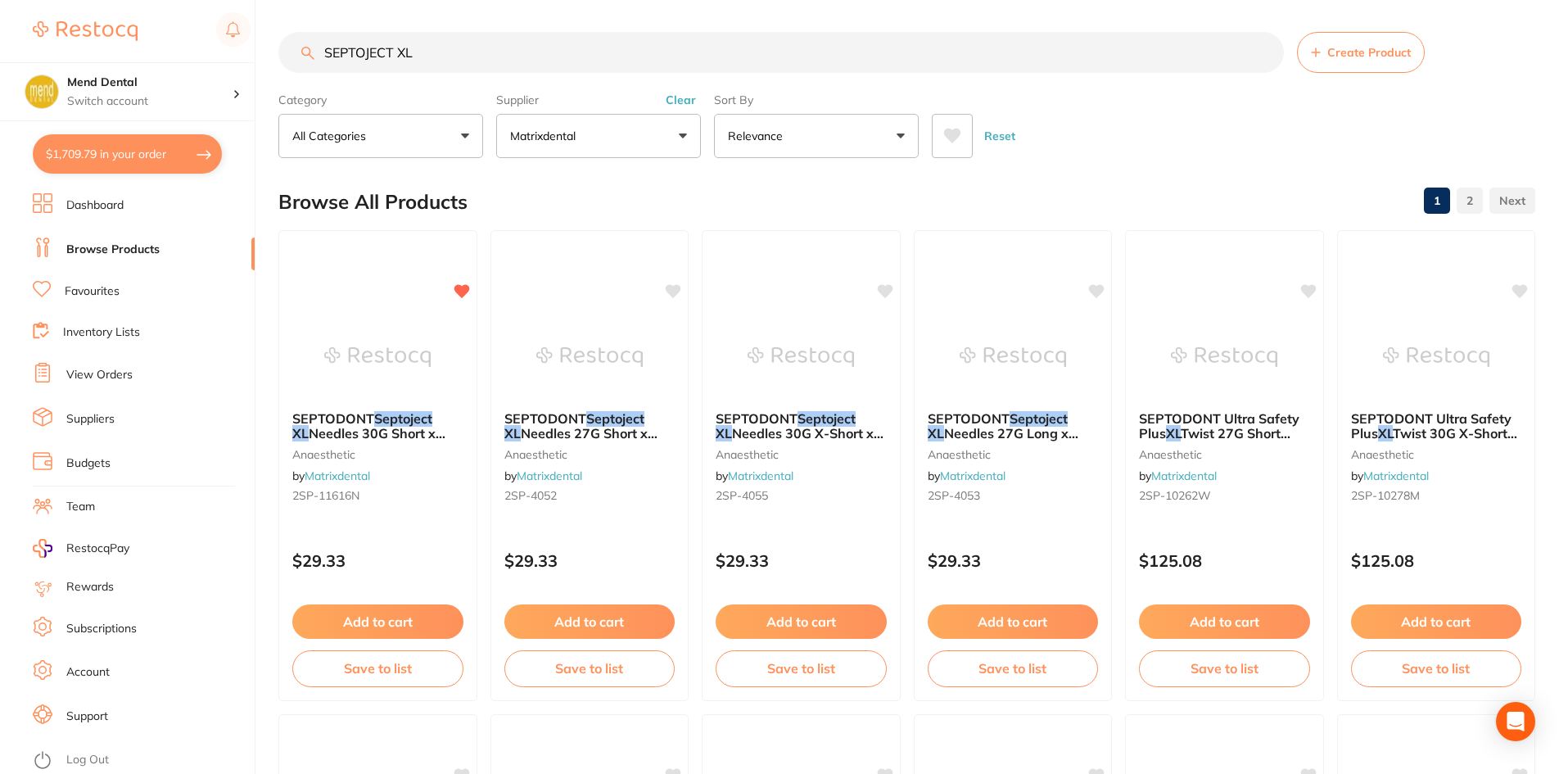
scroll to position [1, 0]
drag, startPoint x: 454, startPoint y: 50, endPoint x: 277, endPoint y: 64, distance: 177.6
click at [277, 64] on div "$1,709.79 Mend Dental Switch account Mend Dental $1,709.79 in your order Dashbo…" at bounding box center [784, 386] width 1568 height 774
click at [112, 362] on ul "Dashboard Browse Products Favourites Inventory Lists View Orders Suppliers Budg…" at bounding box center [144, 484] width 222 height 581
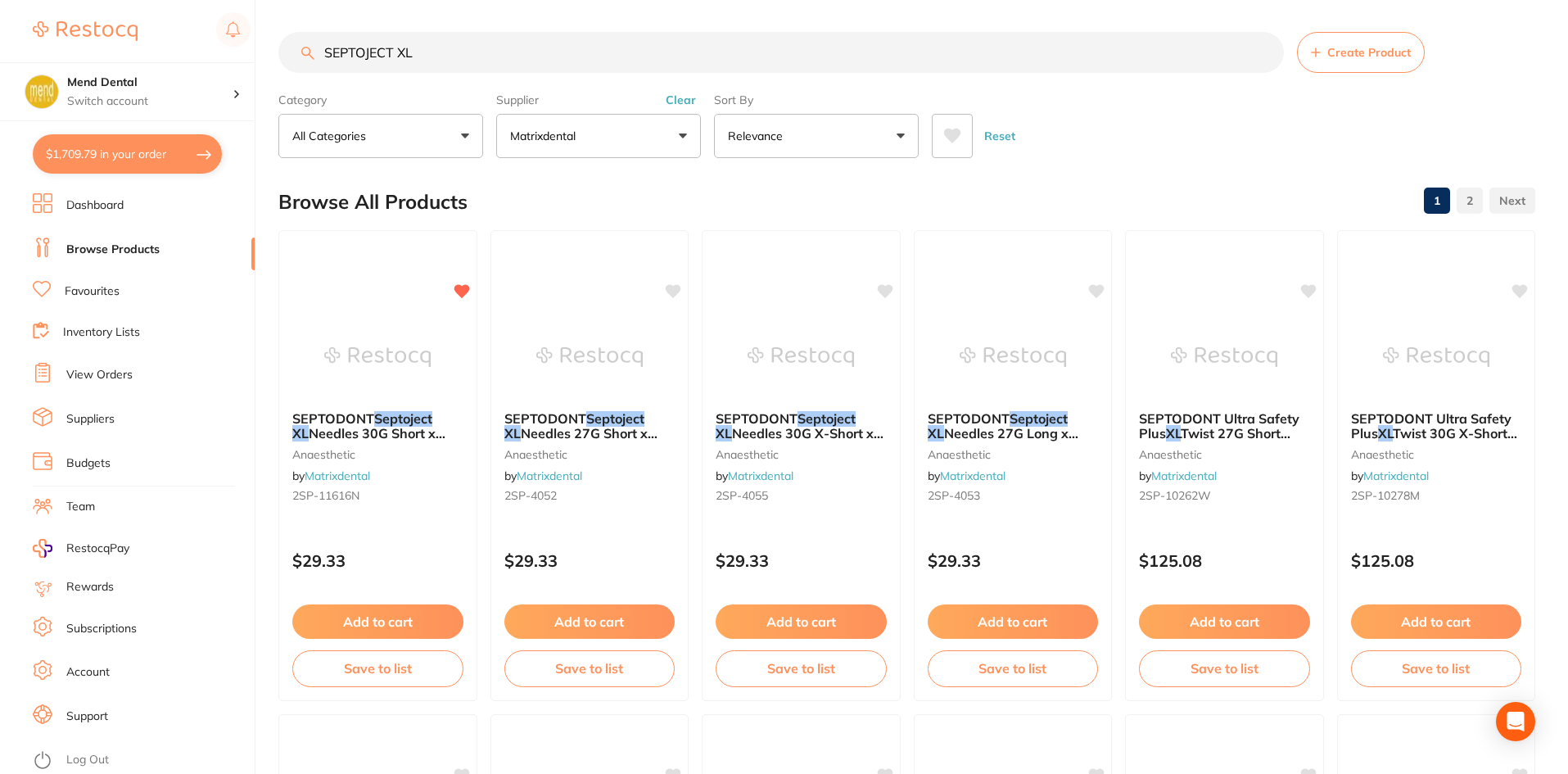
click at [108, 376] on link "View Orders" at bounding box center [99, 376] width 66 height 16
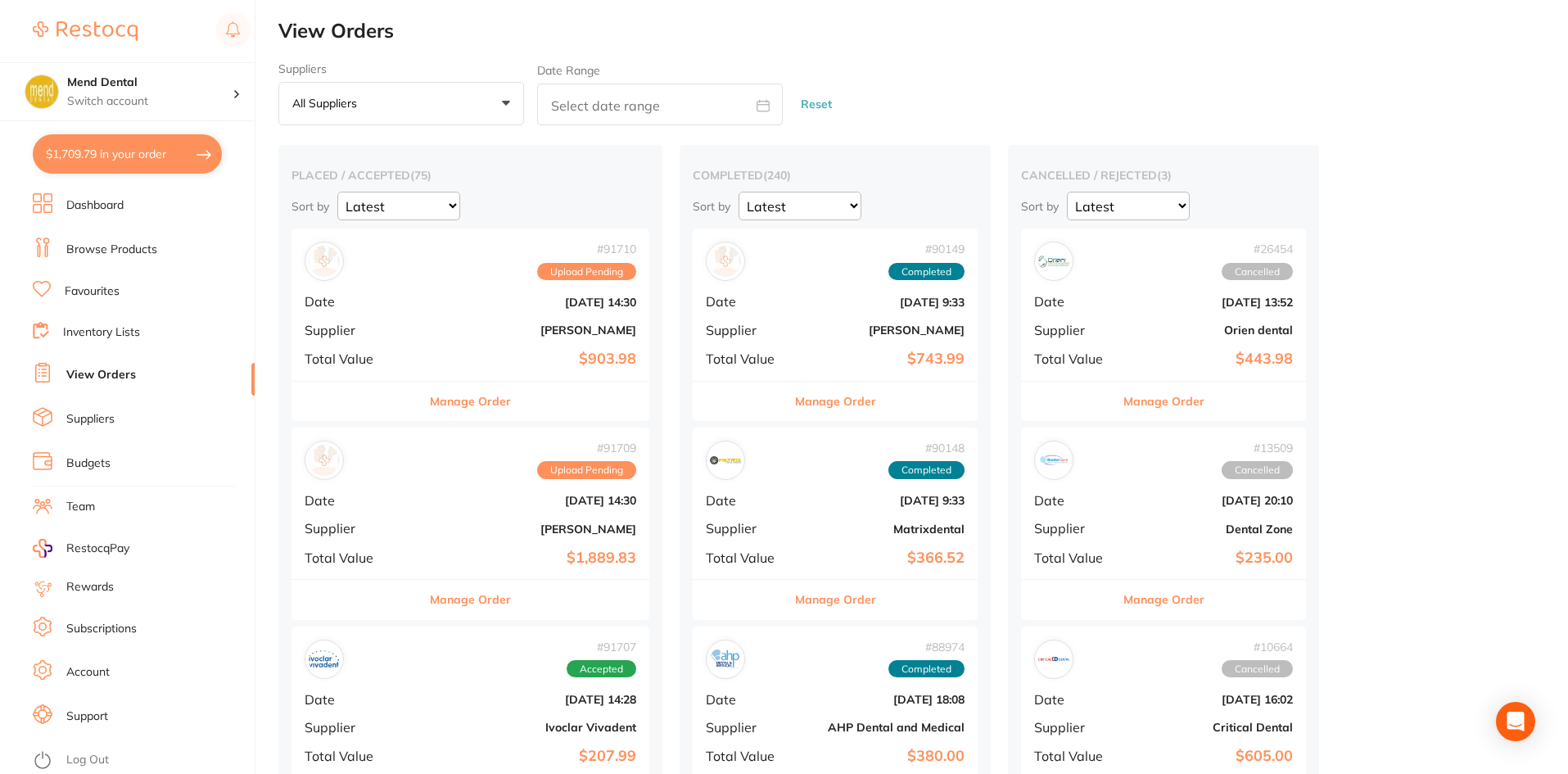
drag, startPoint x: 486, startPoint y: 403, endPoint x: 1166, endPoint y: 369, distance: 680.8
click at [490, 401] on button "Manage Order" at bounding box center [470, 401] width 82 height 39
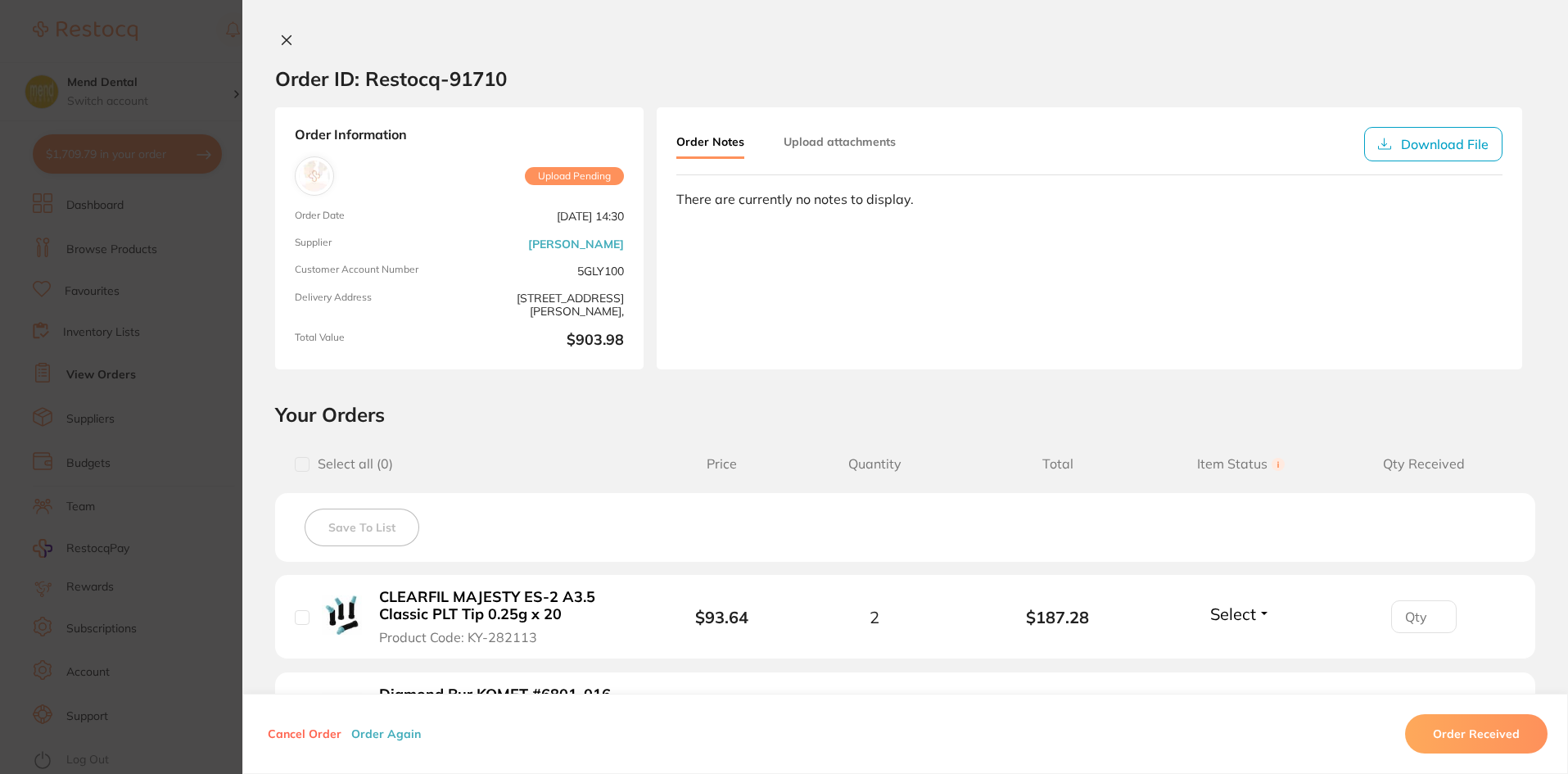
click at [281, 47] on button at bounding box center [286, 41] width 23 height 17
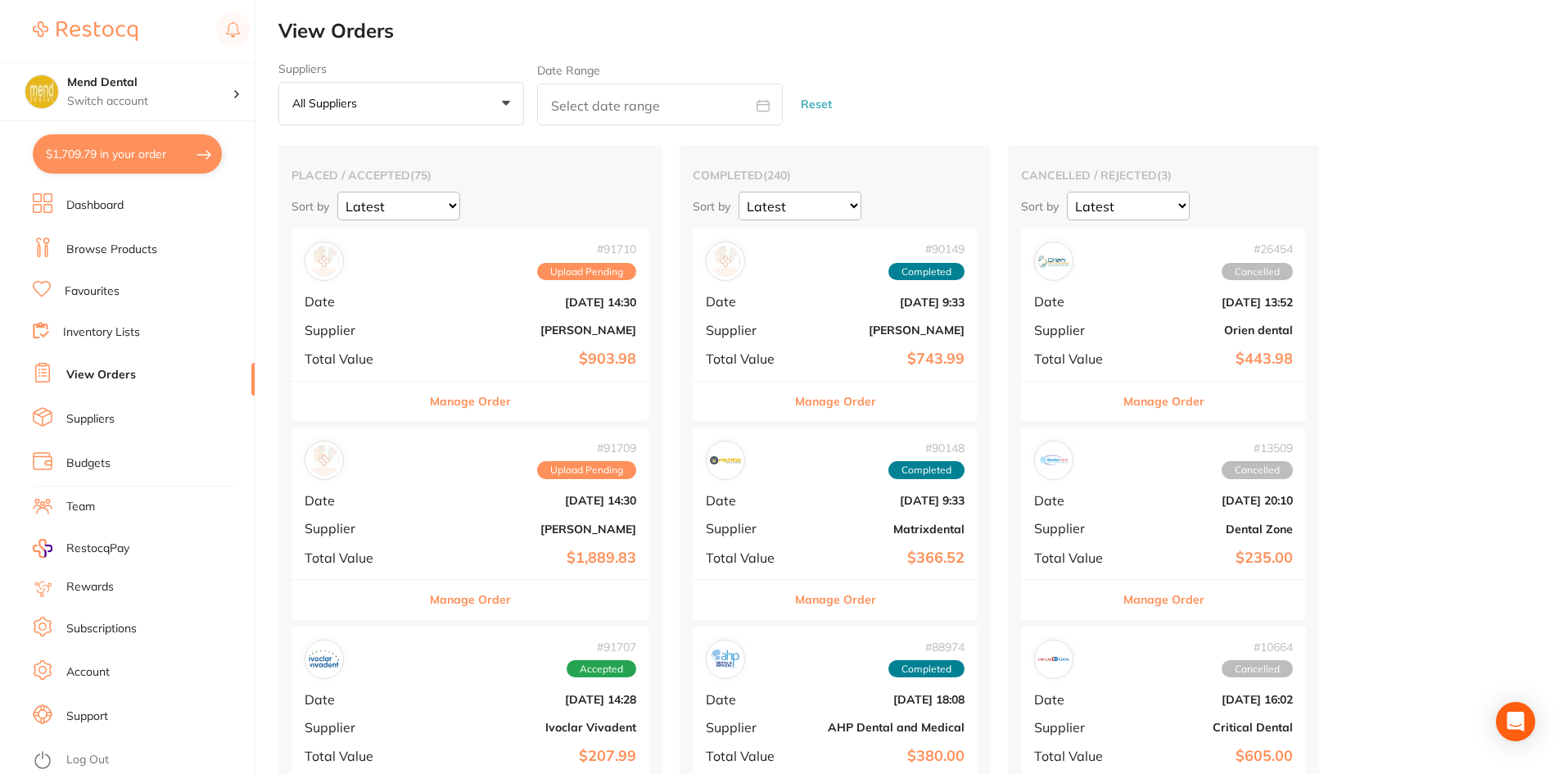
drag, startPoint x: 452, startPoint y: 593, endPoint x: 579, endPoint y: 441, distance: 198.1
click at [452, 592] on button "Manage Order" at bounding box center [470, 599] width 82 height 39
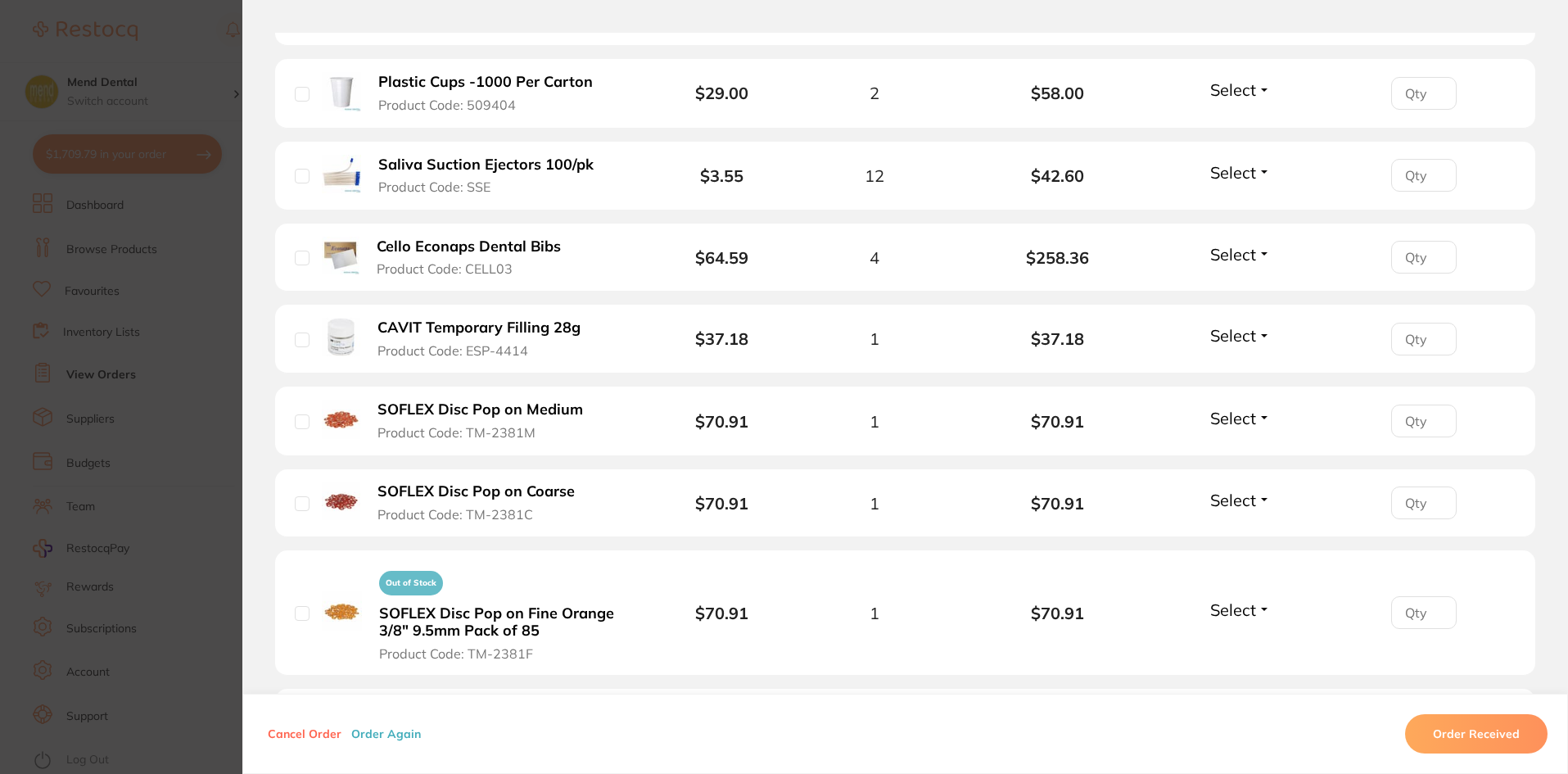
scroll to position [737, 0]
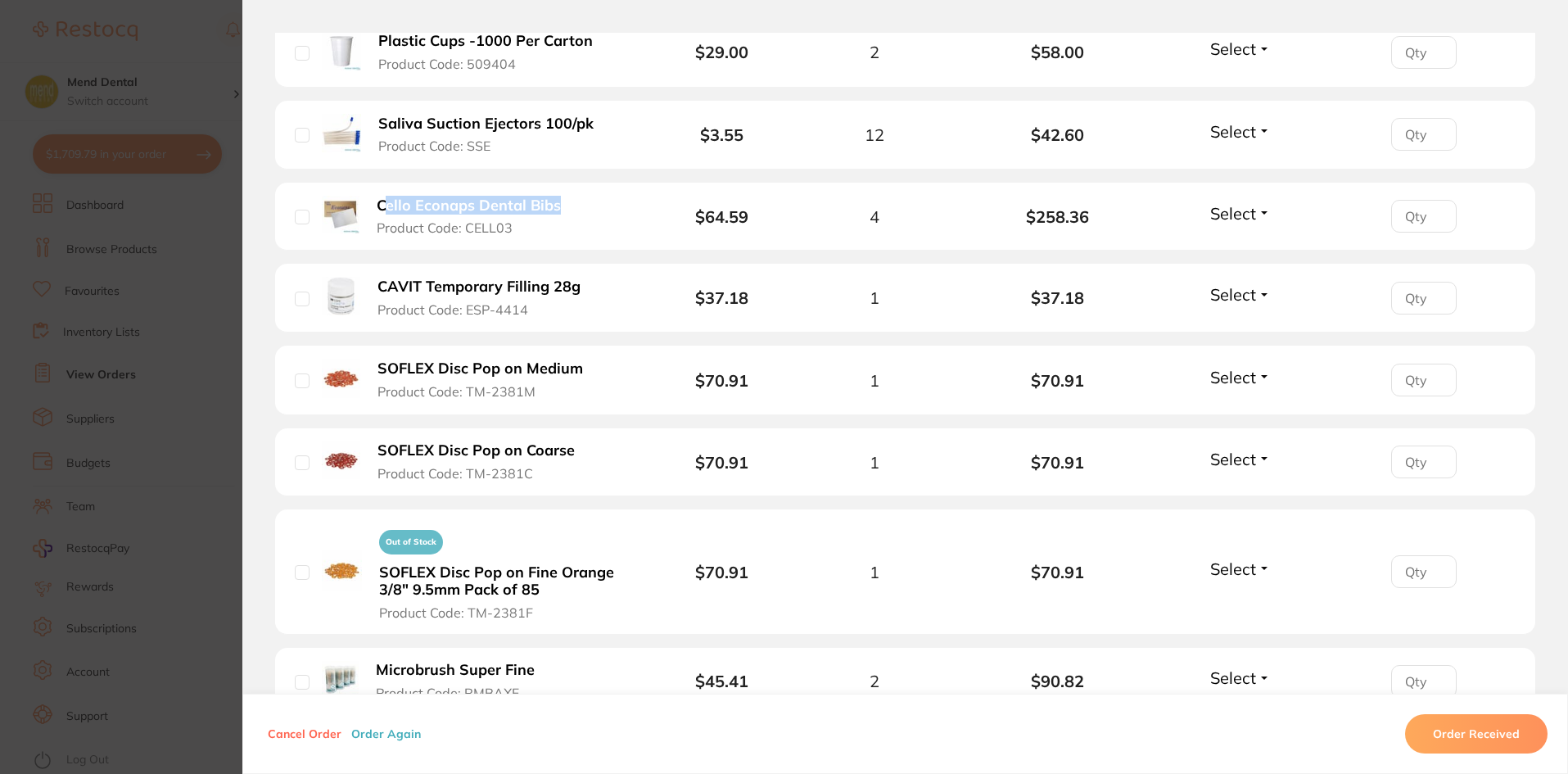
drag, startPoint x: 615, startPoint y: 204, endPoint x: 380, endPoint y: 213, distance: 235.2
click at [380, 213] on li "Cello Econaps Dental Bibs Product Code: CELL03 $64.59 4 $258.36 Select Received…" at bounding box center [905, 216] width 1260 height 68
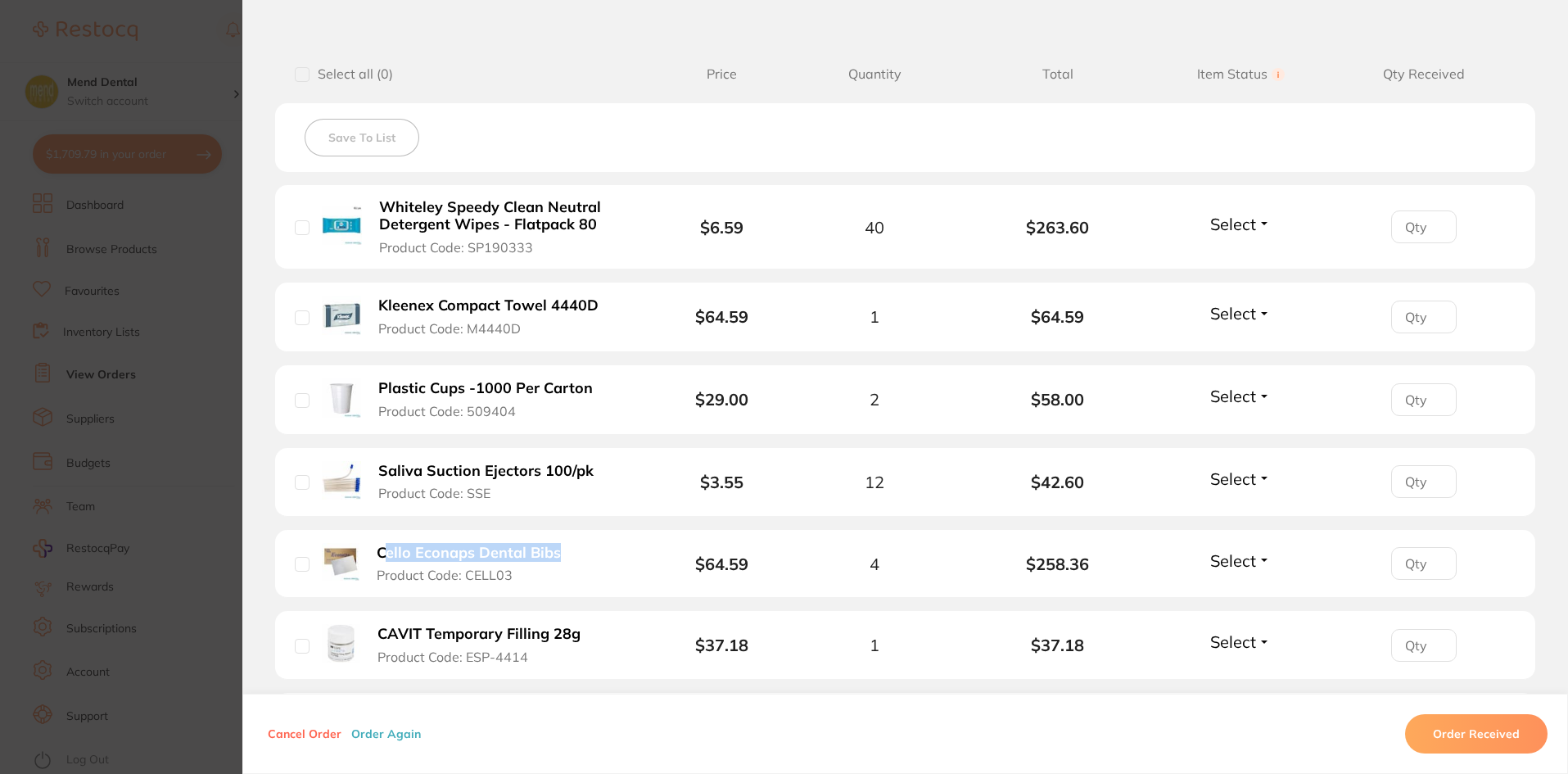
scroll to position [409, 0]
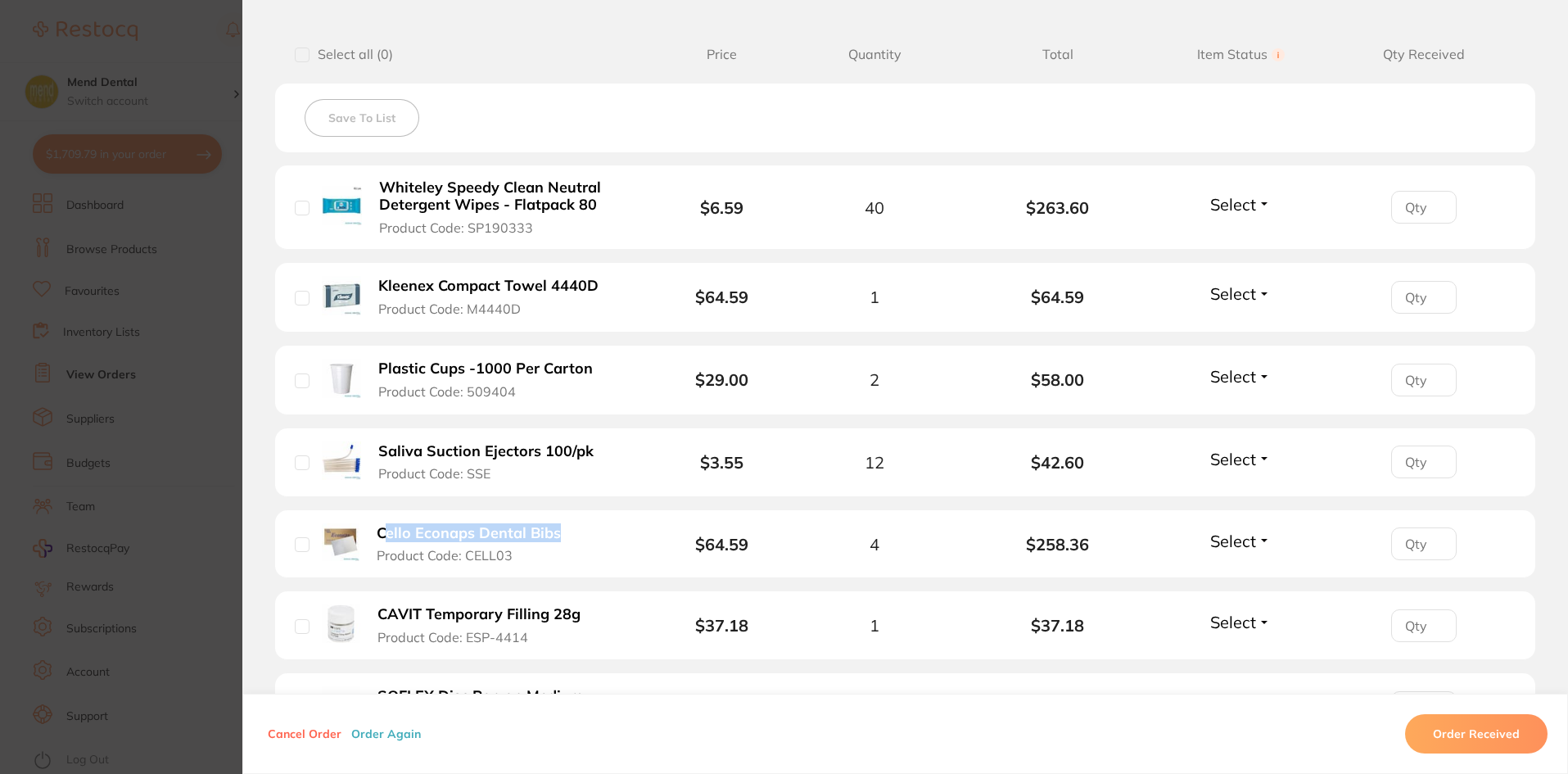
click at [589, 536] on div "Cello Econaps Dental Bibs Product Code: CELL03" at bounding box center [450, 543] width 310 height 41
drag, startPoint x: 583, startPoint y: 534, endPoint x: 358, endPoint y: 536, distance: 225.0
click at [358, 536] on div "Cello Econaps Dental Bibs Product Code: CELL03" at bounding box center [450, 543] width 310 height 41
copy div "Cello Econaps Dental Bibs"
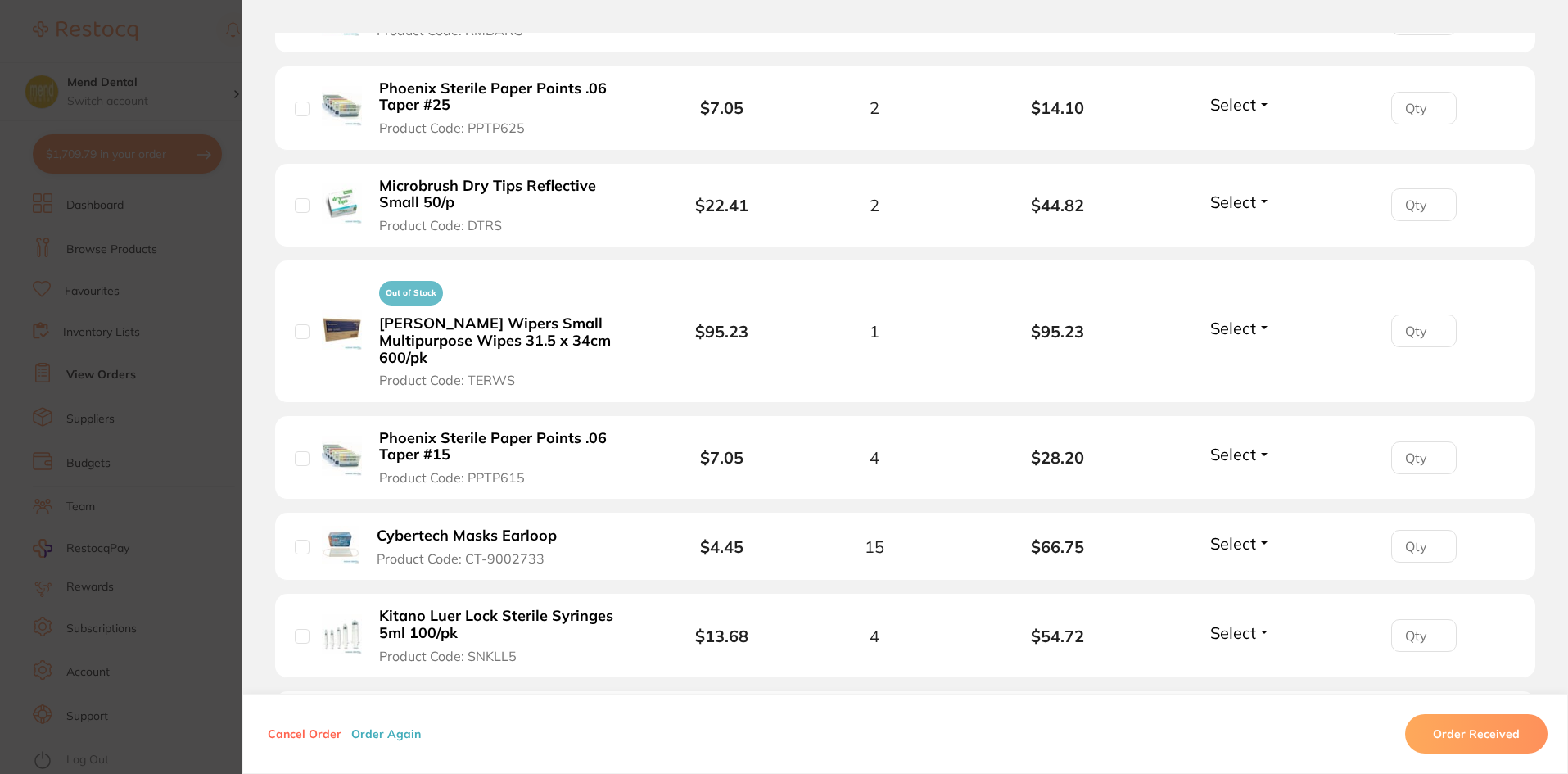
scroll to position [1474, 0]
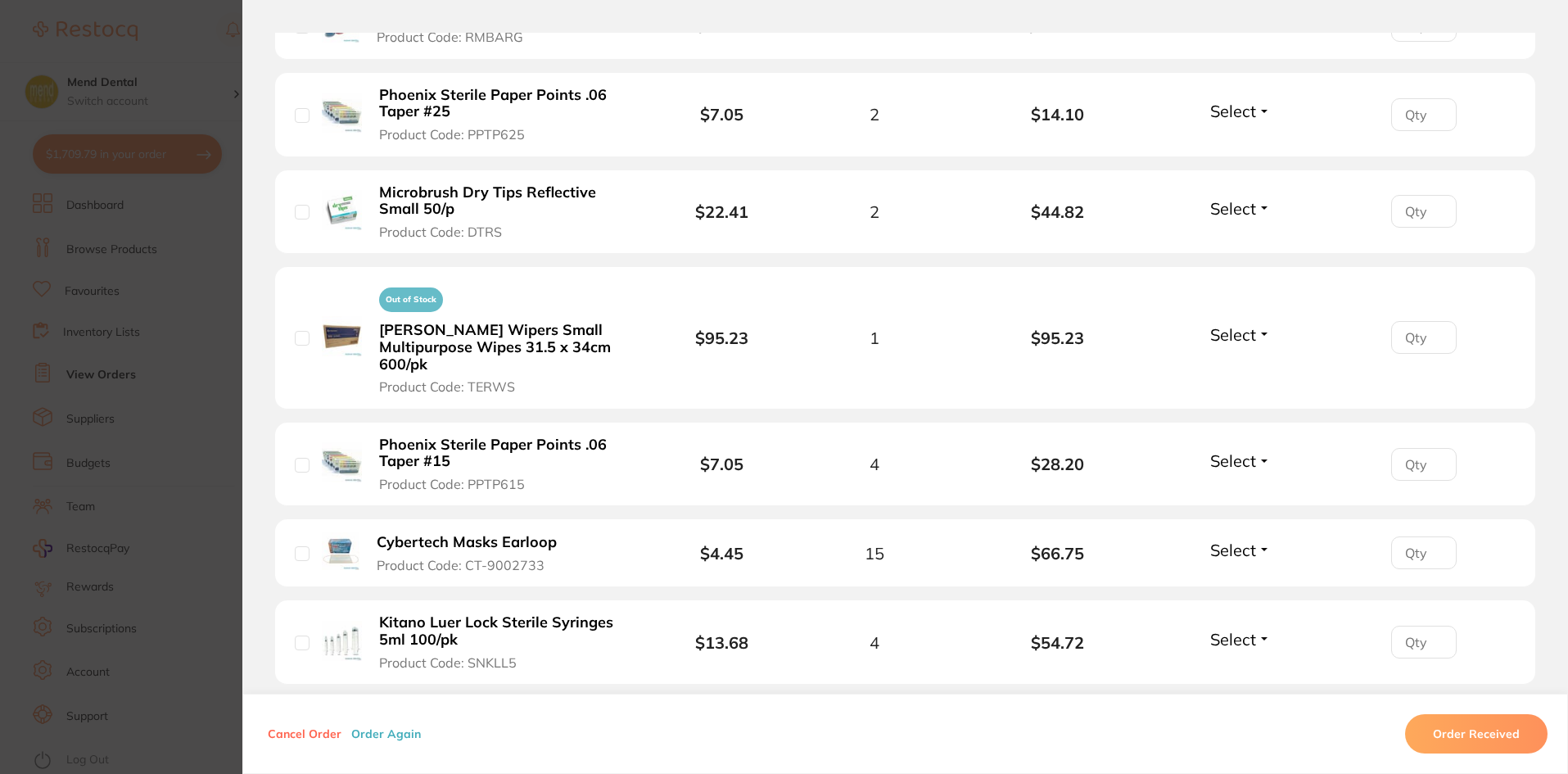
click at [453, 195] on b "Microbrush Dry Tips Reflective Small 50/p" at bounding box center [506, 201] width 253 height 34
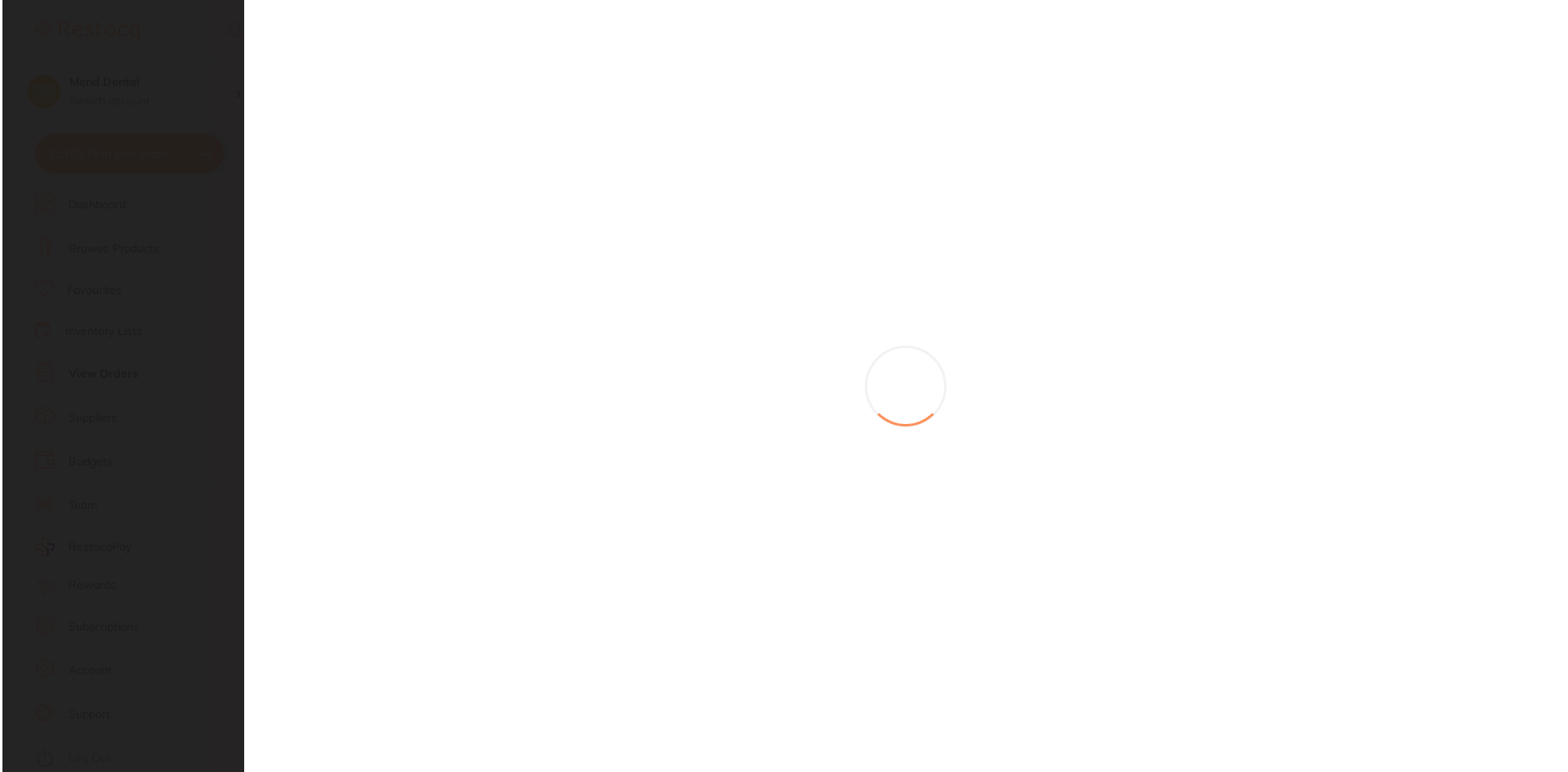
scroll to position [0, 0]
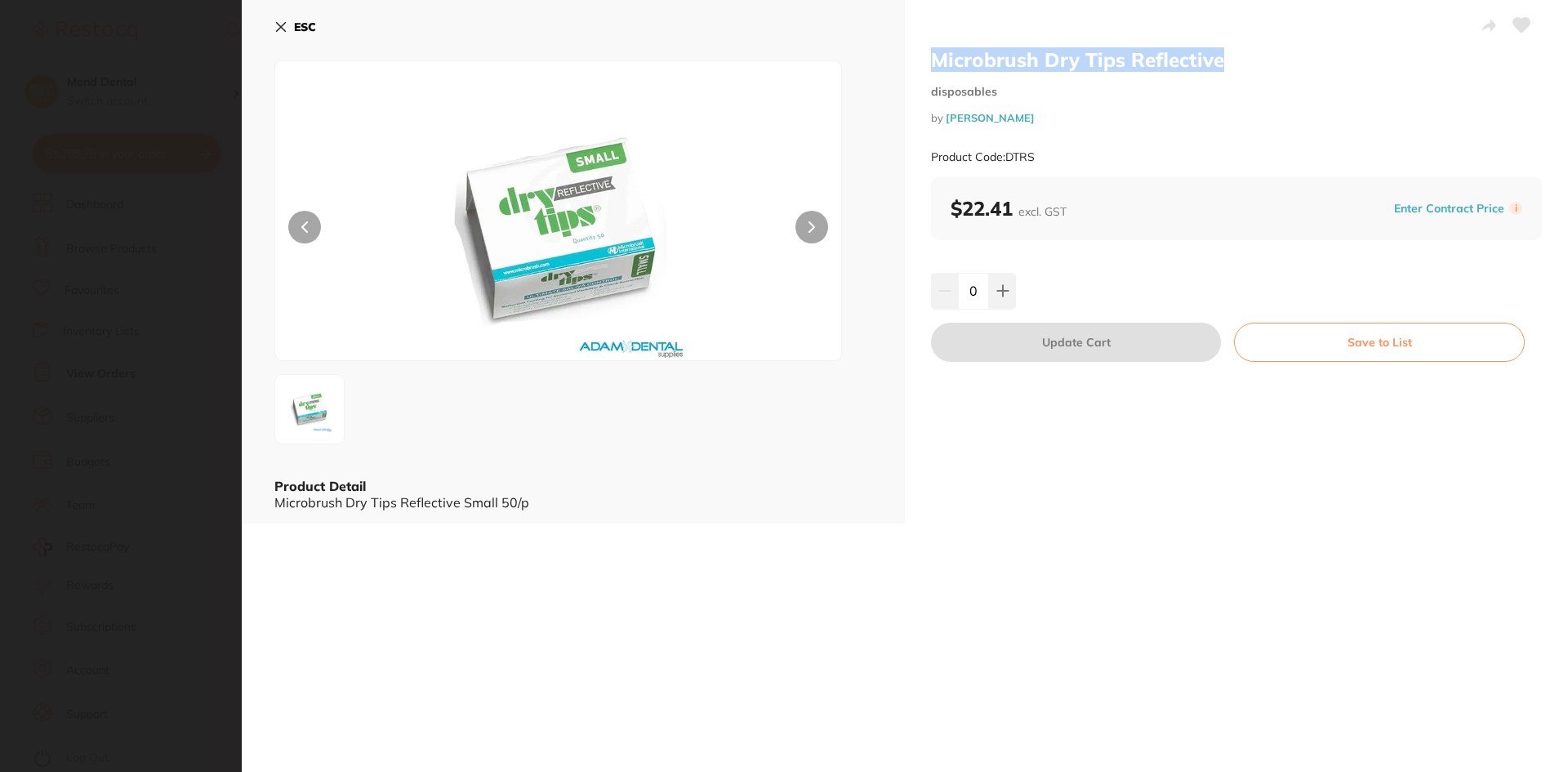
drag, startPoint x: 1298, startPoint y: 66, endPoint x: 916, endPoint y: 71, distance: 382.0
click at [916, 71] on div "Microbrush Dry Tips Reflective disposables by Adam Dental Product Code: DTRS $2…" at bounding box center [1237, 261] width 663 height 523
copy h2 "Microbrush Dry Tips Reflective"
click at [279, 29] on icon at bounding box center [281, 27] width 9 height 9
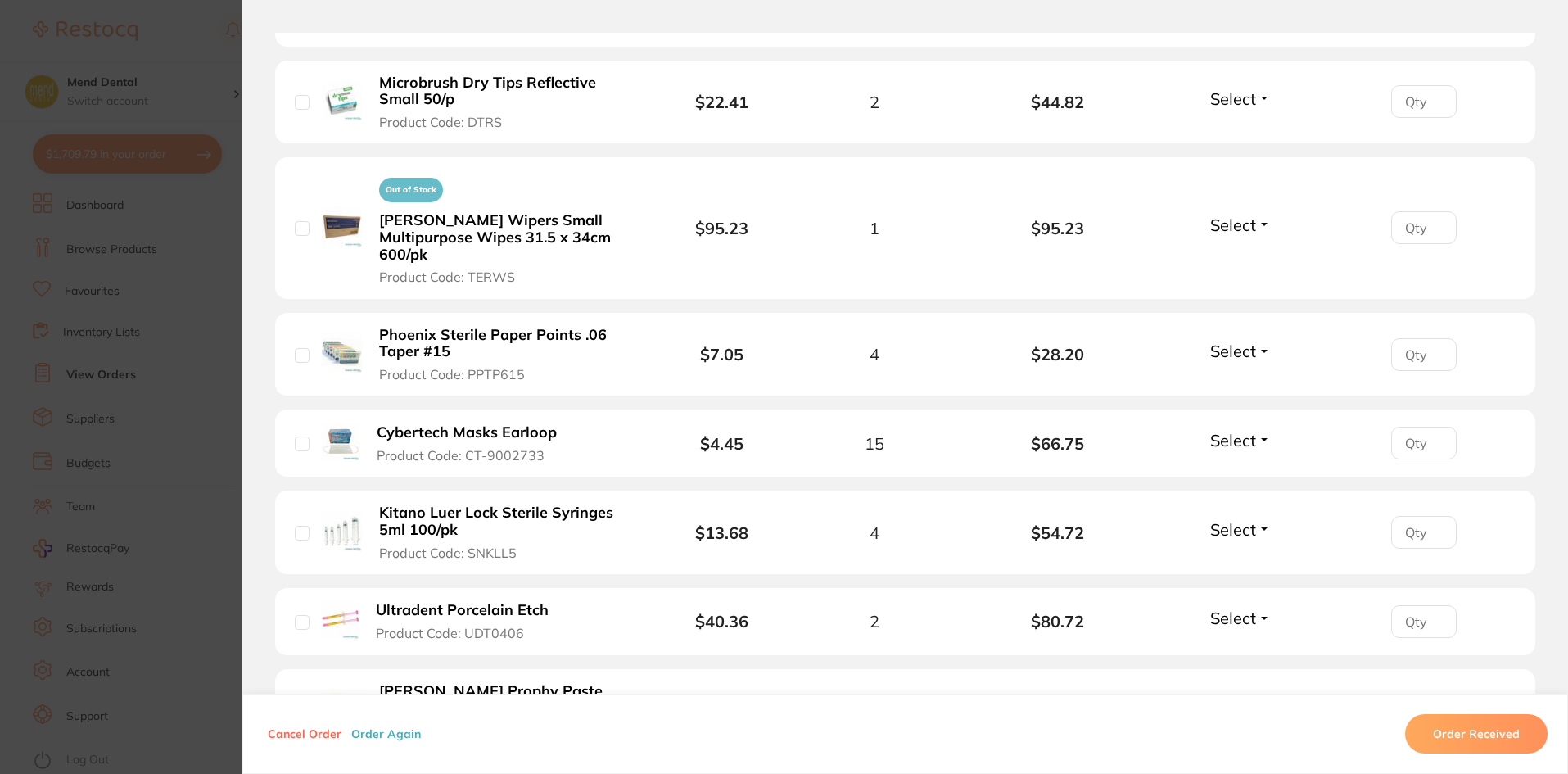
scroll to position [1556, 0]
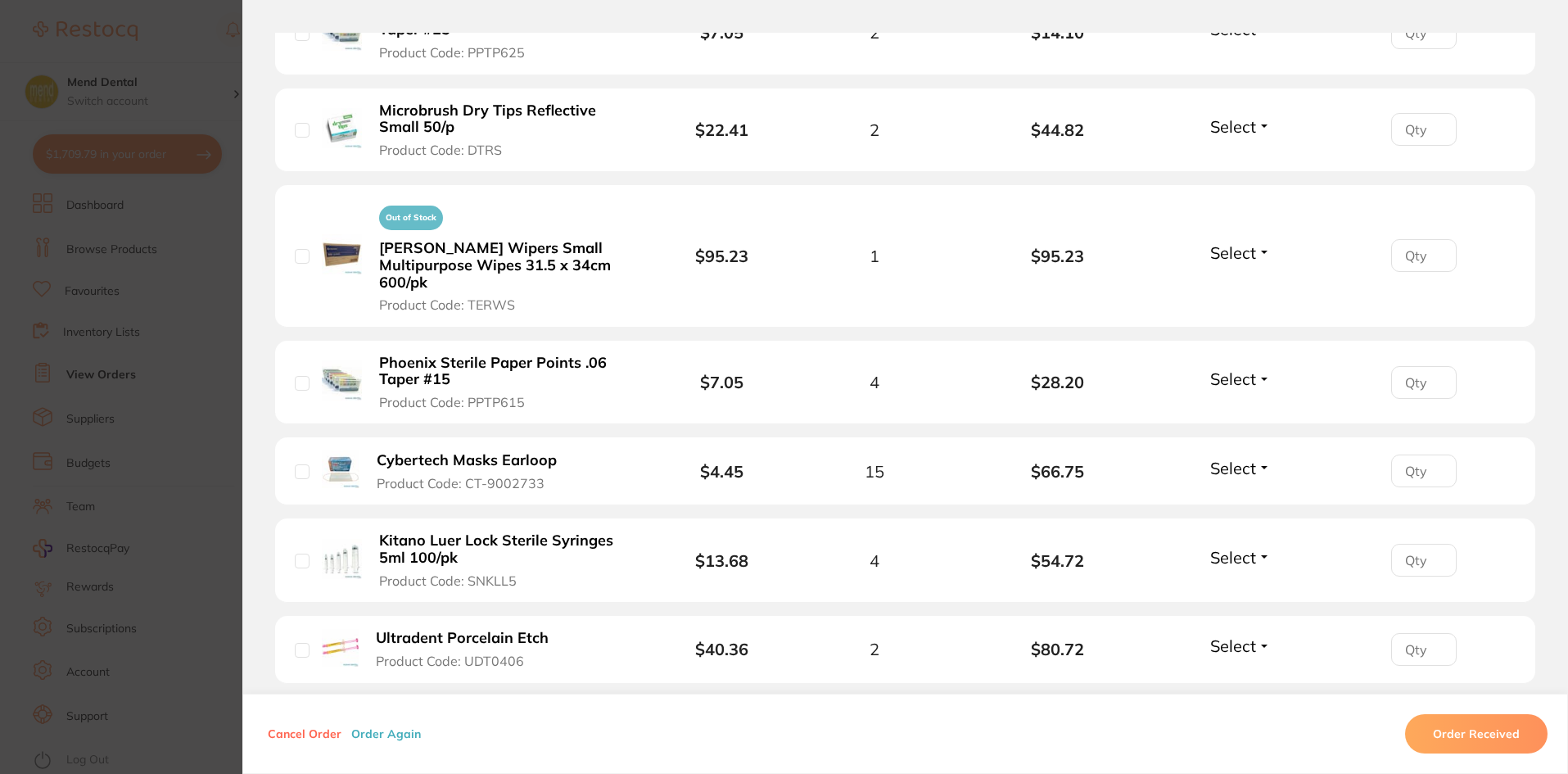
drag, startPoint x: 469, startPoint y: 544, endPoint x: 375, endPoint y: 532, distance: 94.8
click at [379, 532] on b "Kitano Luer Lock Sterile Syringes 5ml 100/pk" at bounding box center [506, 549] width 253 height 34
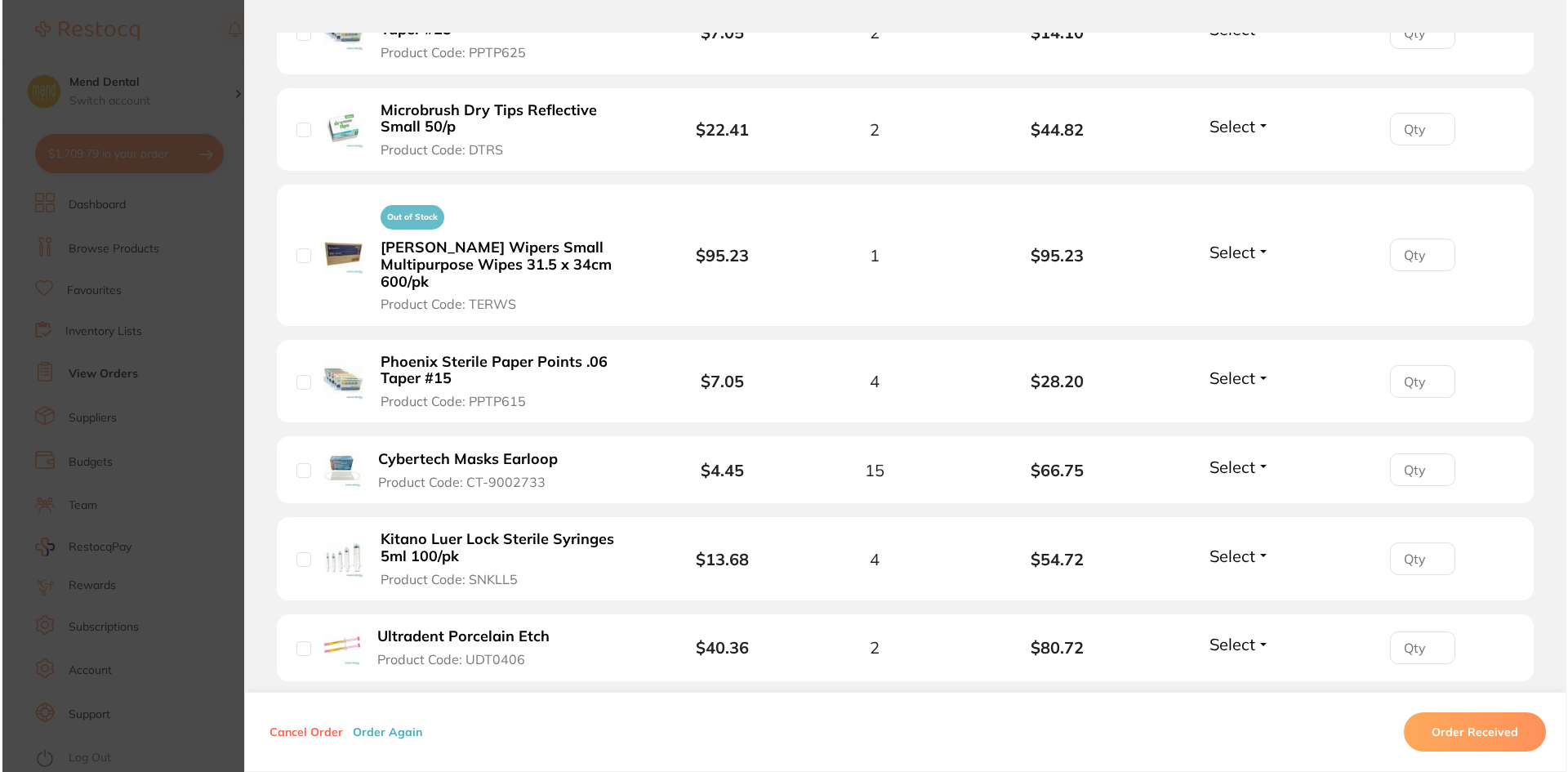
scroll to position [0, 0]
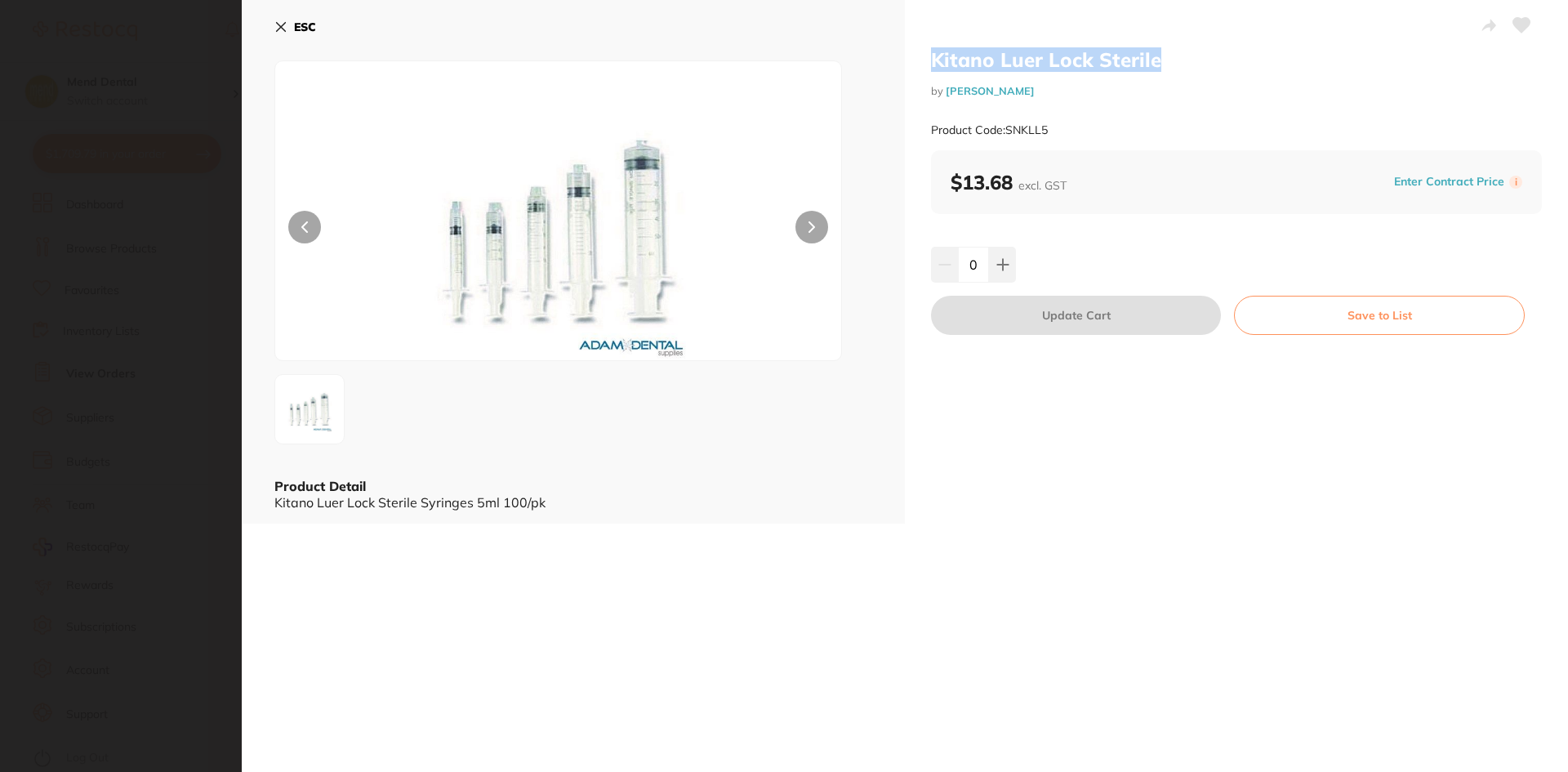
drag, startPoint x: 912, startPoint y: 57, endPoint x: 1157, endPoint y: 53, distance: 245.0
click at [1157, 53] on div "Kitano Luer Lock Sterile by Adam Dental Product Code: SNKLL5 $13.68 excl. GST E…" at bounding box center [1237, 261] width 663 height 523
copy h2 "Kitano Luer Lock Sterile"
click at [284, 26] on icon at bounding box center [281, 26] width 13 height 13
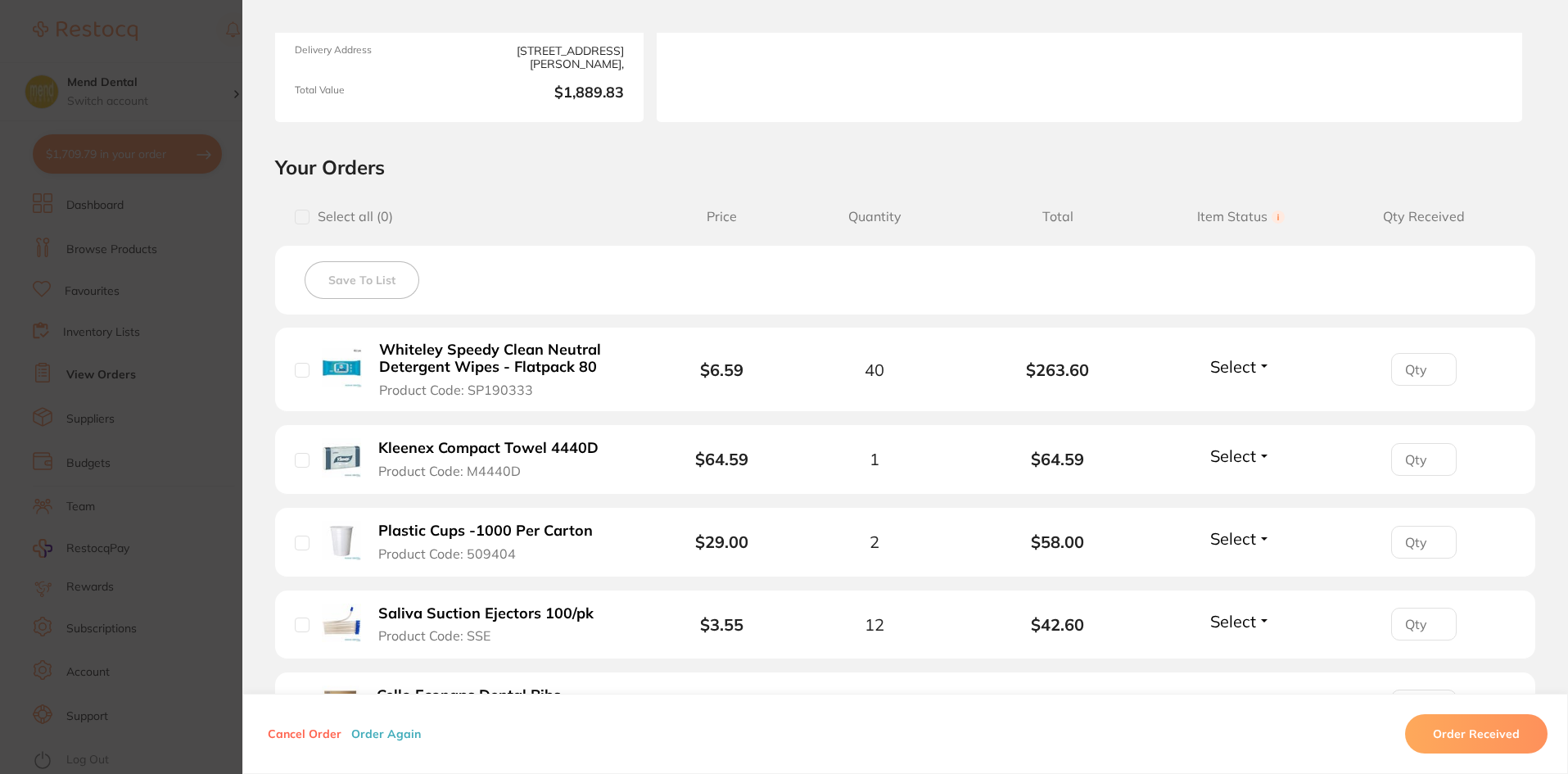
scroll to position [245, 0]
drag, startPoint x: 171, startPoint y: 342, endPoint x: 225, endPoint y: 309, distance: 63.3
click at [172, 342] on section "Order ID: Restocq- 91709 Order Information Upload Pending Order Date [DATE] 14:…" at bounding box center [784, 387] width 1568 height 774
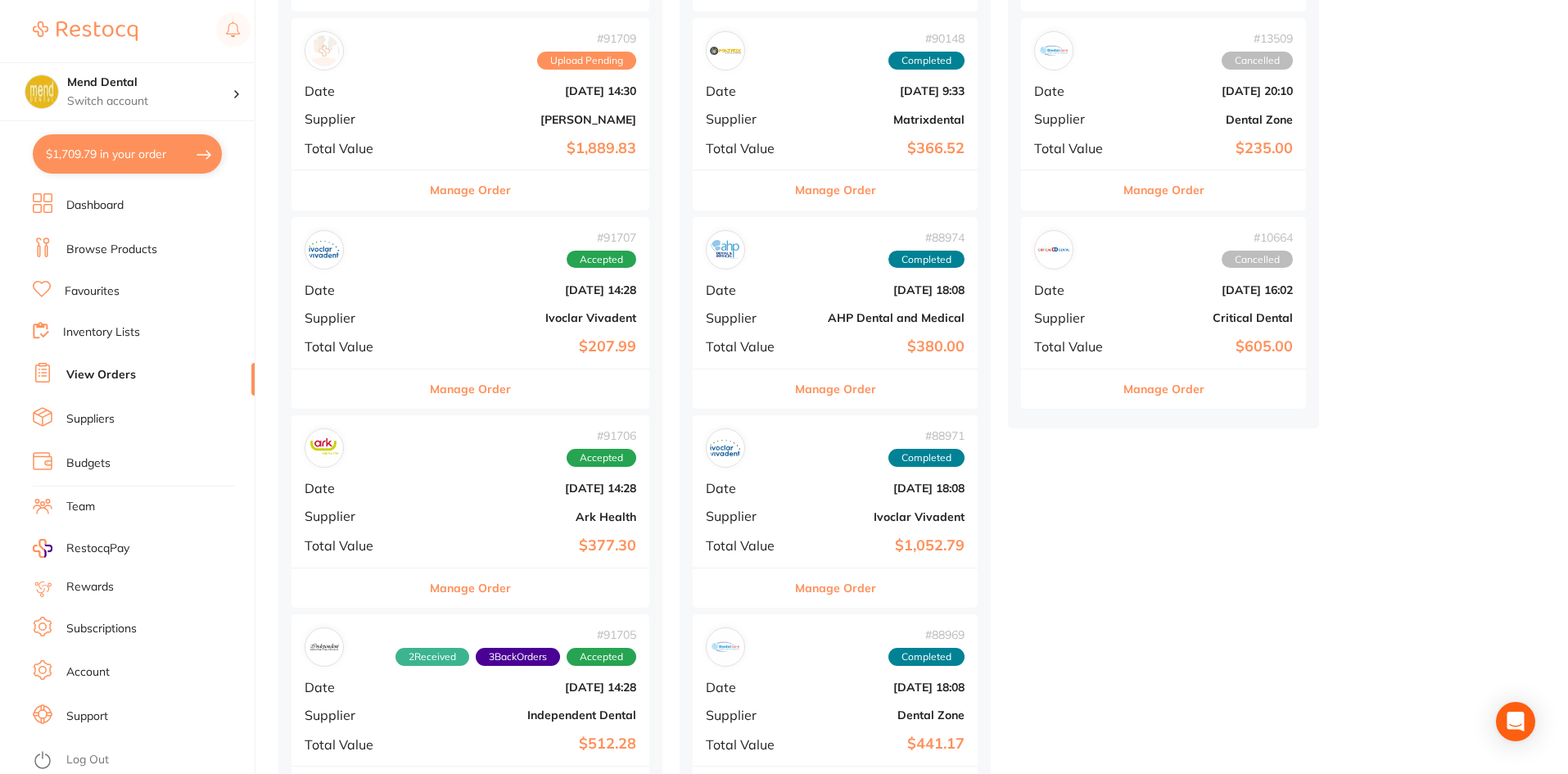
click at [485, 591] on button "Manage Order" at bounding box center [470, 587] width 82 height 39
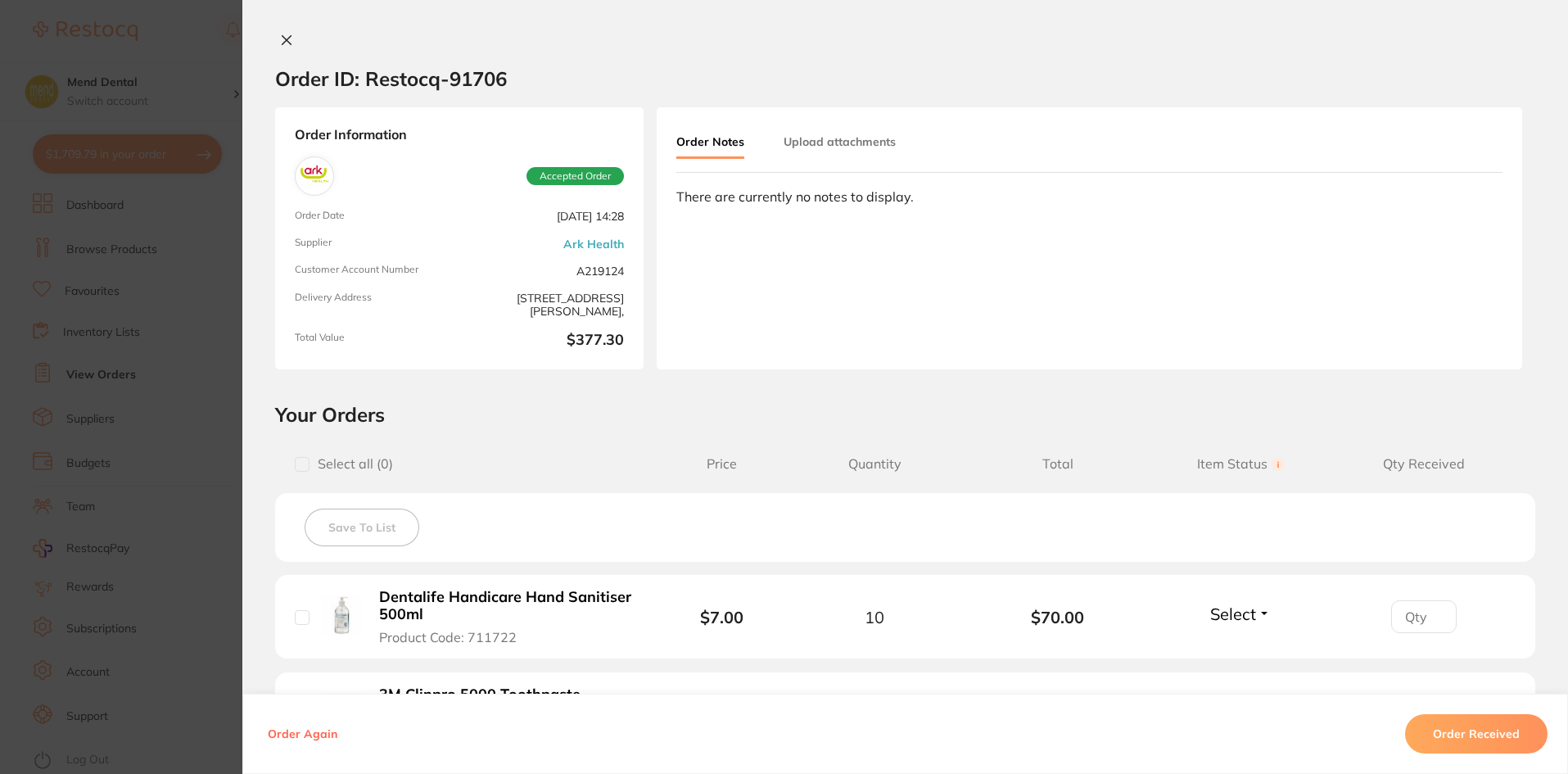
click at [288, 36] on icon at bounding box center [287, 40] width 9 height 9
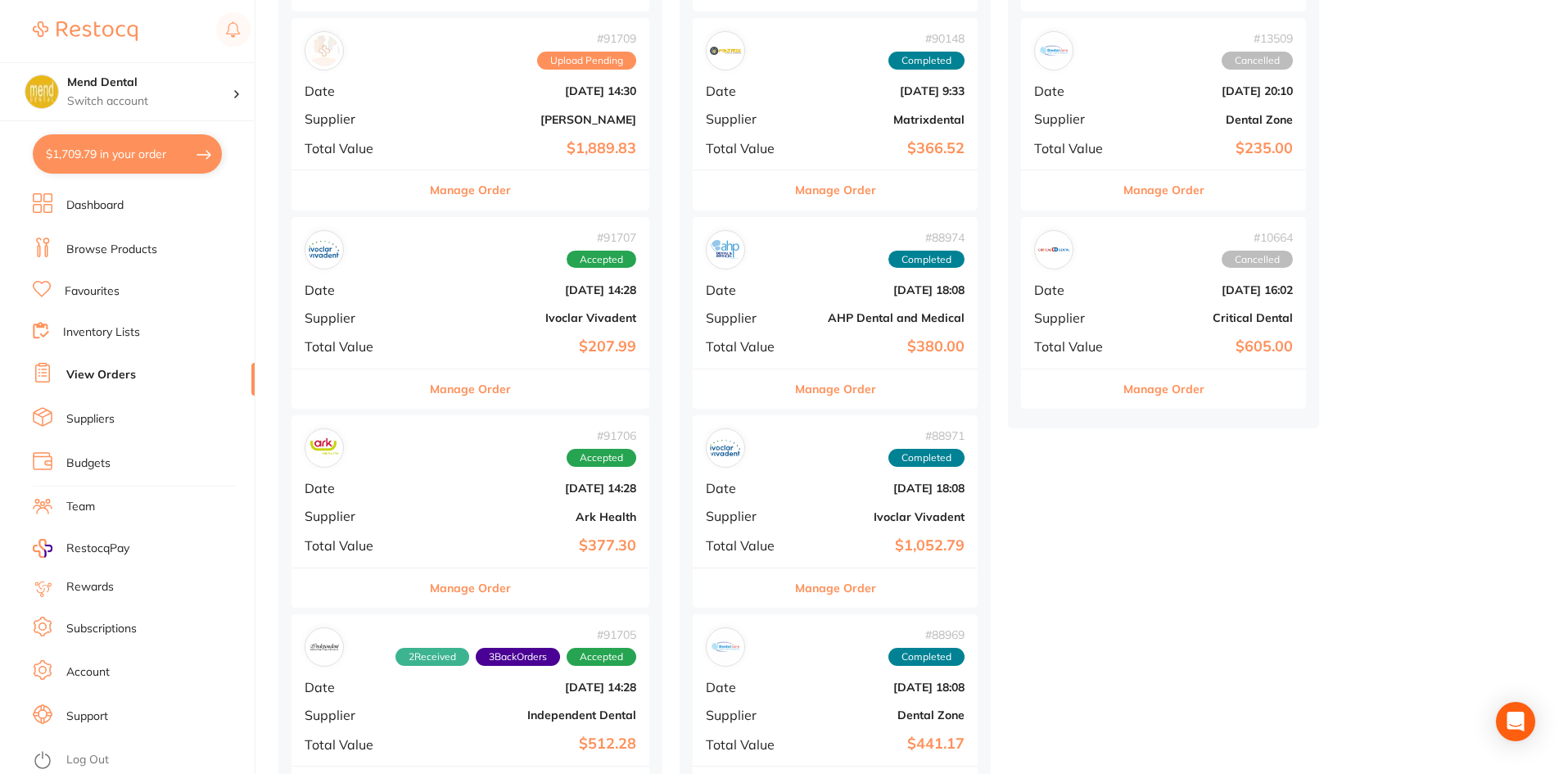
scroll to position [573, 0]
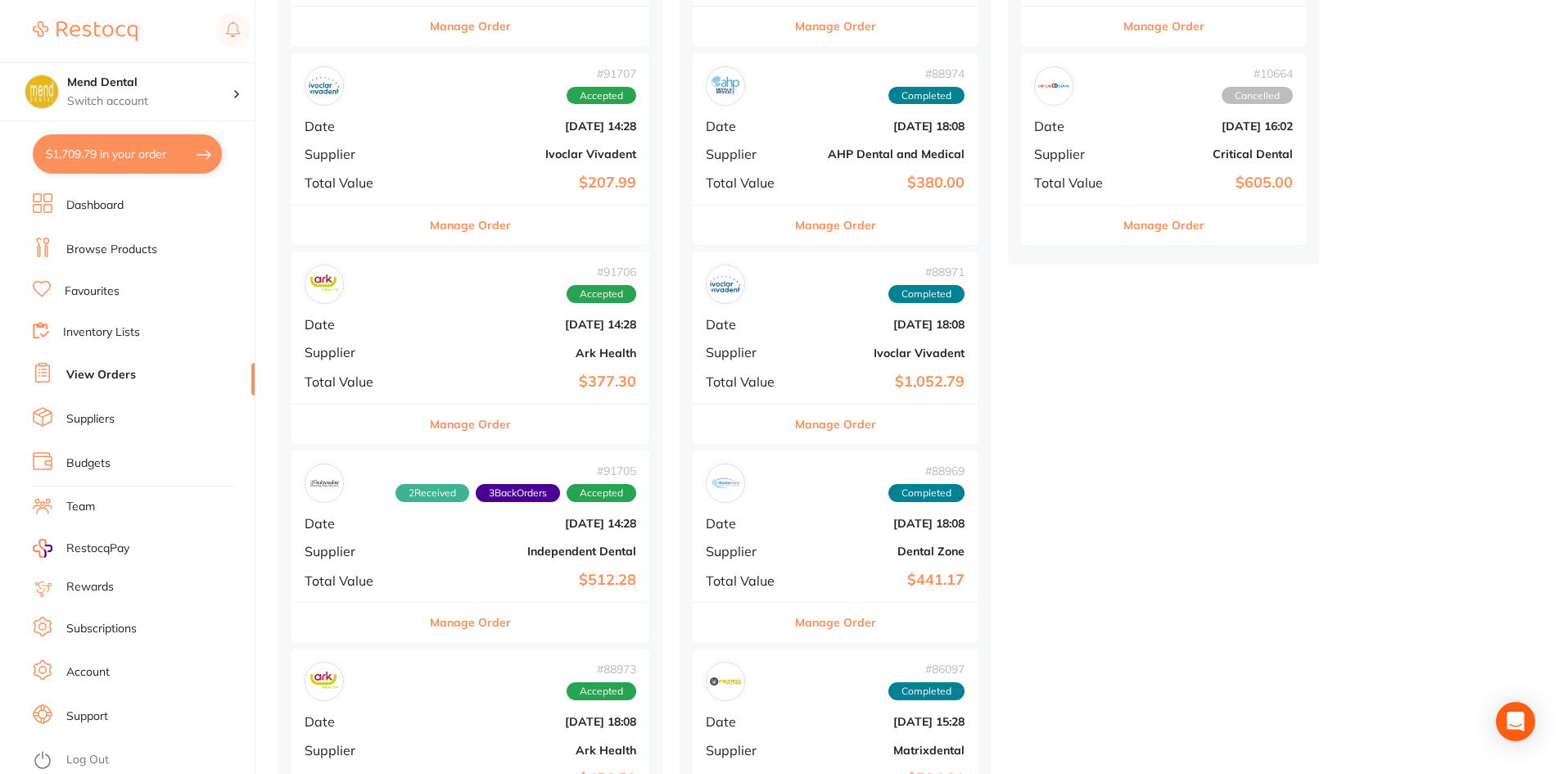
click at [467, 616] on button "Manage Order" at bounding box center [470, 622] width 82 height 39
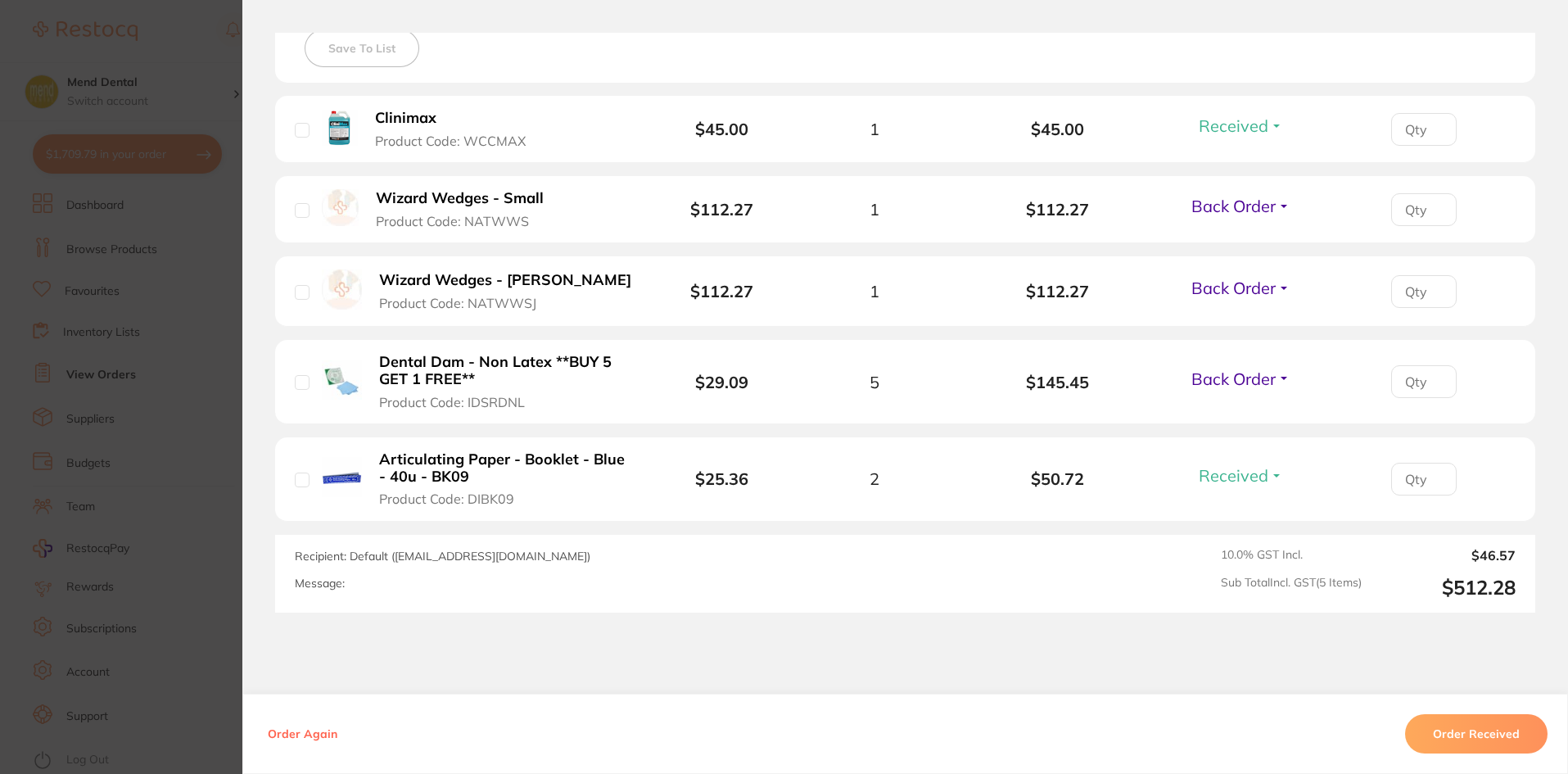
scroll to position [232, 0]
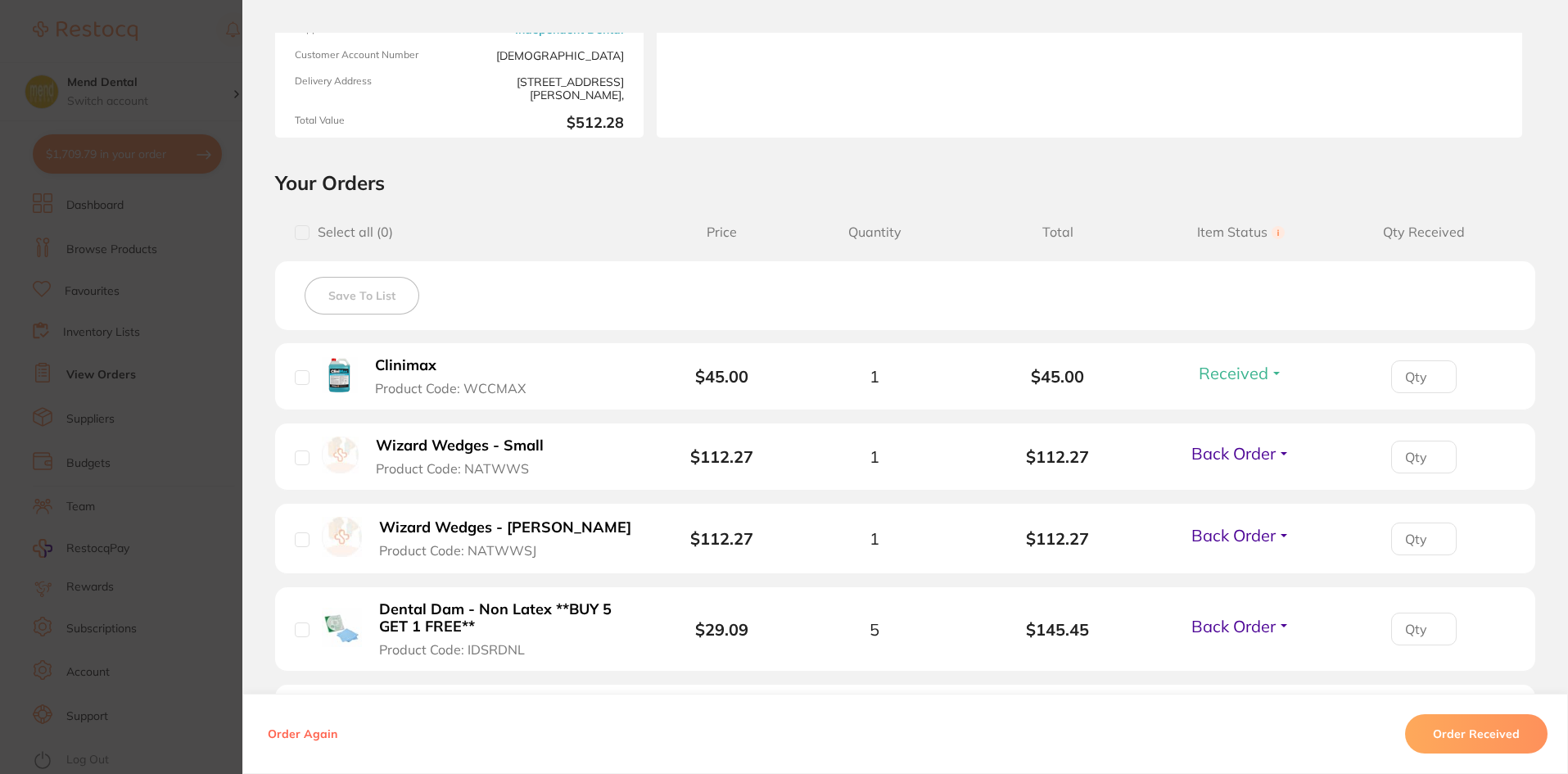
click at [442, 449] on b "Wizard Wedges - Small" at bounding box center [459, 445] width 168 height 17
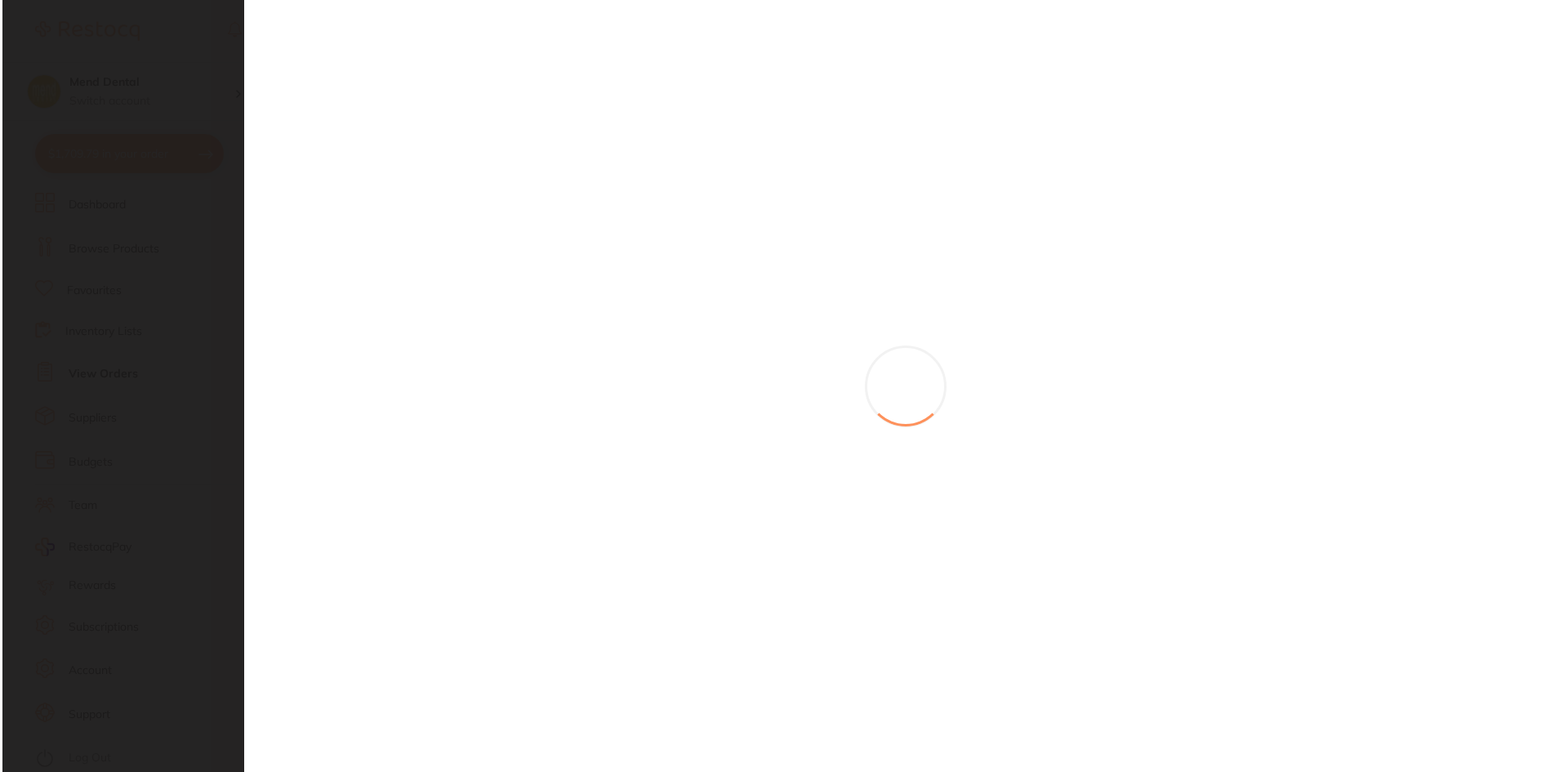
scroll to position [0, 0]
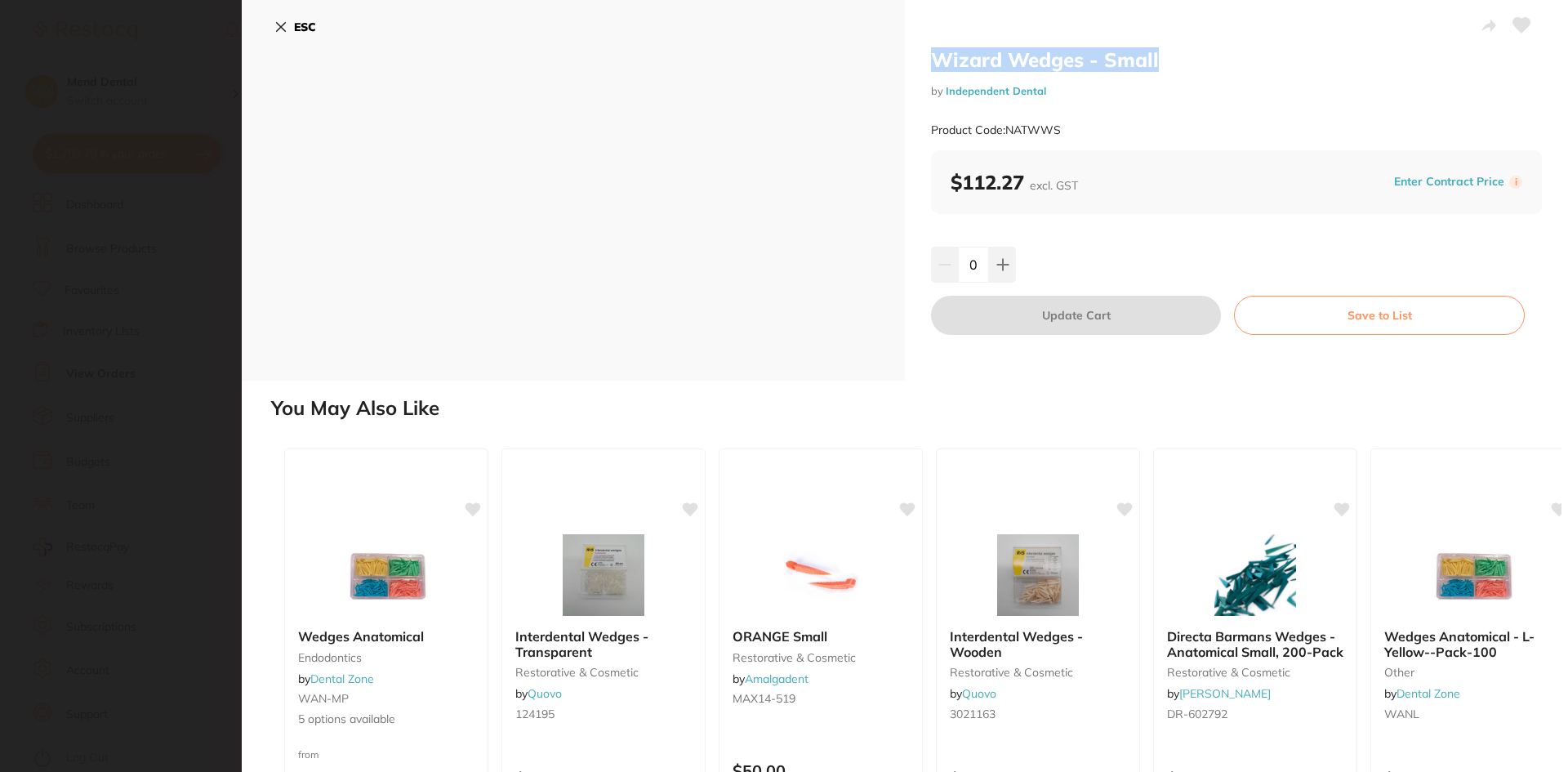
drag, startPoint x: 1181, startPoint y: 59, endPoint x: 883, endPoint y: 82, distance: 298.9
click at [883, 82] on div "Wizard Wedges - Small by Independent Dental Product Code: NATWWS ESC Wizard Wed…" at bounding box center [906, 190] width 1327 height 381
copy div "Wizard Wedges - Small"
click at [281, 27] on icon at bounding box center [281, 27] width 9 height 9
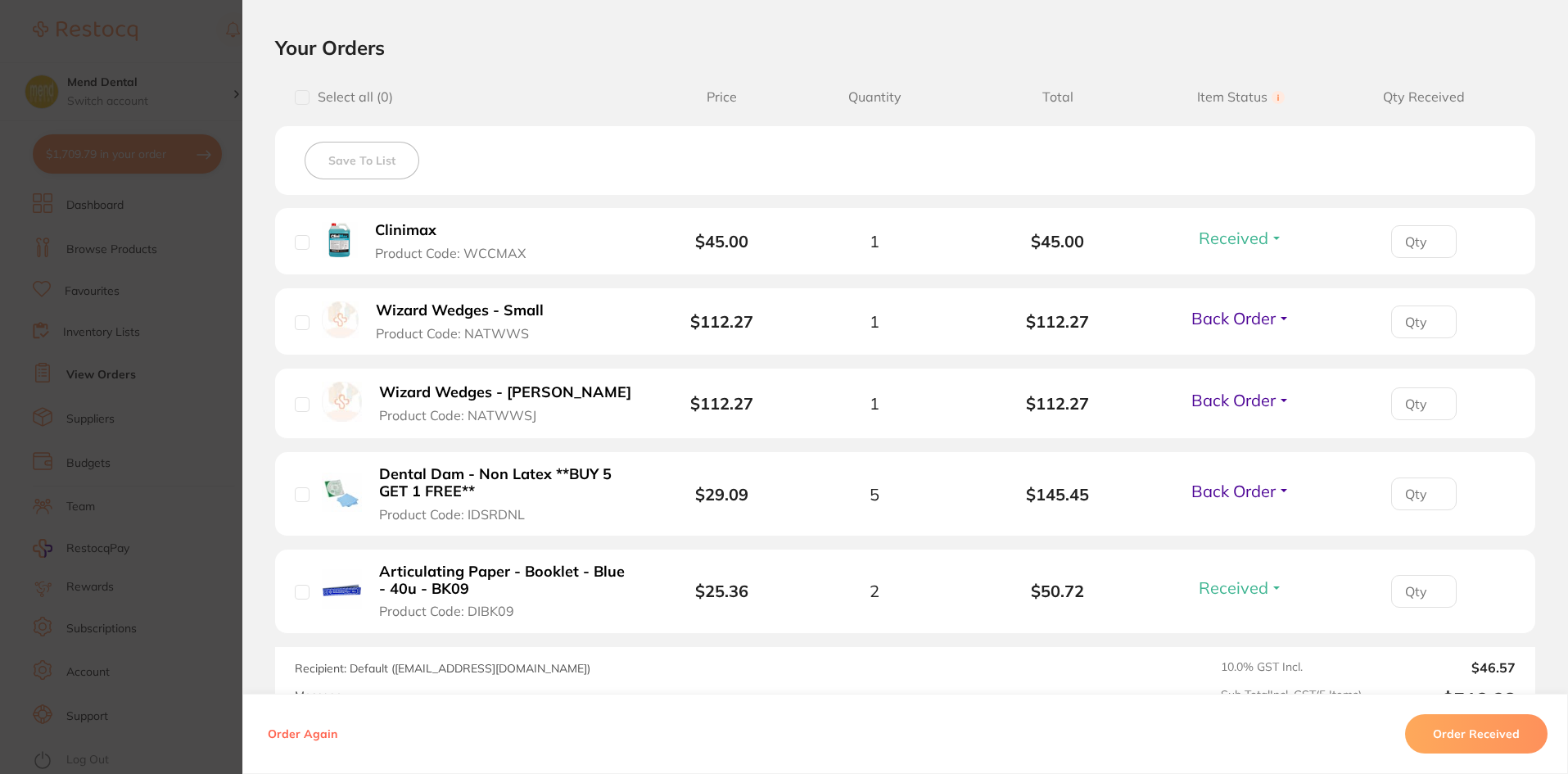
scroll to position [396, 0]
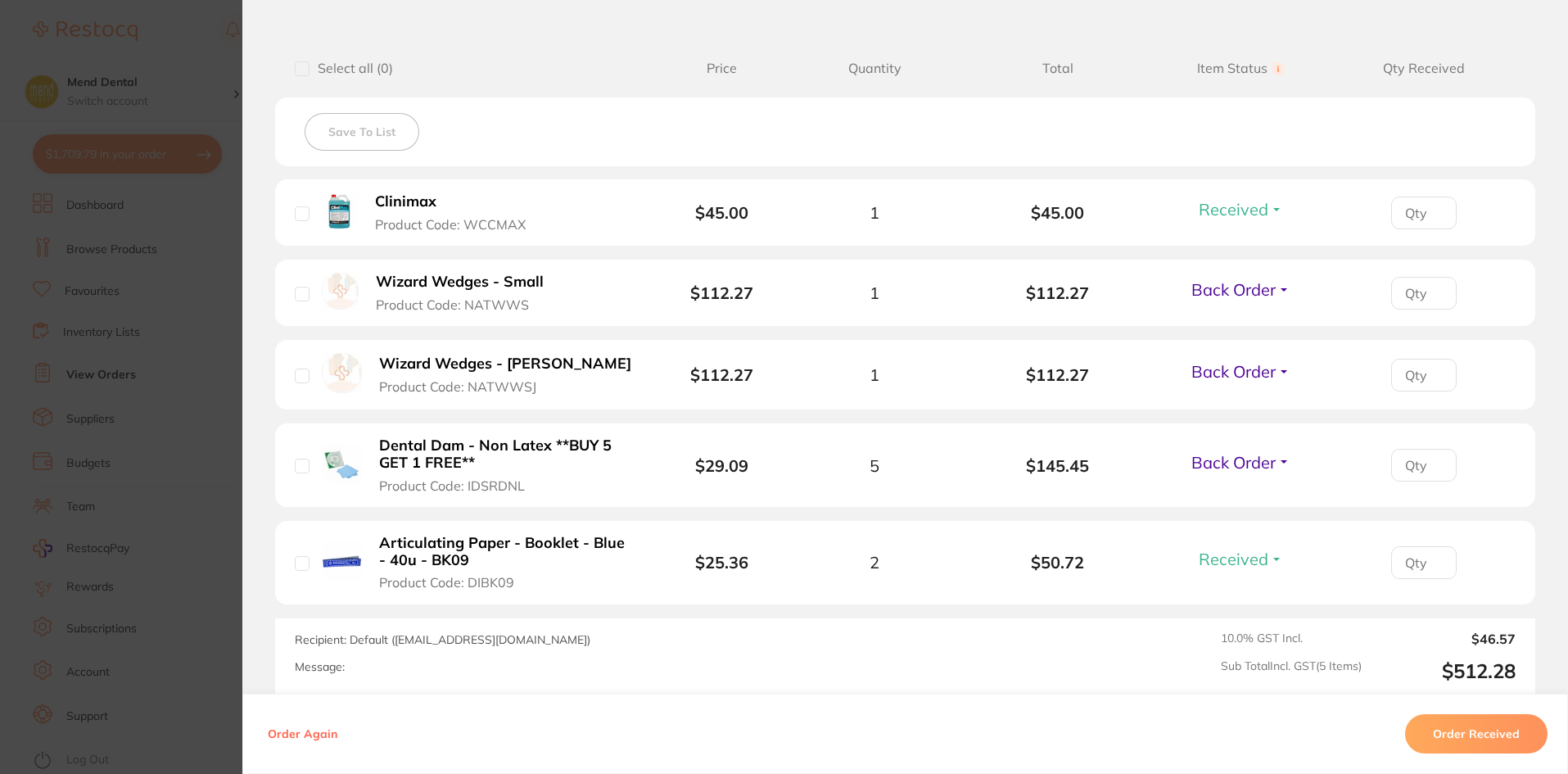
click at [124, 369] on section "Order ID: Restocq- 91705 Order Information 2 Received 3 Back Orders Accepted Or…" at bounding box center [784, 387] width 1568 height 774
